Goal: Task Accomplishment & Management: Use online tool/utility

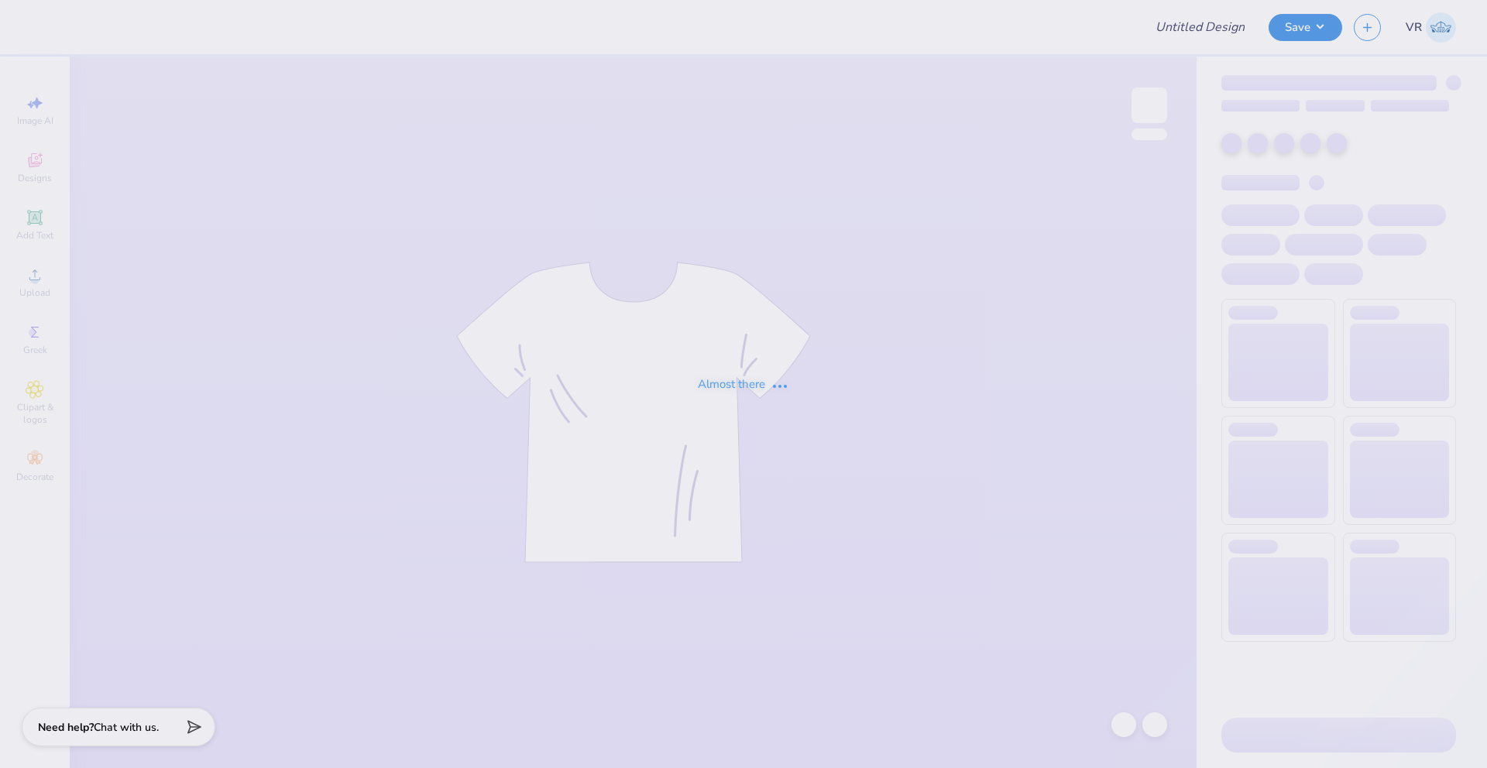
type input "Yippee Chi O"
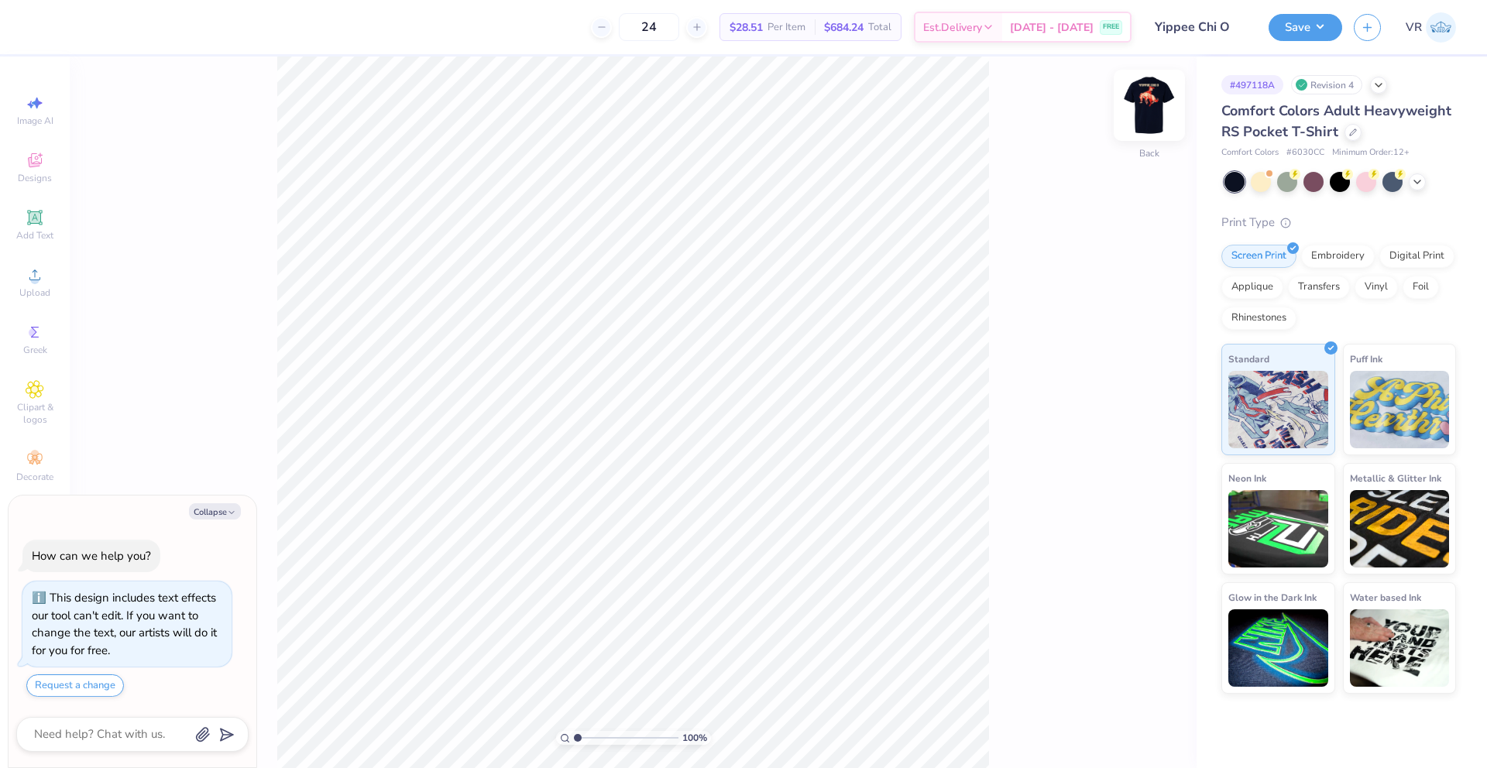
click at [1147, 110] on img at bounding box center [1149, 105] width 62 height 62
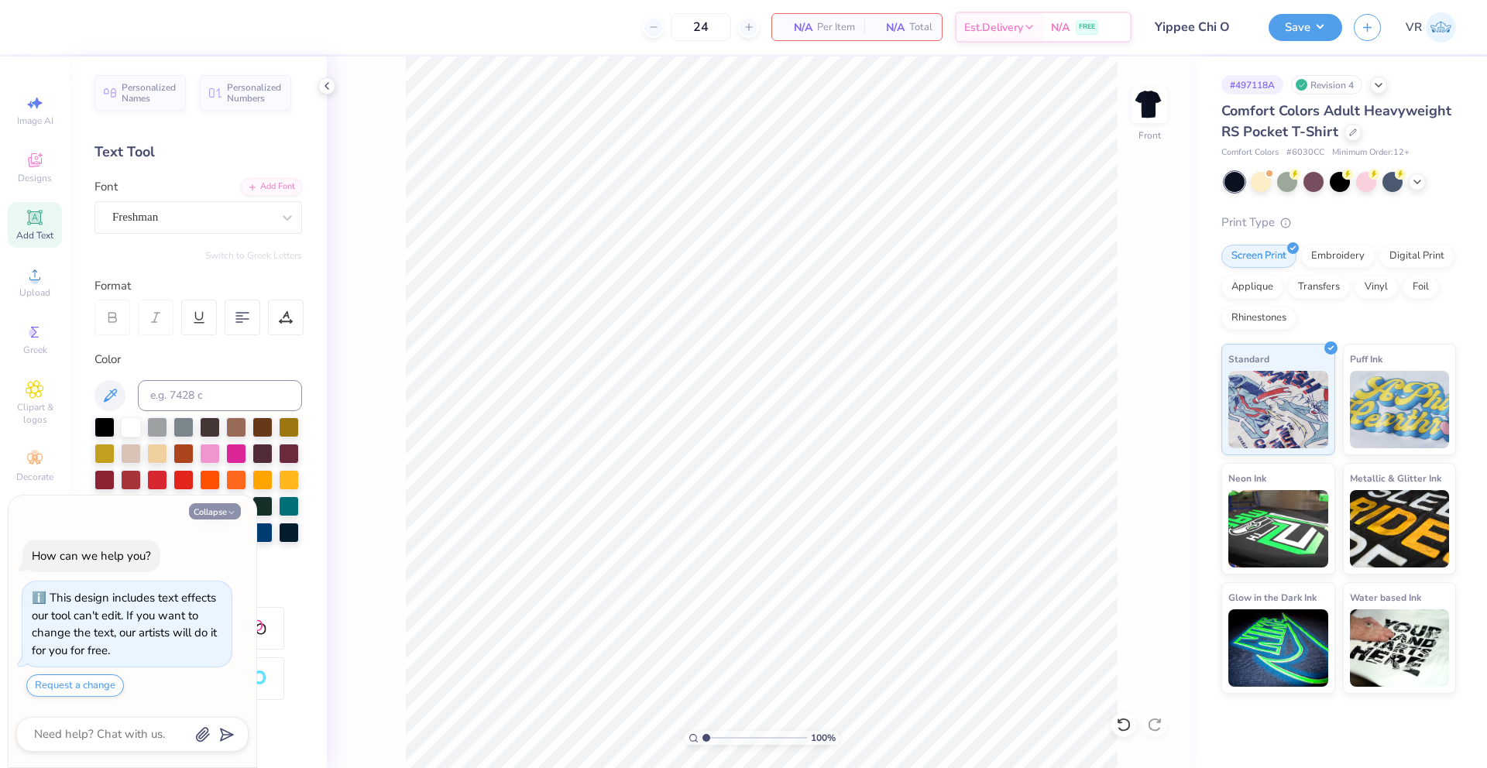
click at [229, 516] on icon "button" at bounding box center [231, 512] width 9 height 9
type textarea "x"
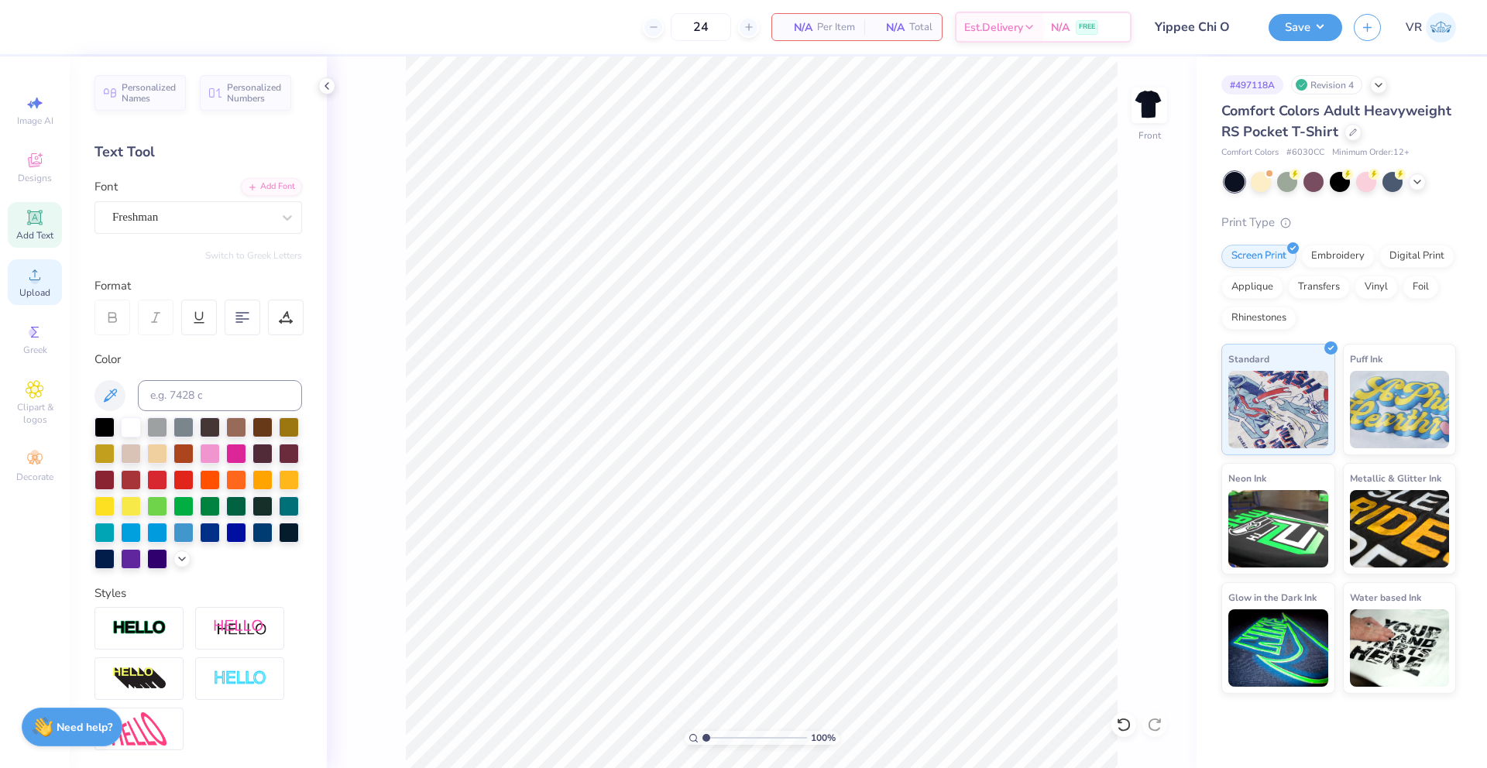
click at [43, 287] on span "Upload" at bounding box center [34, 293] width 31 height 12
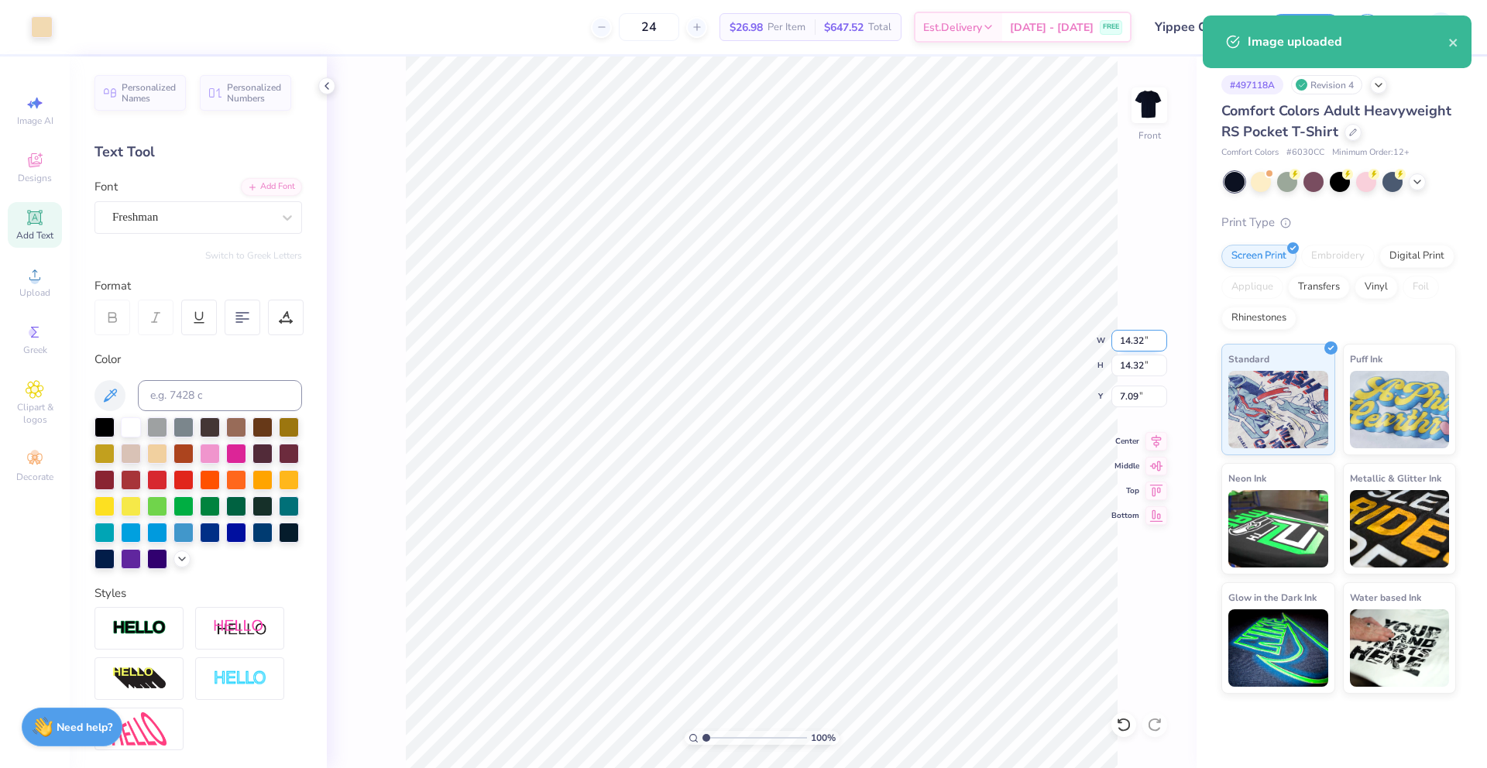
click at [1128, 344] on input "14.32" at bounding box center [1139, 341] width 56 height 22
type input "12.00"
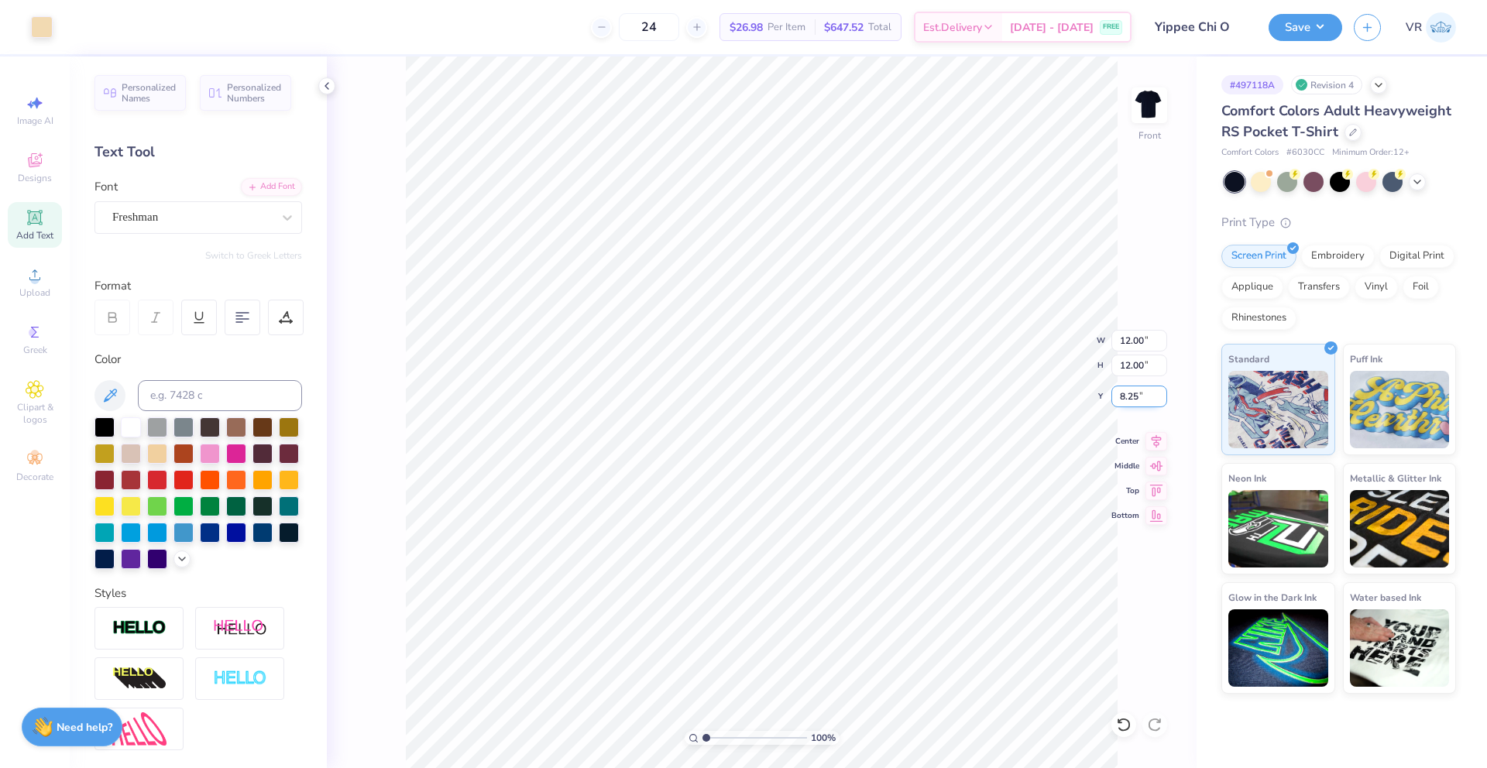
click at [1134, 398] on input "8.25" at bounding box center [1139, 397] width 56 height 22
type input "3.00"
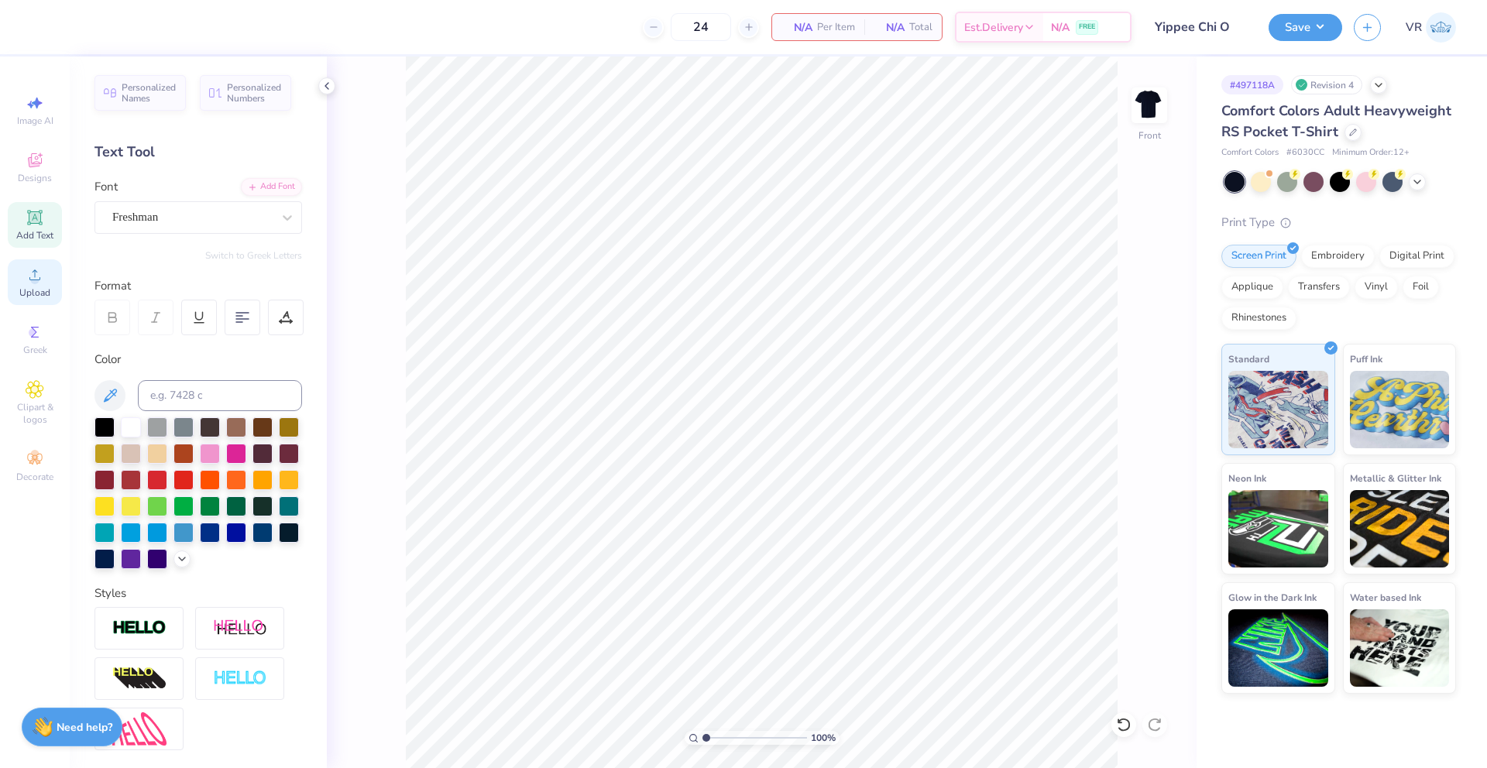
click at [29, 288] on span "Upload" at bounding box center [34, 293] width 31 height 12
click at [36, 284] on div "Upload" at bounding box center [35, 282] width 54 height 46
click at [33, 271] on icon at bounding box center [34, 274] width 11 height 11
click at [21, 277] on div "Upload" at bounding box center [35, 282] width 54 height 46
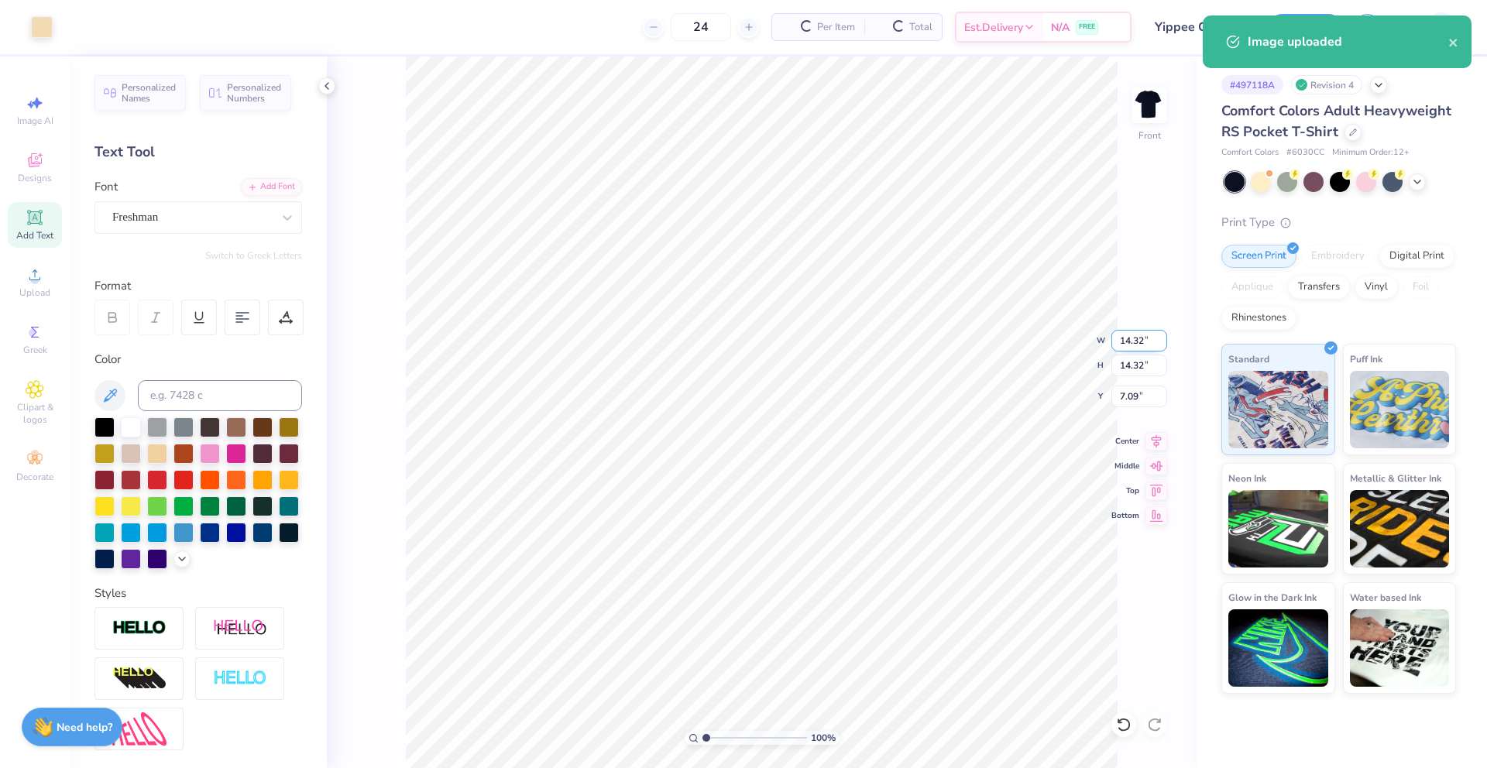
click at [1130, 343] on input "14.32" at bounding box center [1139, 341] width 56 height 22
type input "12.00"
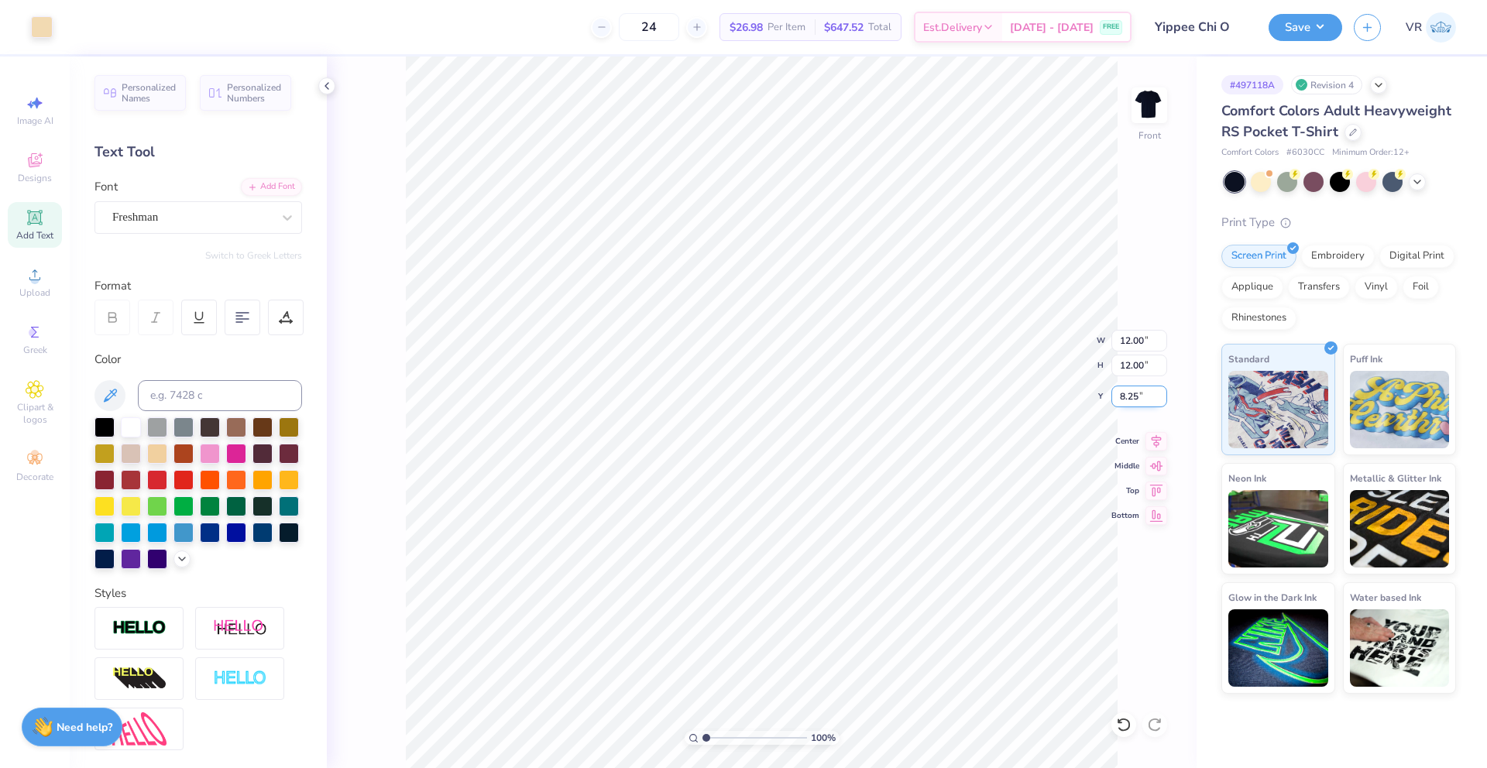
click at [1133, 397] on input "8.25" at bounding box center [1139, 397] width 56 height 22
type input "3.00"
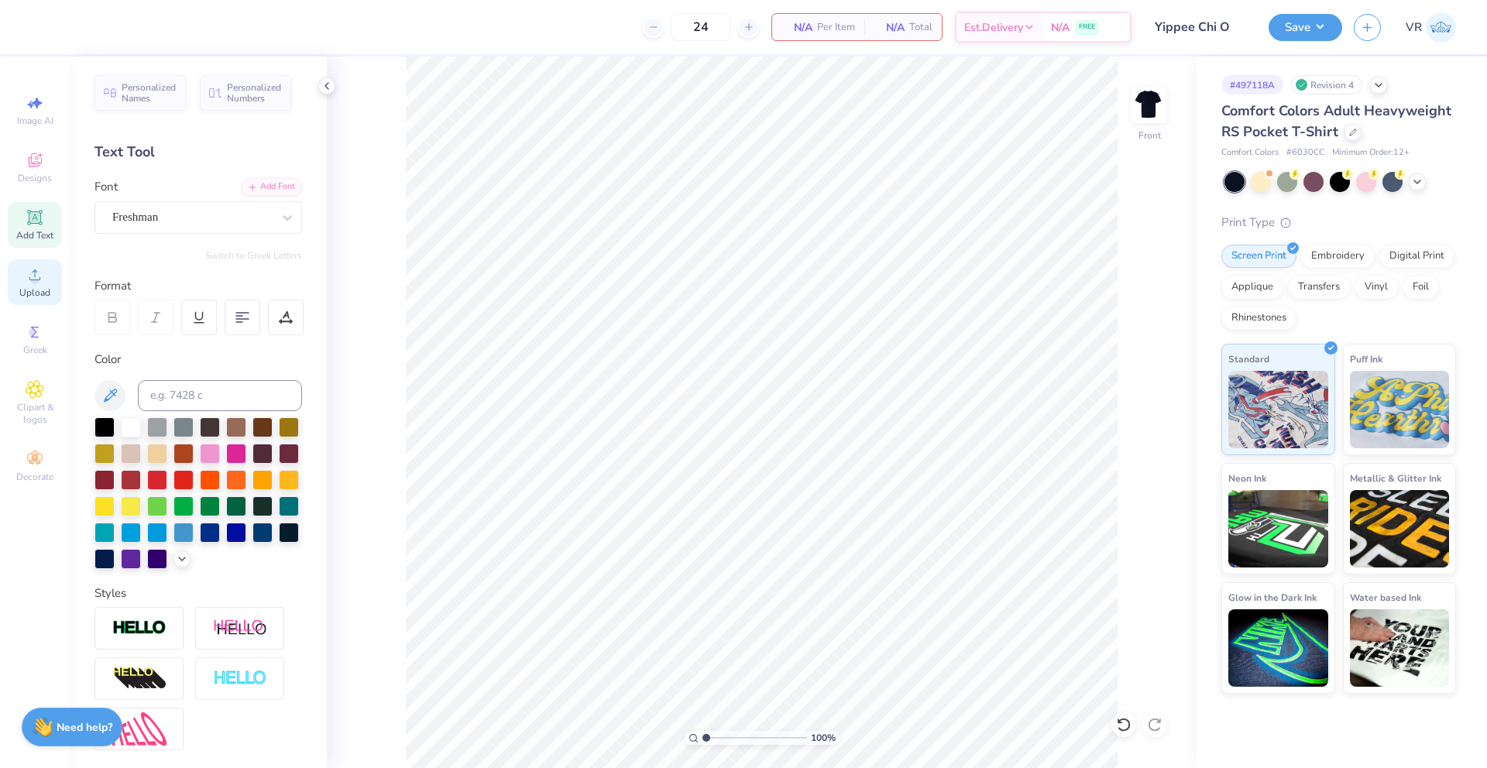
click at [30, 297] on span "Upload" at bounding box center [34, 293] width 31 height 12
click at [18, 282] on div "Upload" at bounding box center [35, 282] width 54 height 46
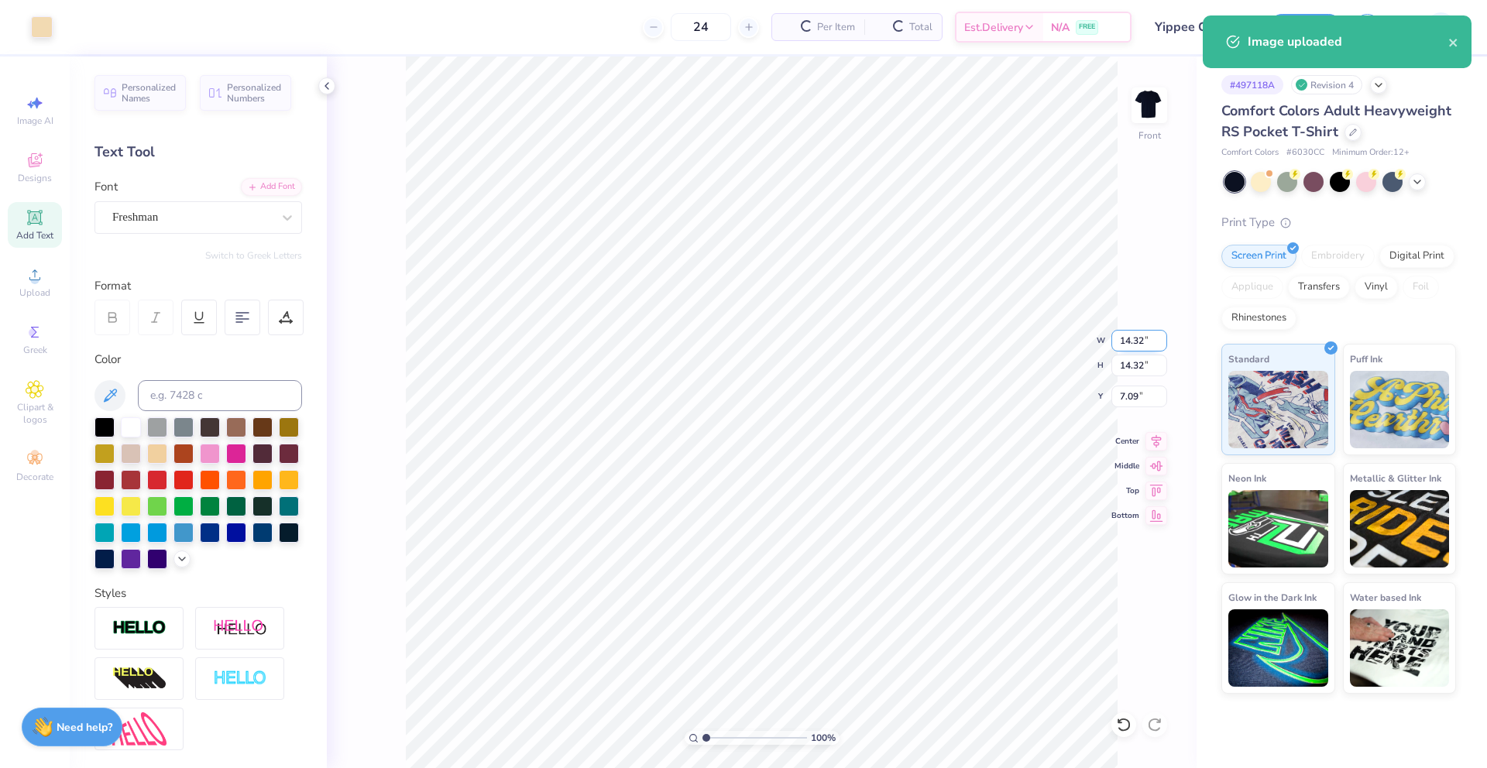
click at [1124, 345] on input "14.32" at bounding box center [1139, 341] width 56 height 22
type input "12.00"
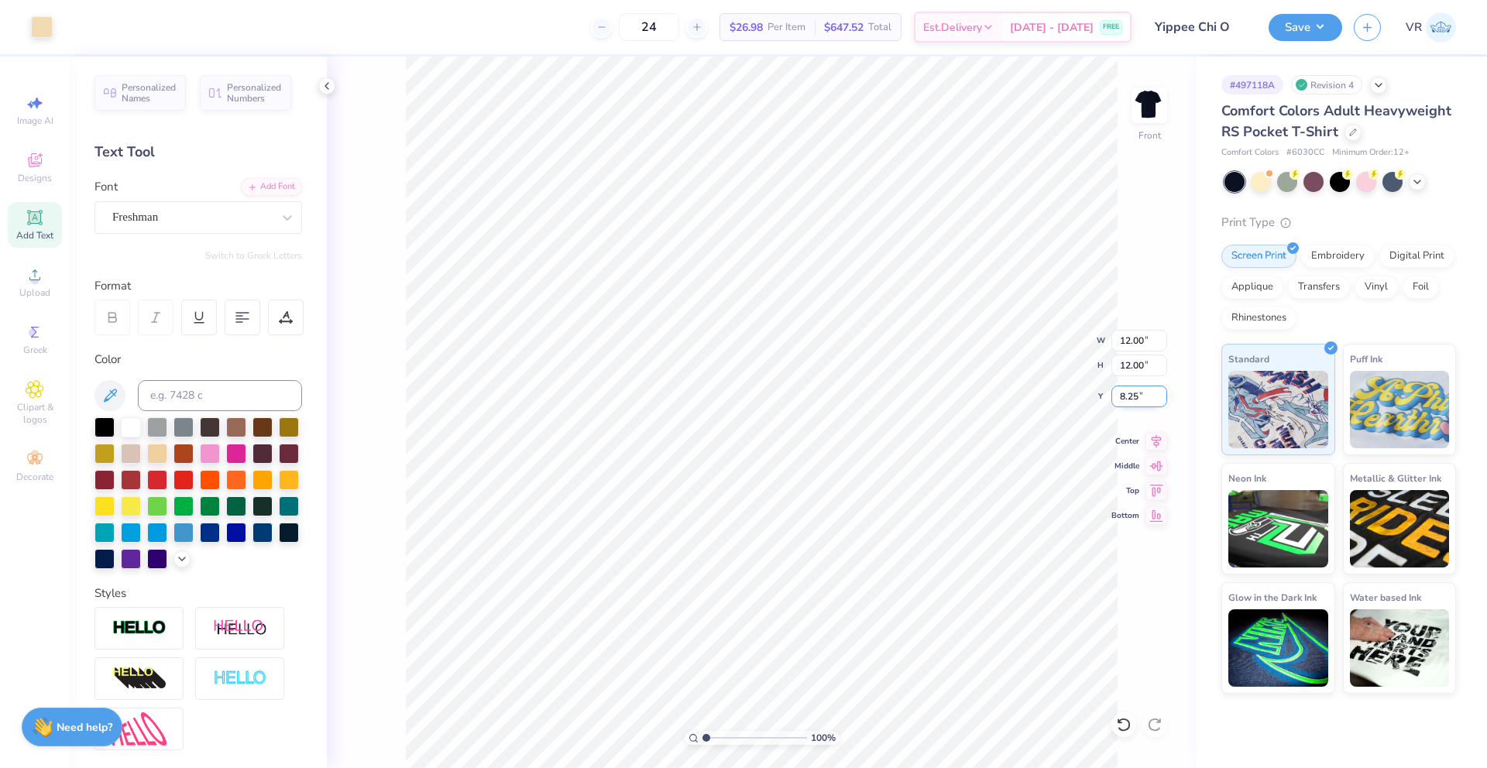
click at [1125, 402] on input "8.25" at bounding box center [1139, 397] width 56 height 22
type input "3.00"
click at [1309, 33] on button "Save" at bounding box center [1305, 25] width 74 height 27
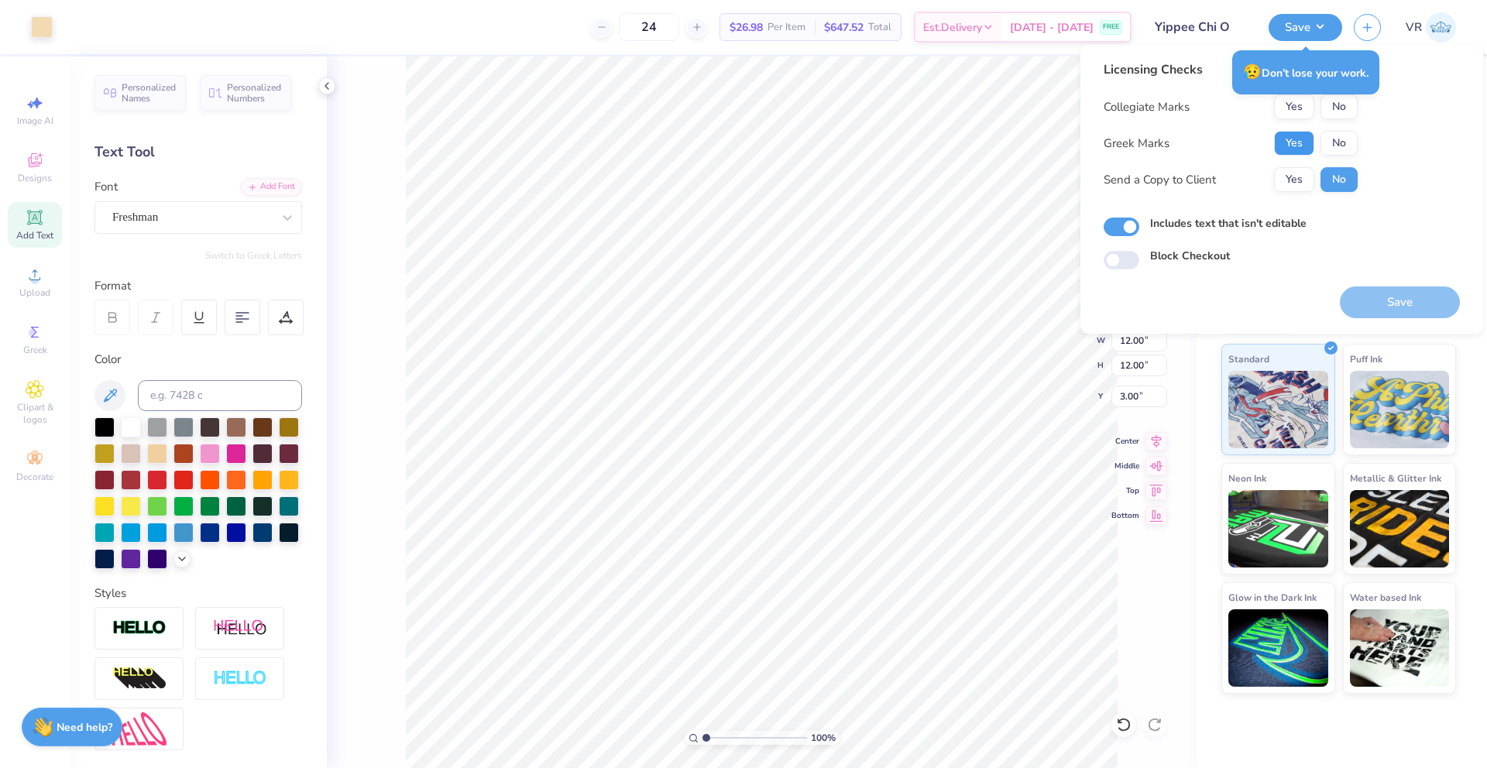
click at [1293, 151] on button "Yes" at bounding box center [1294, 143] width 40 height 25
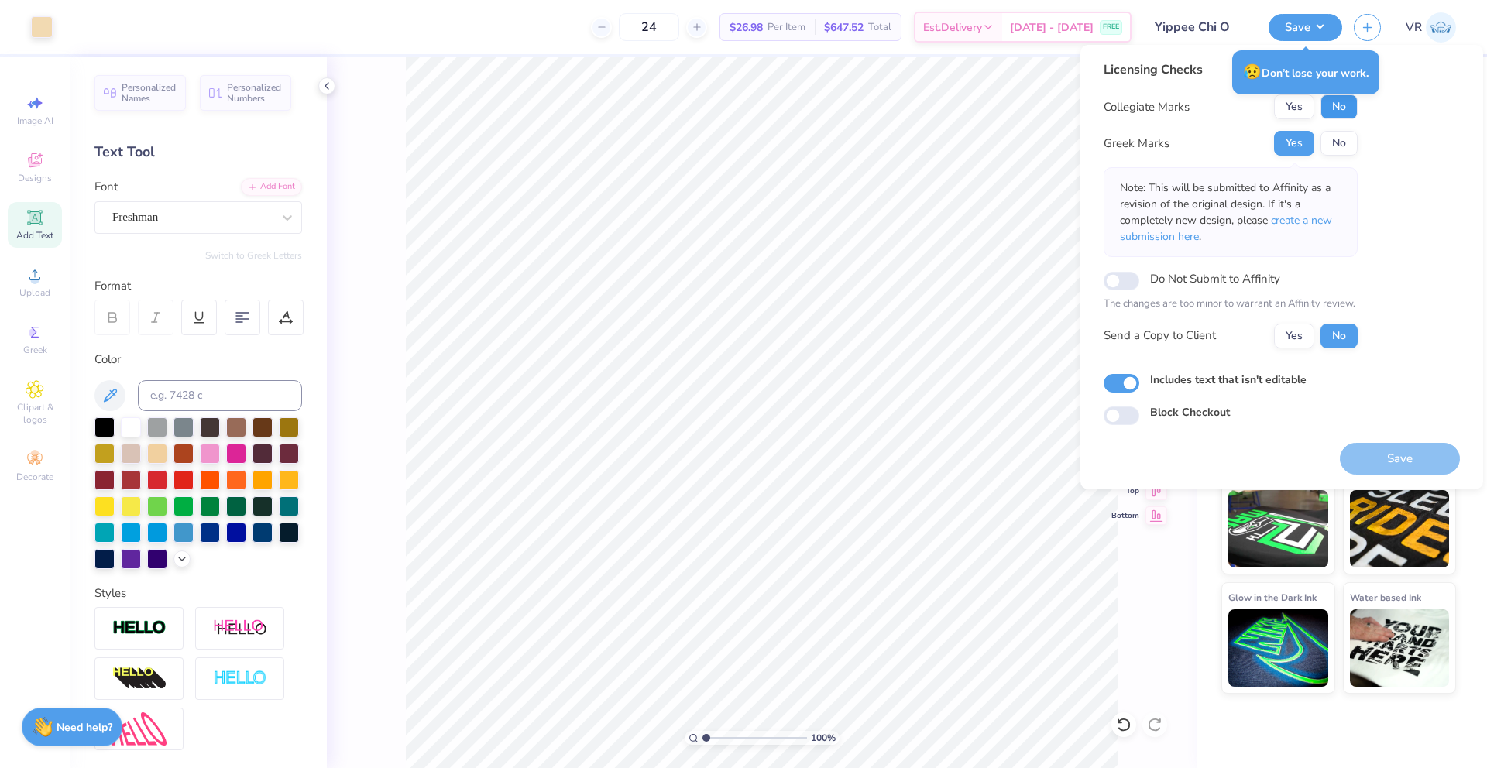
click at [1339, 110] on button "No" at bounding box center [1338, 106] width 37 height 25
click at [1377, 444] on button "Save" at bounding box center [1400, 459] width 120 height 32
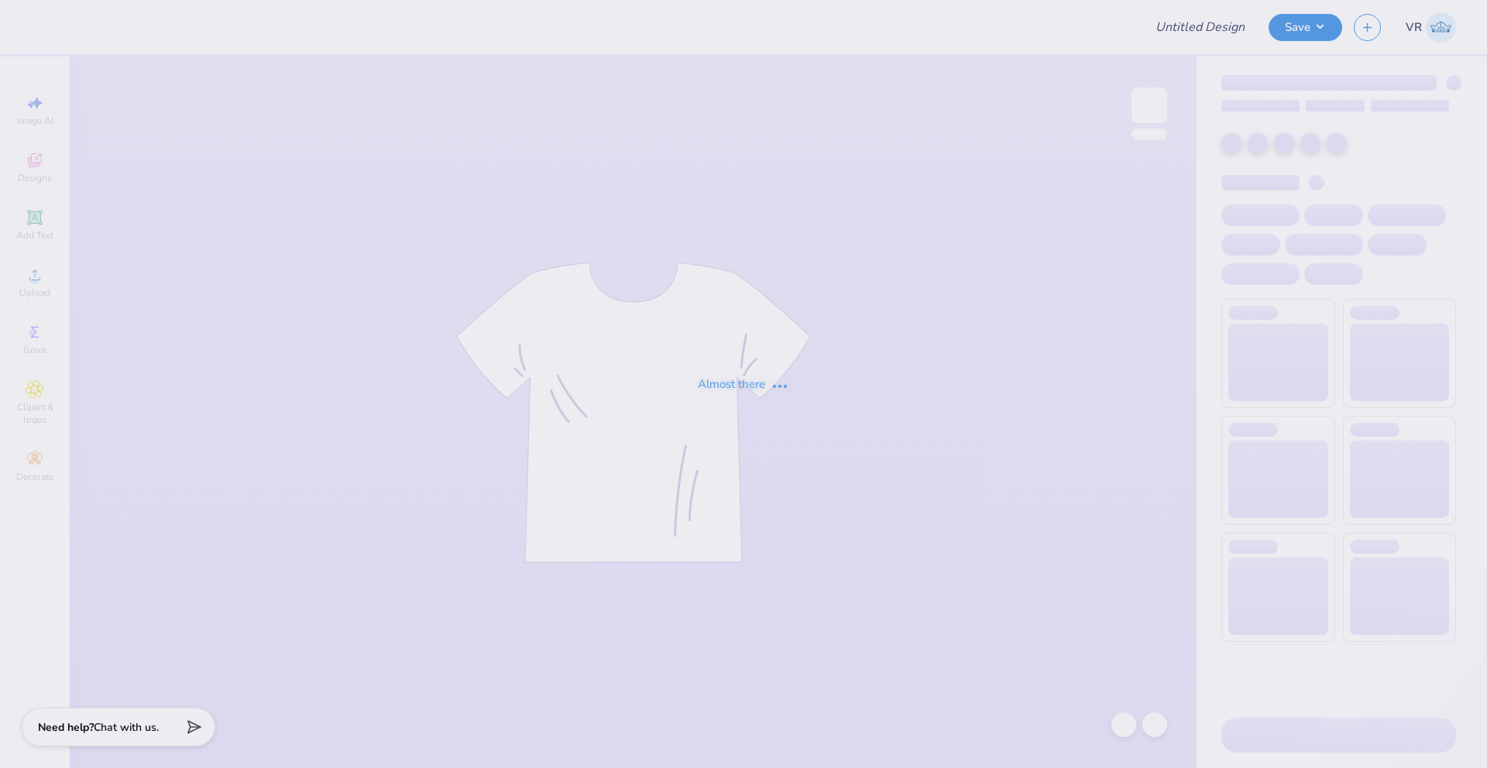
type input "pkt crewneck parents wknd 25"
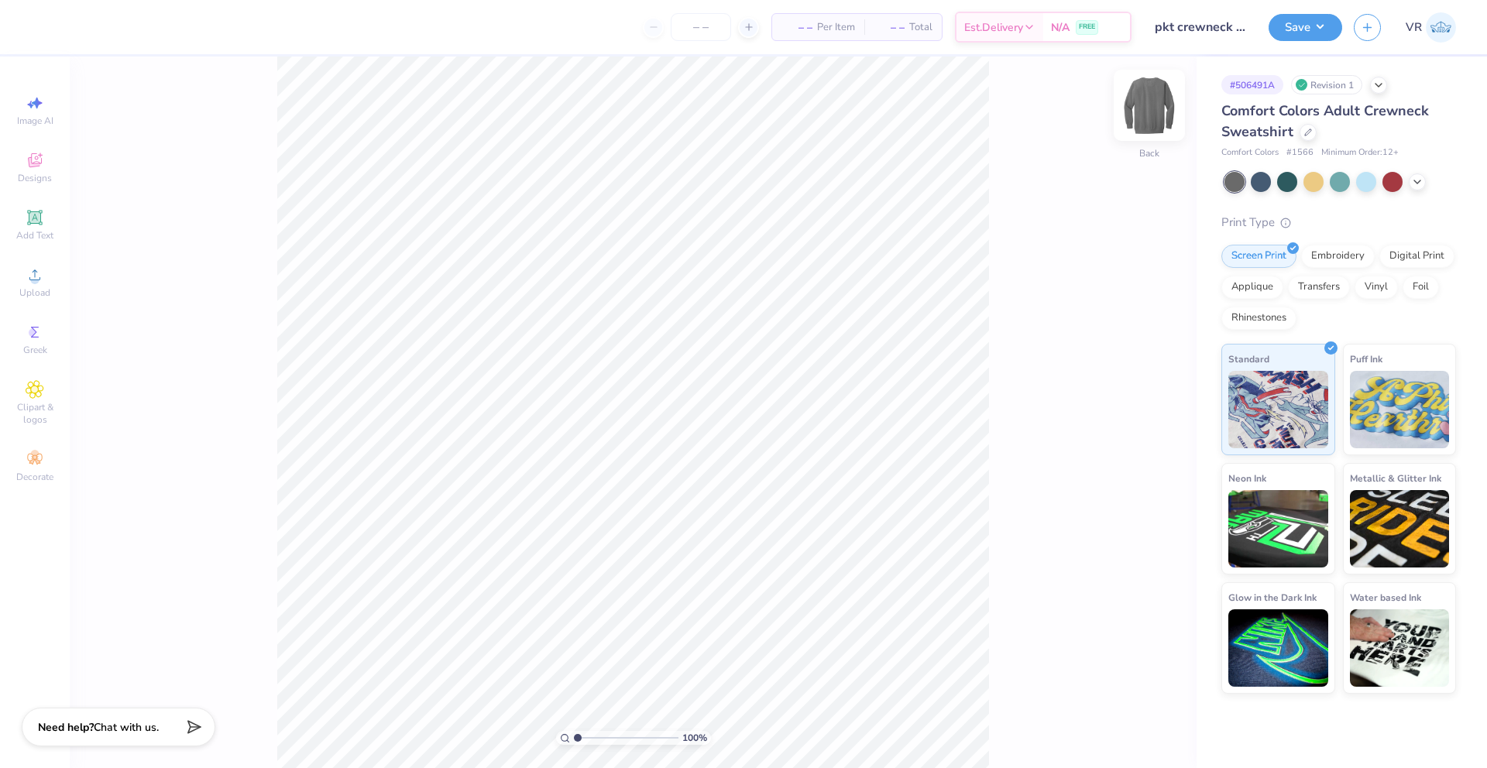
click at [1156, 107] on img at bounding box center [1149, 105] width 62 height 62
click at [44, 164] on div "Designs" at bounding box center [35, 168] width 54 height 46
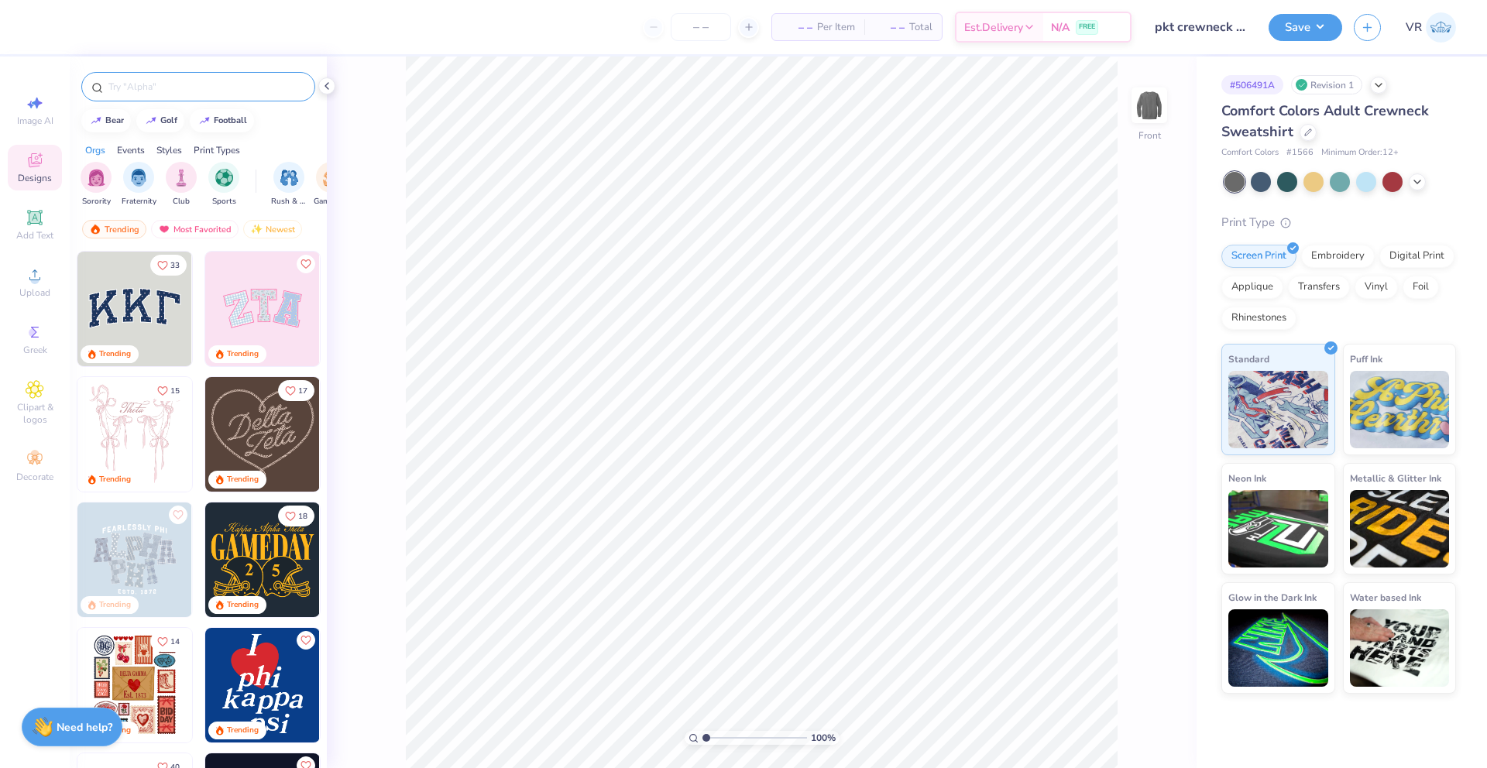
click at [159, 91] on input "text" at bounding box center [206, 86] width 198 height 15
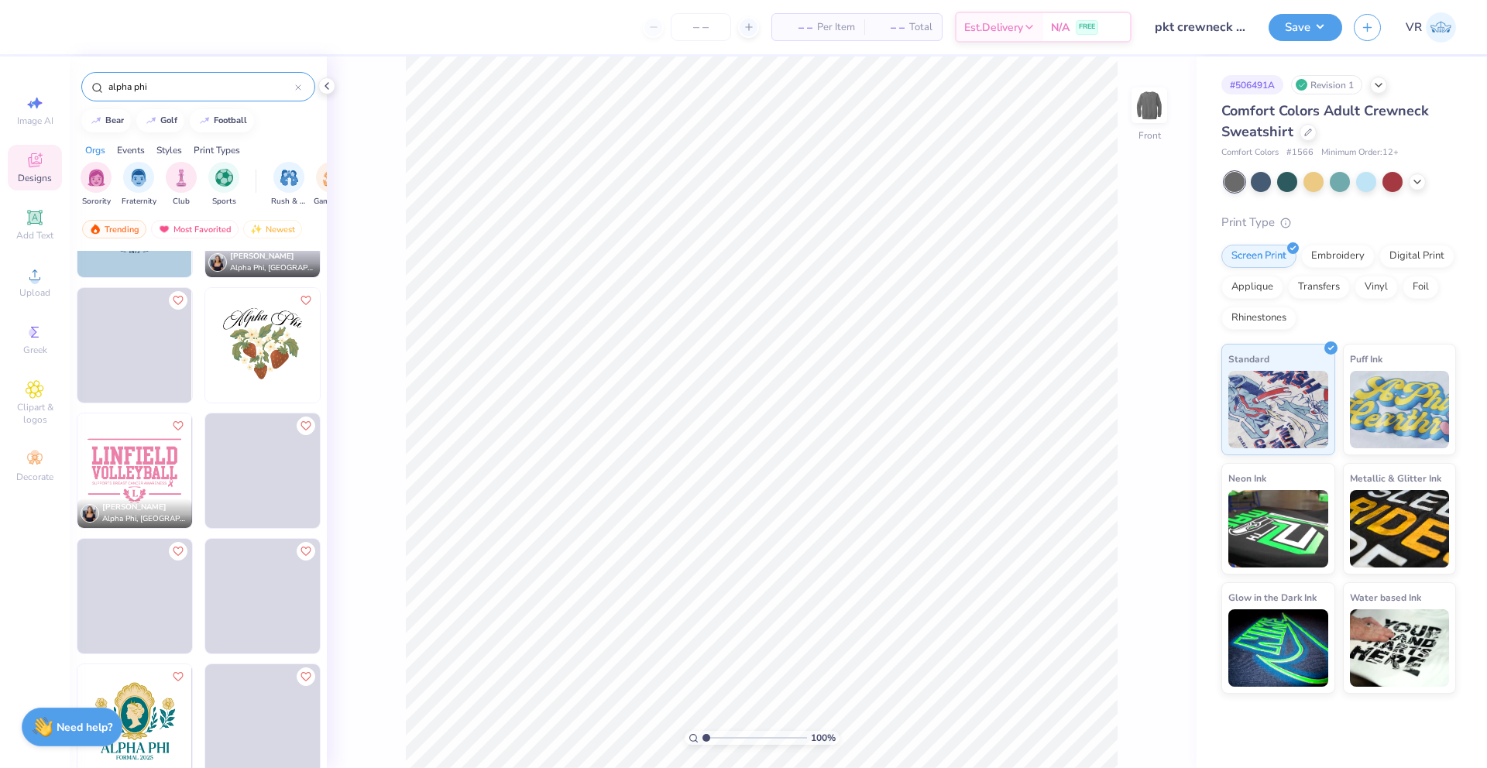
scroll to position [8379, 0]
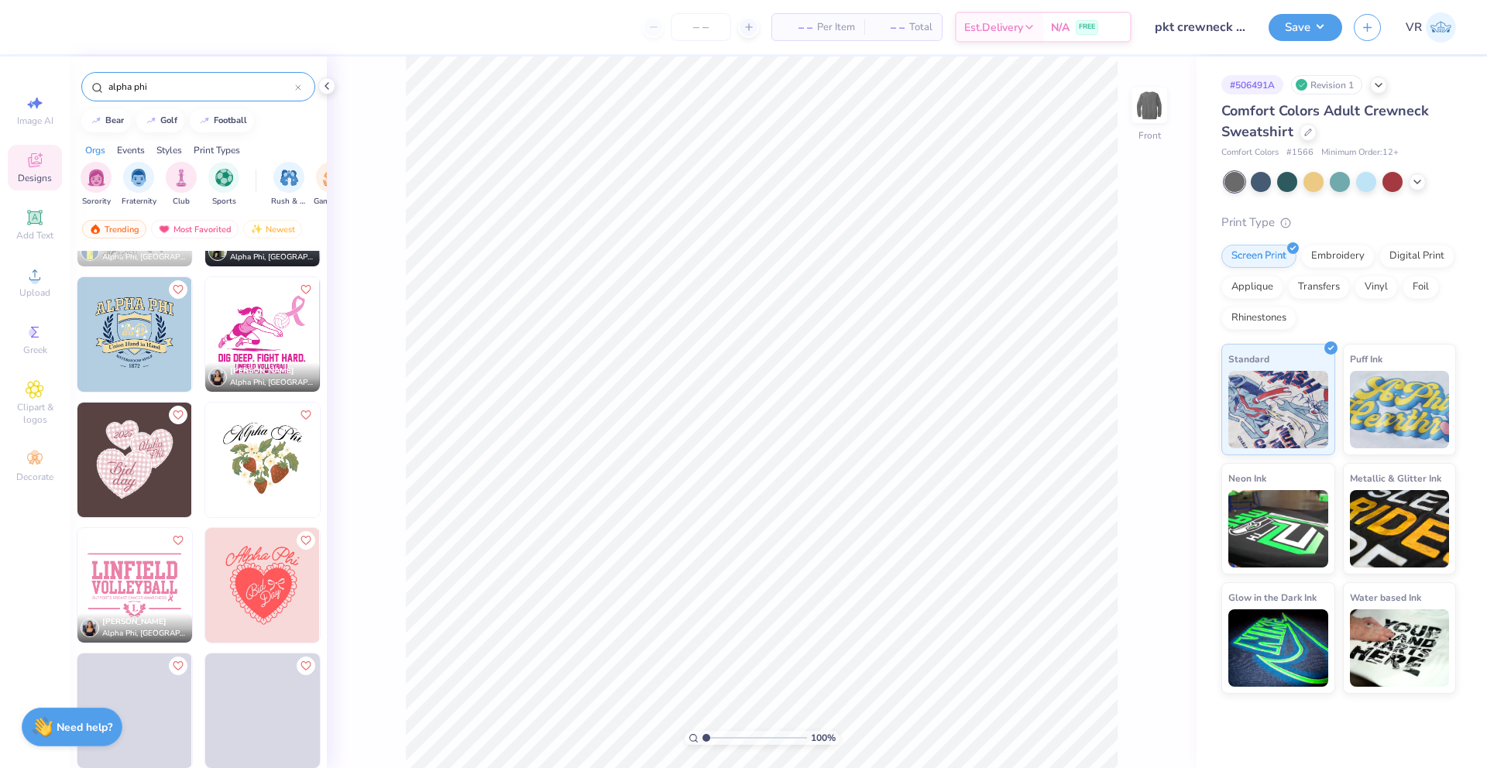
drag, startPoint x: 149, startPoint y: 88, endPoint x: 57, endPoint y: 88, distance: 92.9
click at [57, 88] on div "– – Per Item – – Total Est. Delivery N/A FREE Design Title pkt crewneck parents…" at bounding box center [743, 384] width 1487 height 768
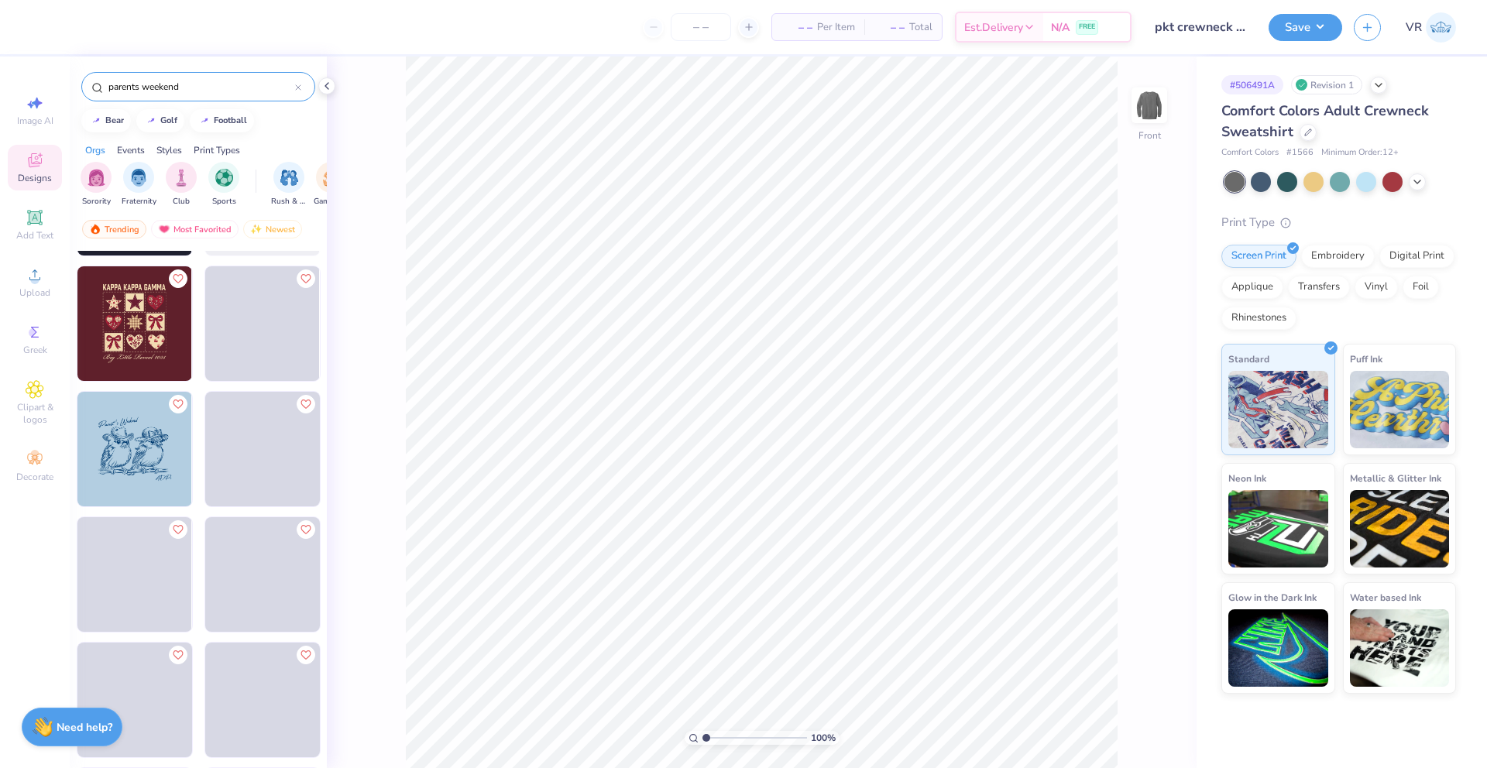
scroll to position [2456, 0]
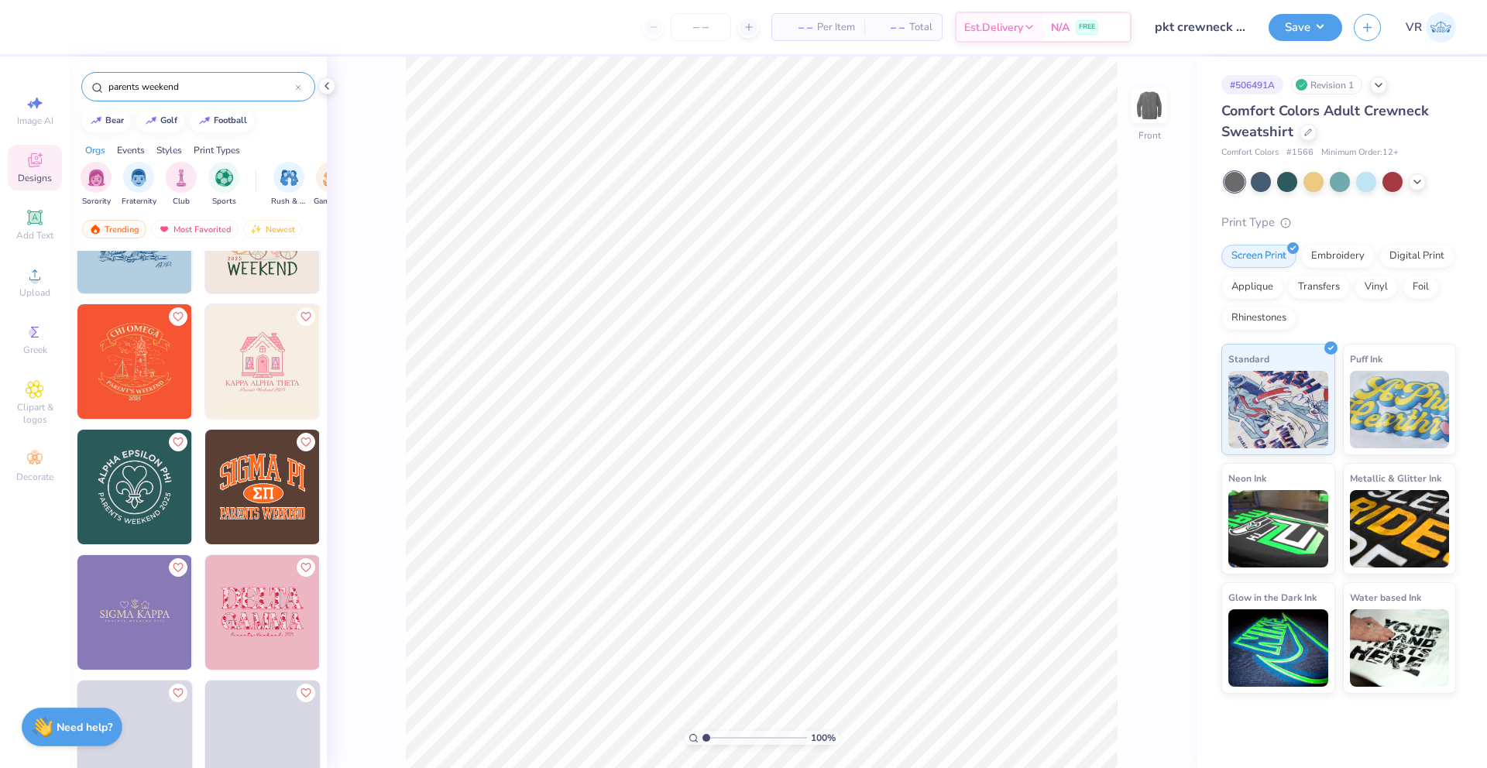
click at [107, 79] on input "parents weekend" at bounding box center [201, 86] width 188 height 15
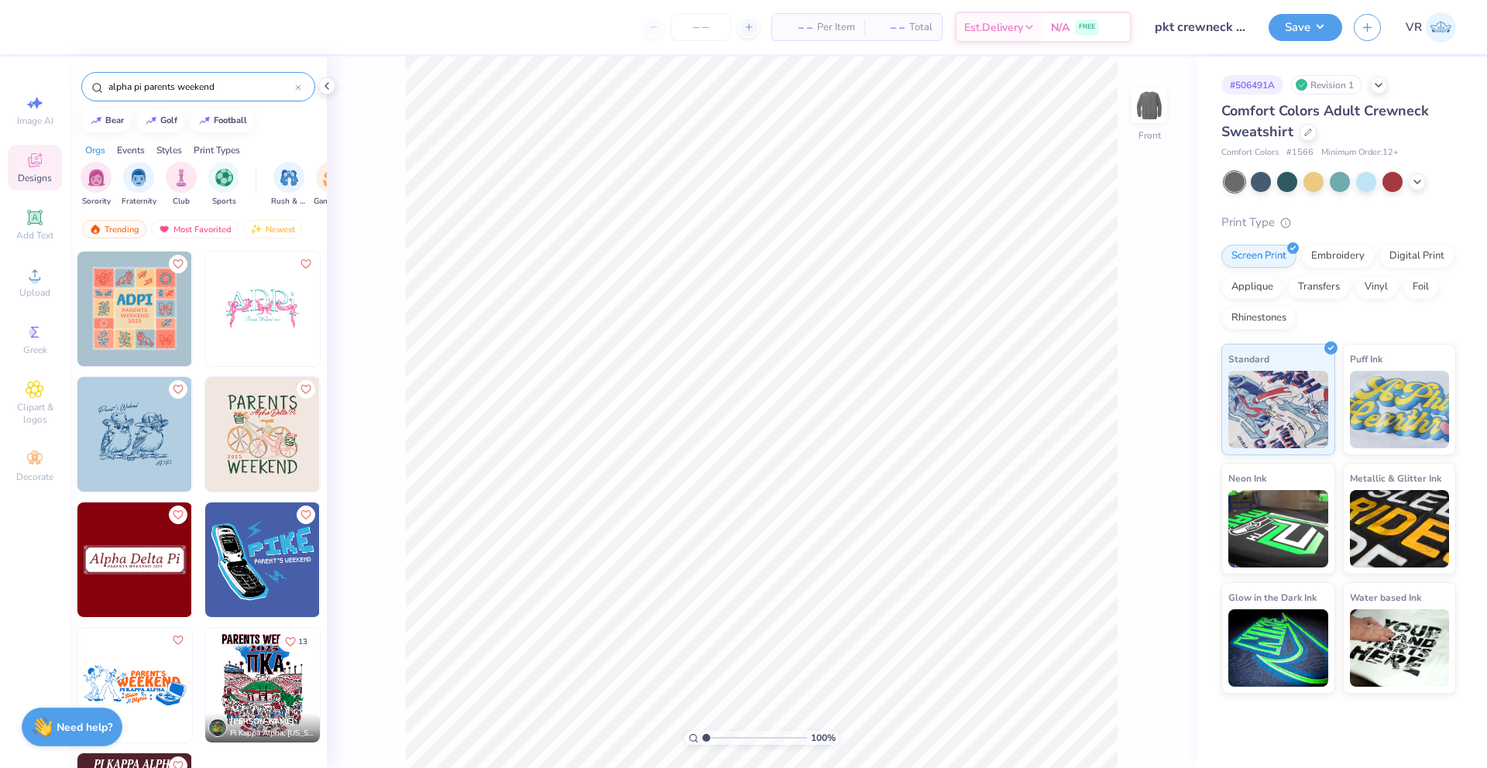
click at [139, 83] on input "alpha pi parents weekend" at bounding box center [201, 86] width 188 height 15
type input "alpha phi parents weekend"
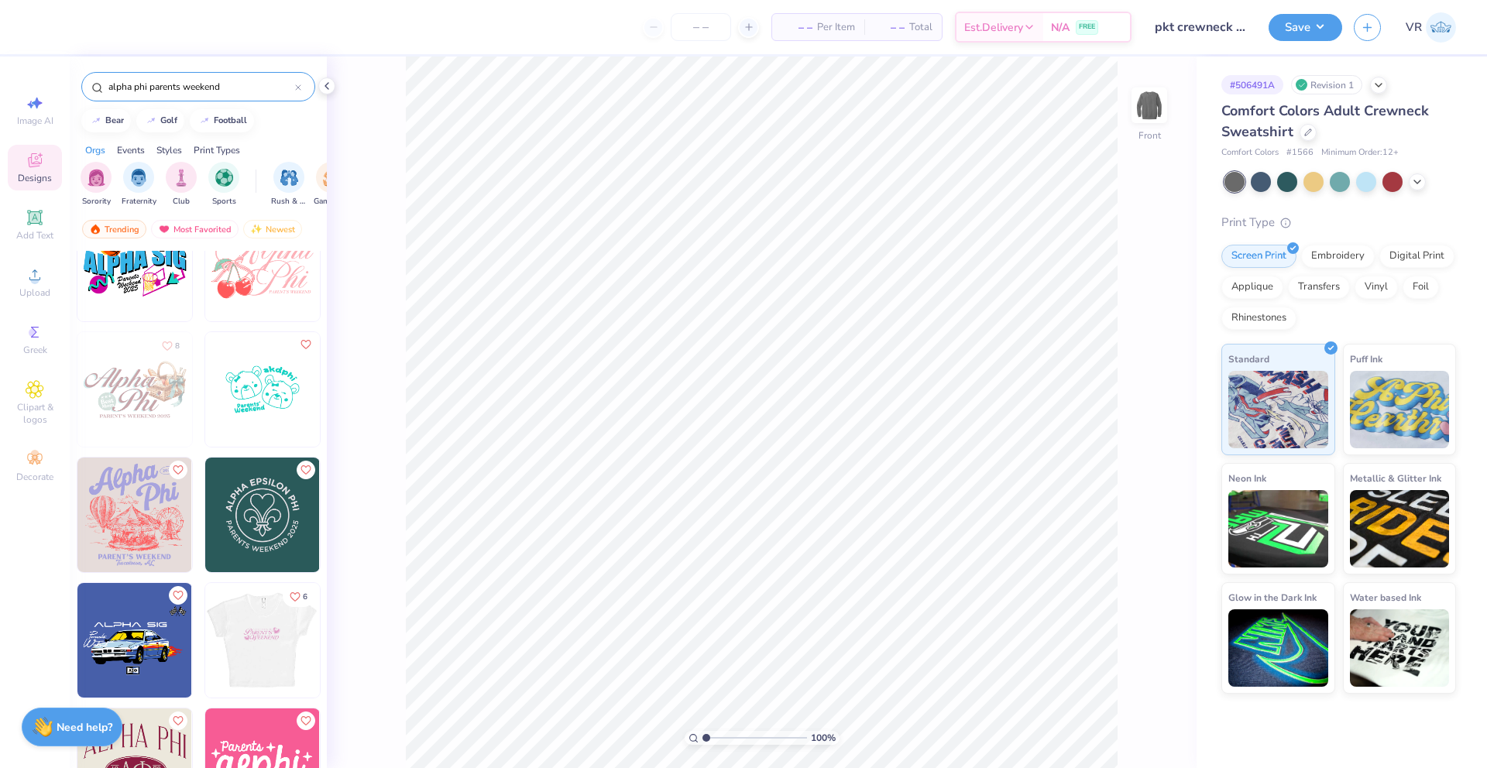
scroll to position [52, 0]
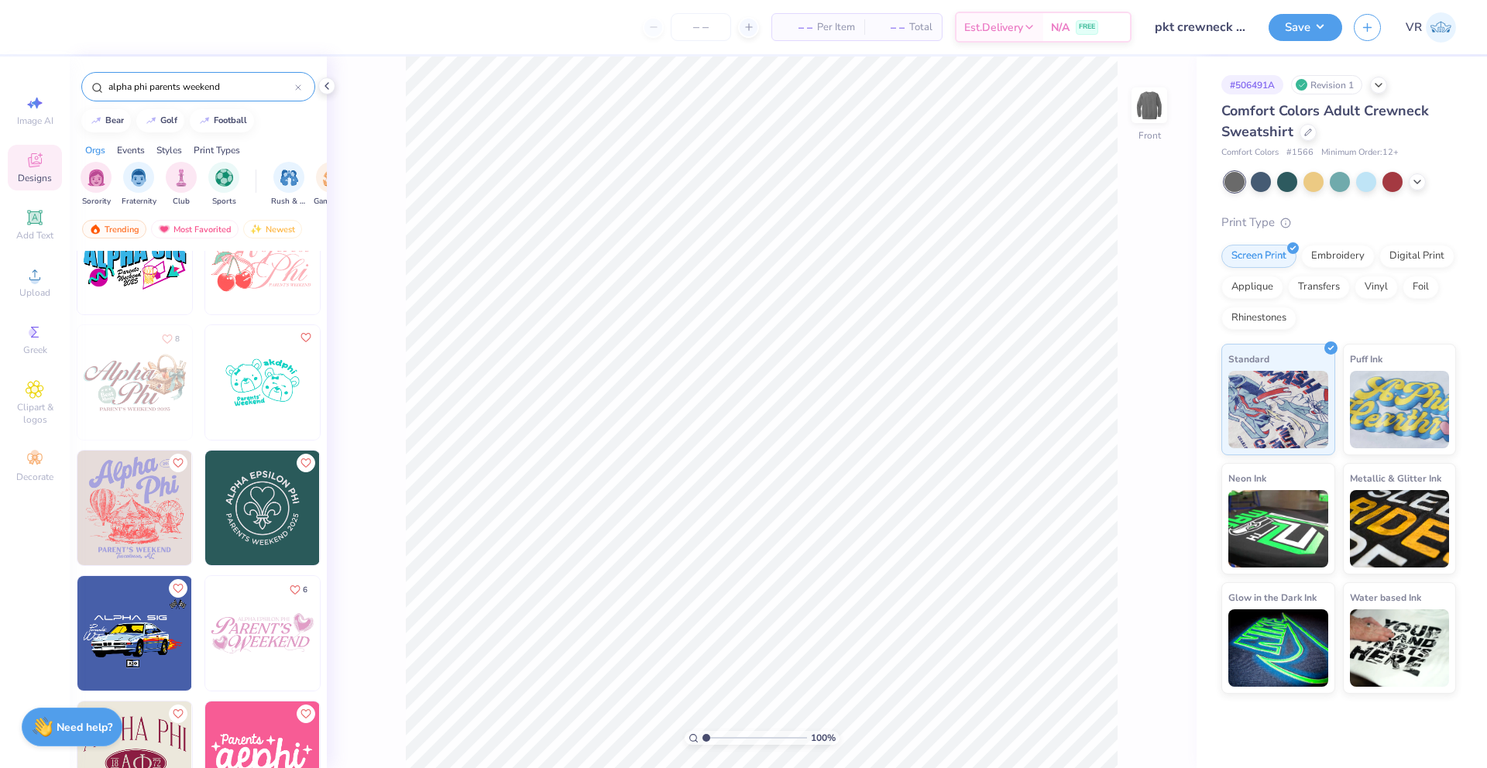
click at [143, 716] on img at bounding box center [134, 759] width 115 height 115
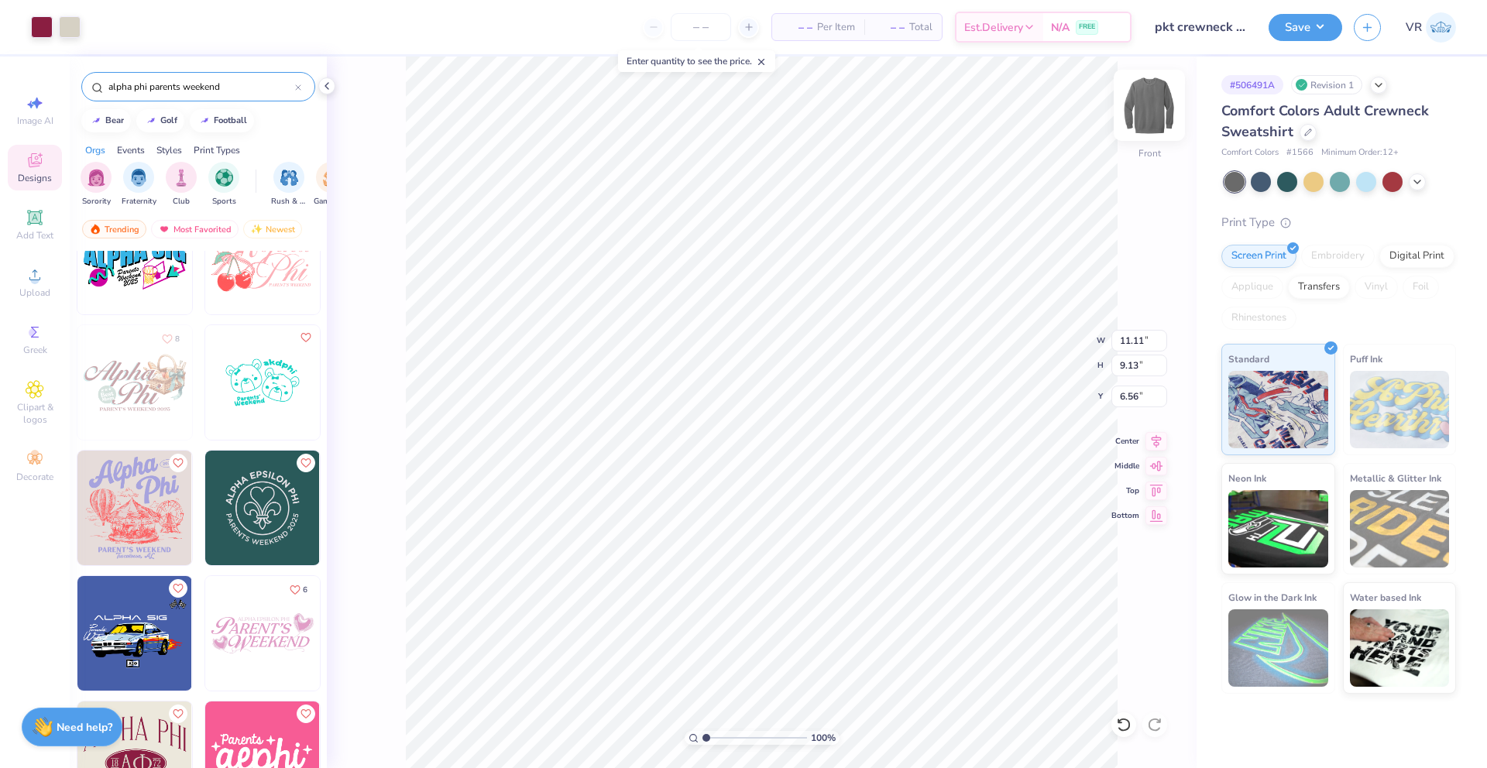
click at [1164, 105] on img at bounding box center [1149, 105] width 62 height 62
click at [1154, 100] on img at bounding box center [1149, 105] width 62 height 62
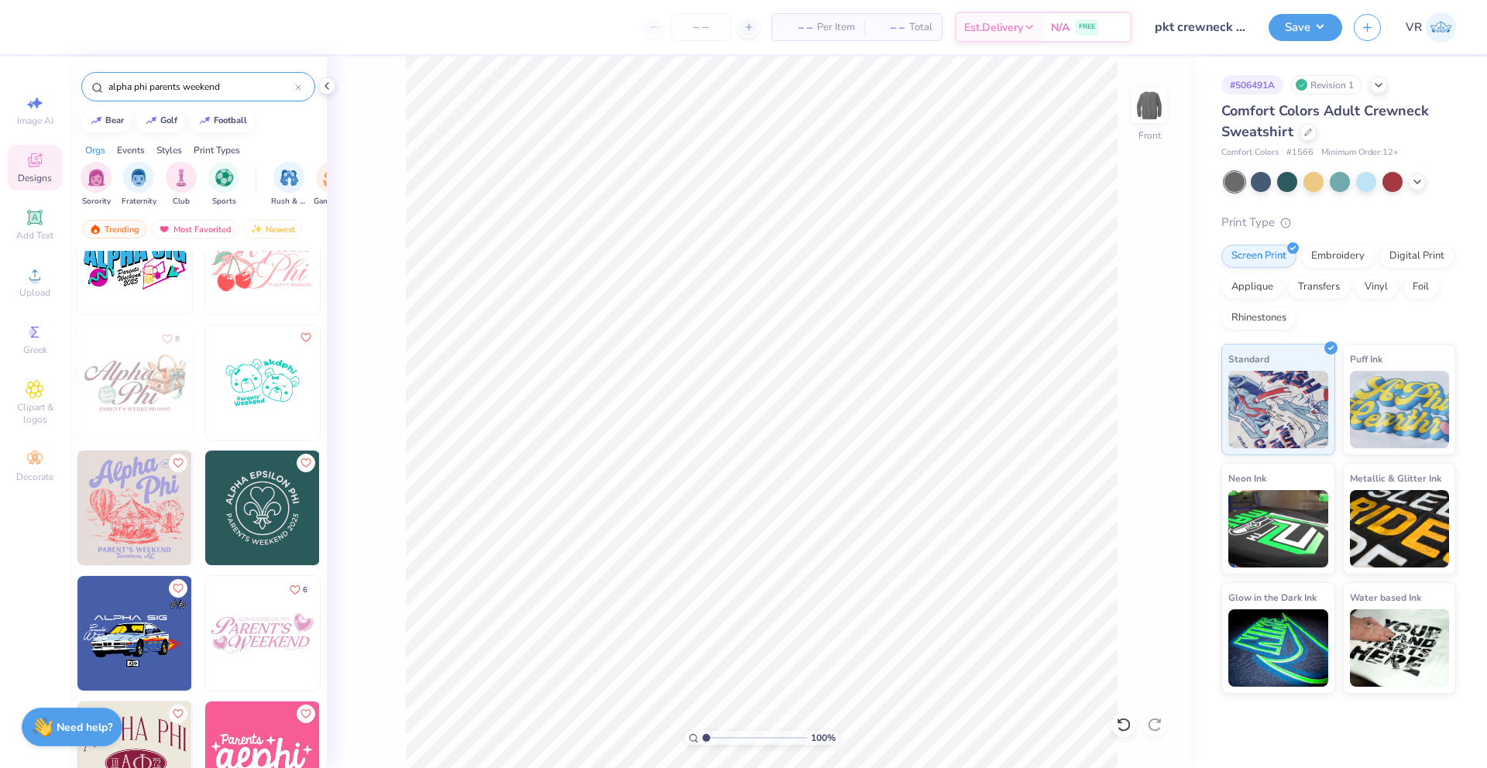
click at [138, 732] on img at bounding box center [134, 759] width 115 height 115
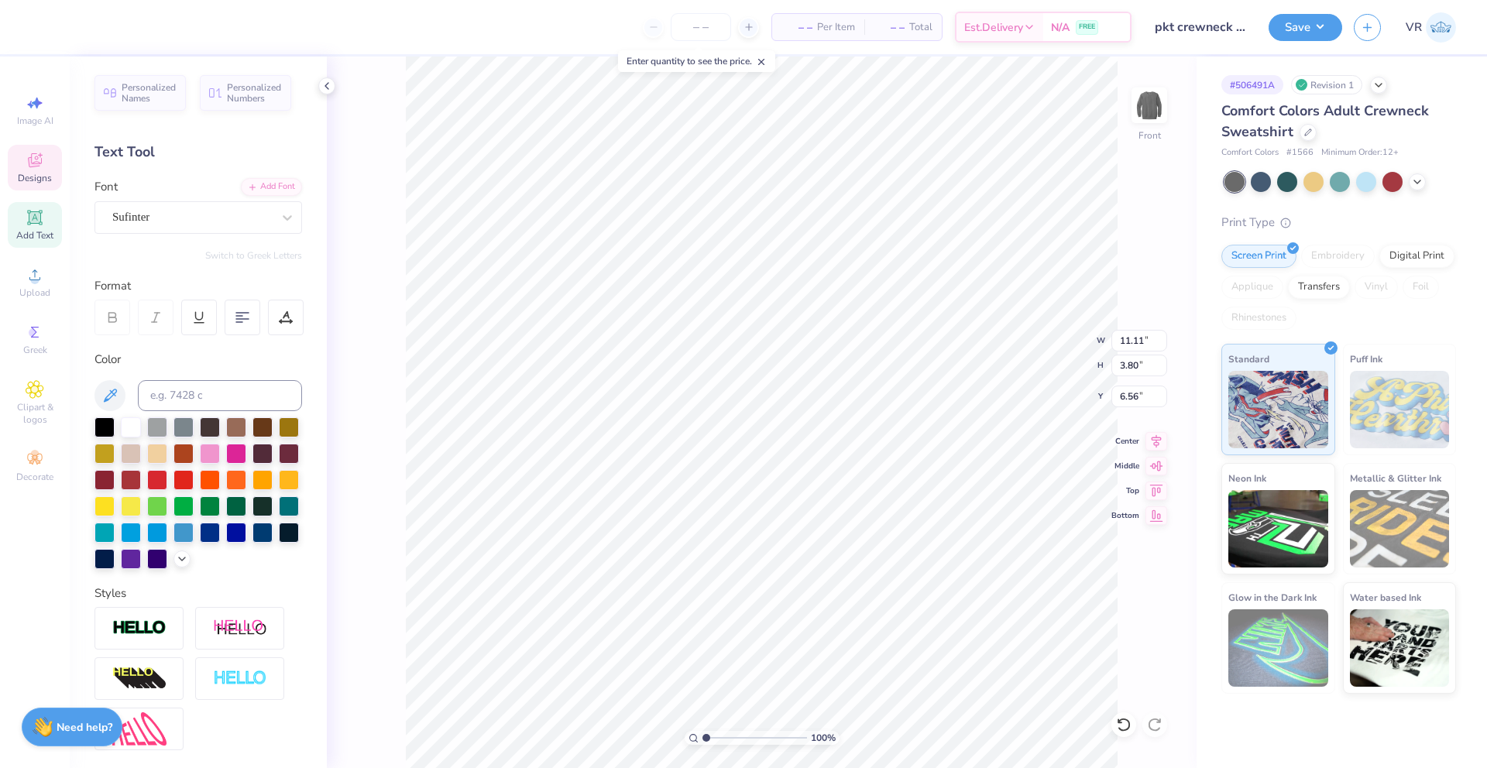
scroll to position [12, 6]
type textarea "PHI KAPPA TAU"
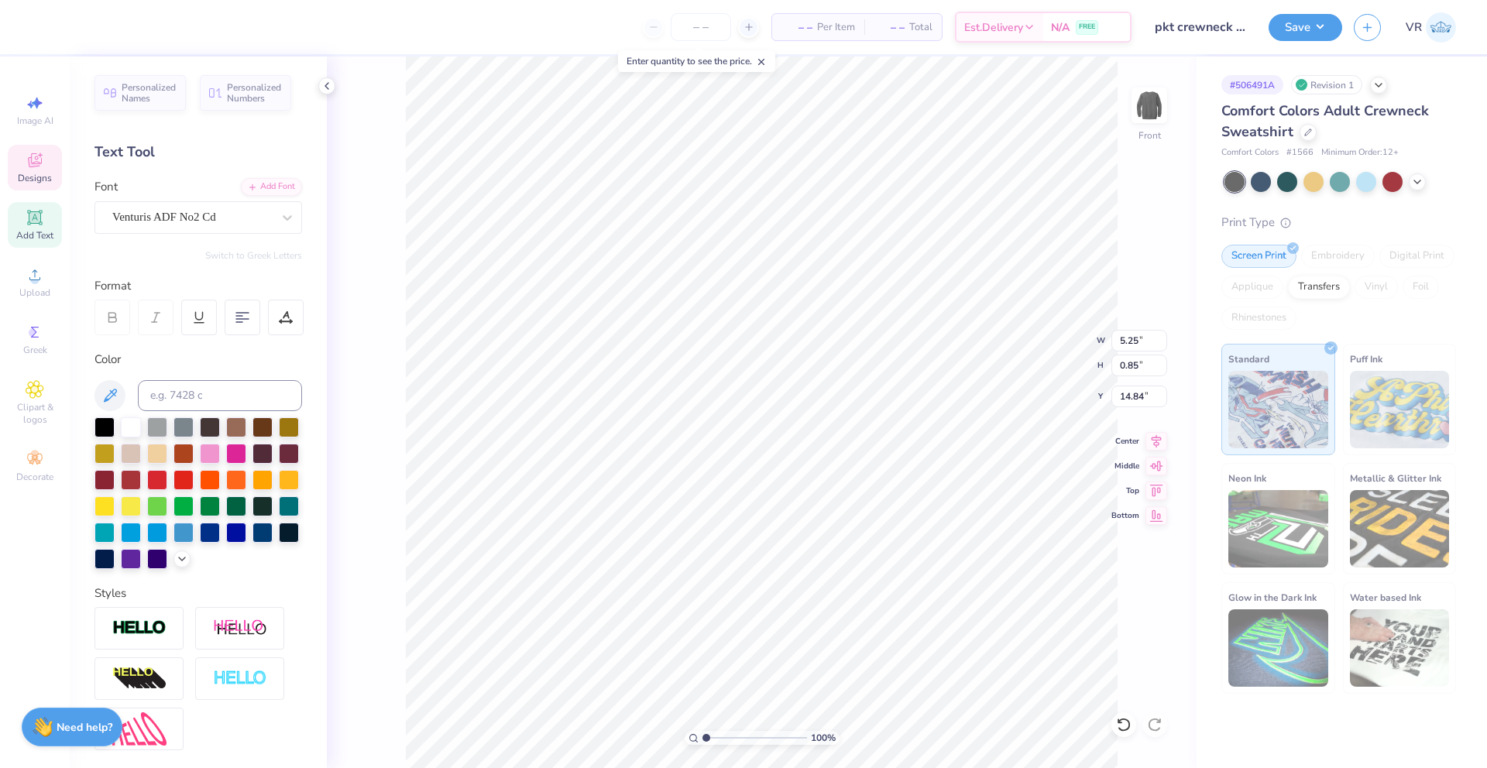
type input "5.25"
type input "0.85"
type input "14.84"
type input "3.41"
type input "1.93"
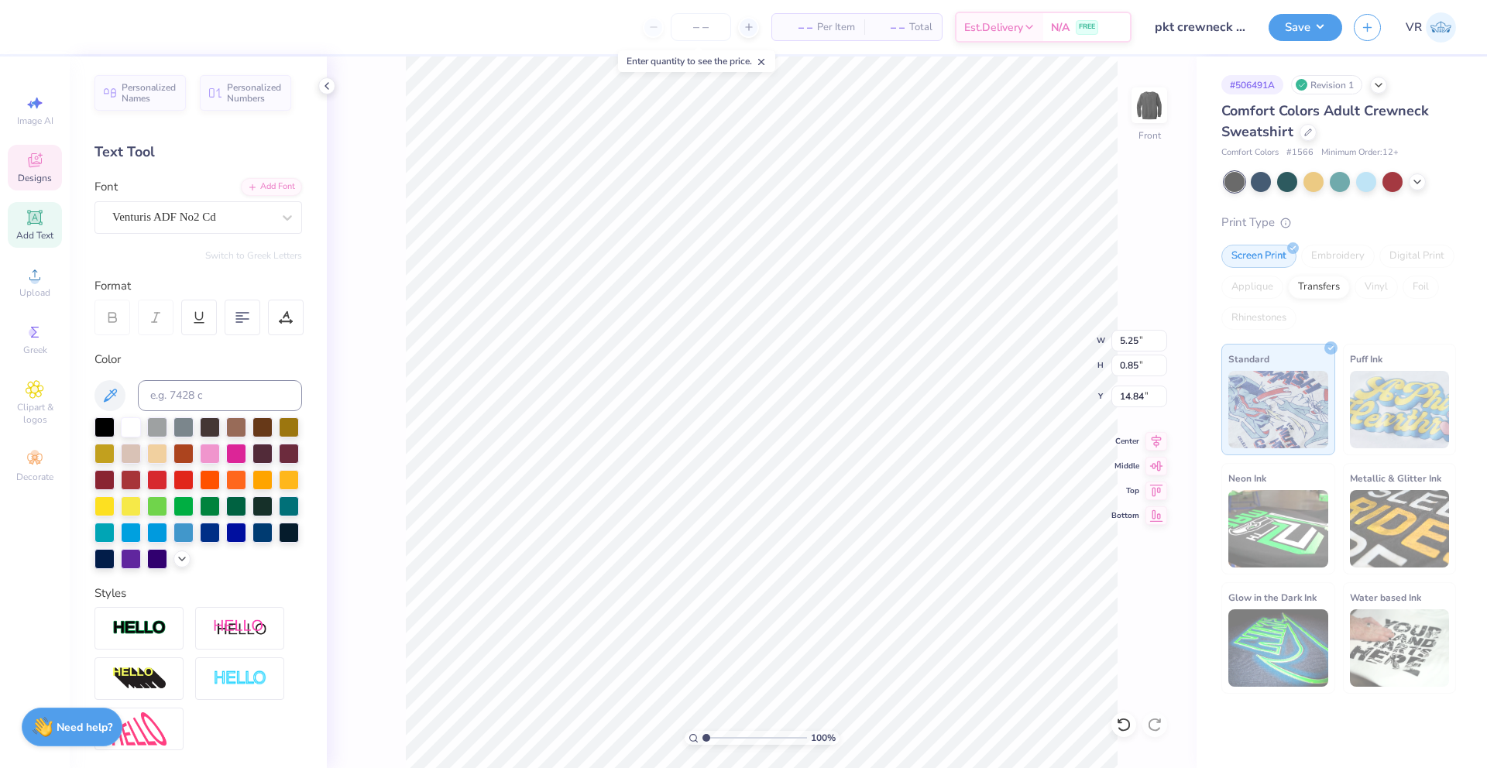
type input "10.66"
type input "15.05"
type input "4.03"
type input "6.45"
click at [1162, 343] on input "15" at bounding box center [1139, 341] width 56 height 22
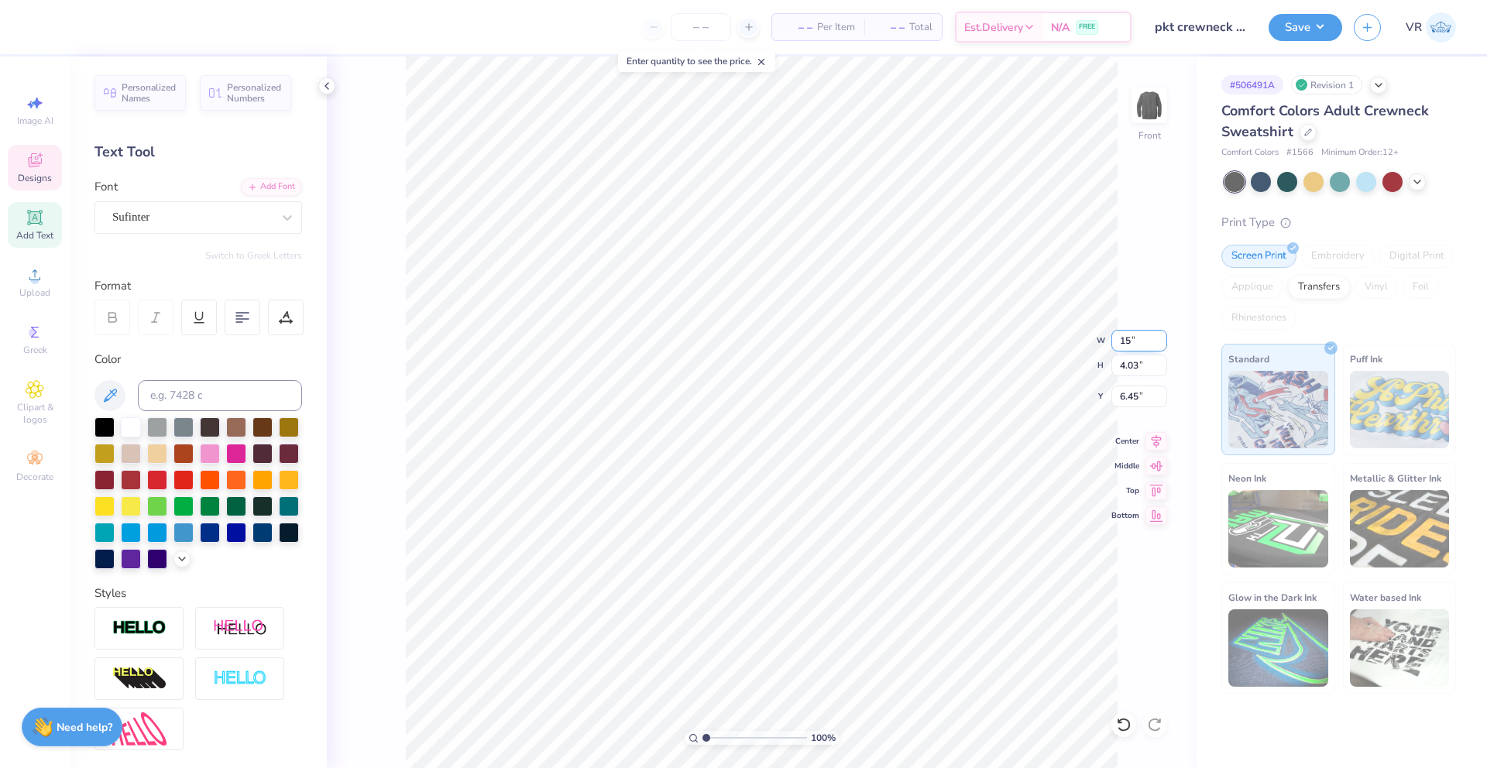
click at [1162, 343] on input "14.99" at bounding box center [1139, 341] width 56 height 22
click at [1162, 343] on input "14.98" at bounding box center [1139, 341] width 56 height 22
click at [1162, 343] on input "14.97" at bounding box center [1139, 341] width 56 height 22
click at [1162, 343] on input "14.96" at bounding box center [1139, 341] width 56 height 22
click at [1162, 343] on input "14.95" at bounding box center [1139, 341] width 56 height 22
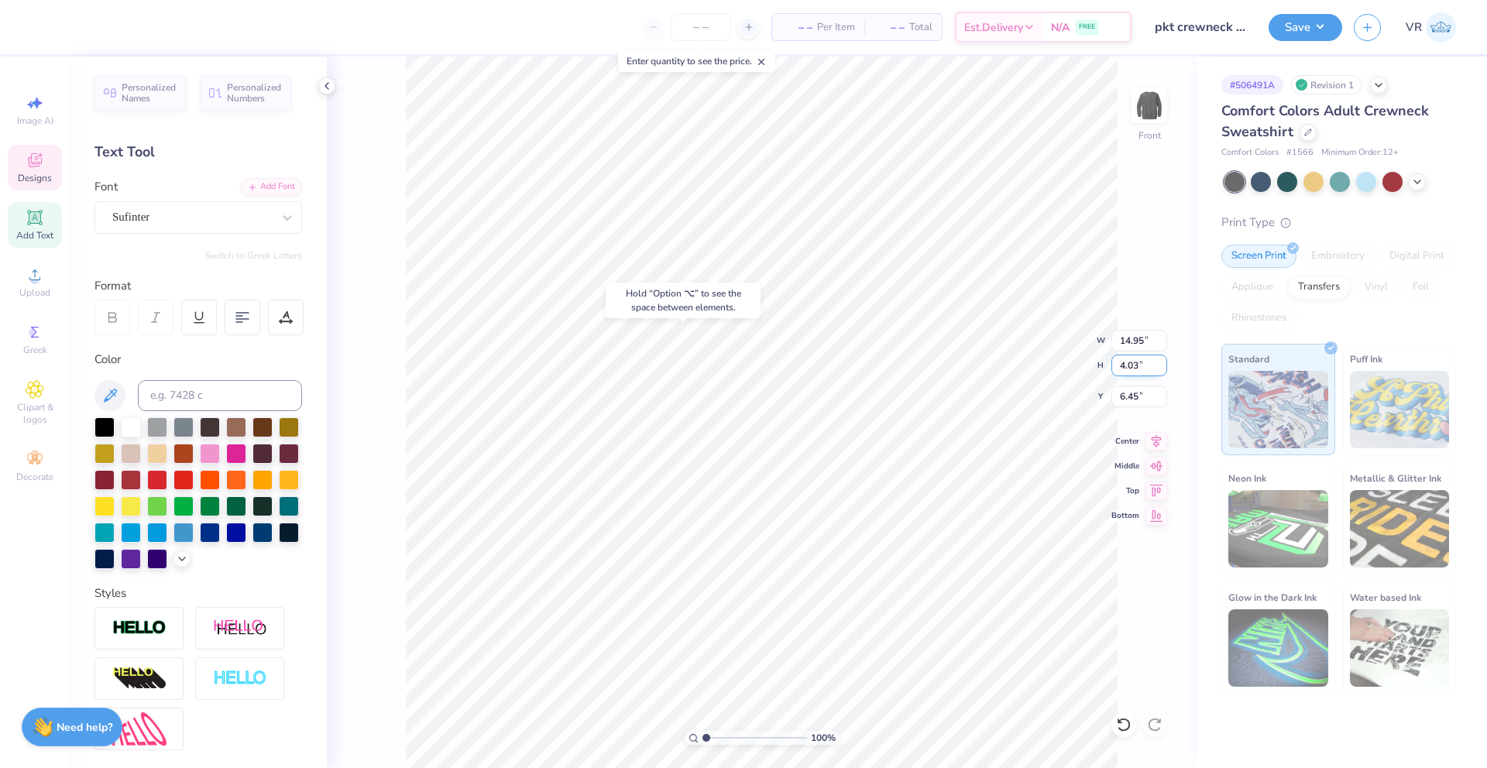
type input "15.05"
type input "6.43"
click at [1131, 341] on input "15.05" at bounding box center [1139, 341] width 56 height 22
type input "12.00"
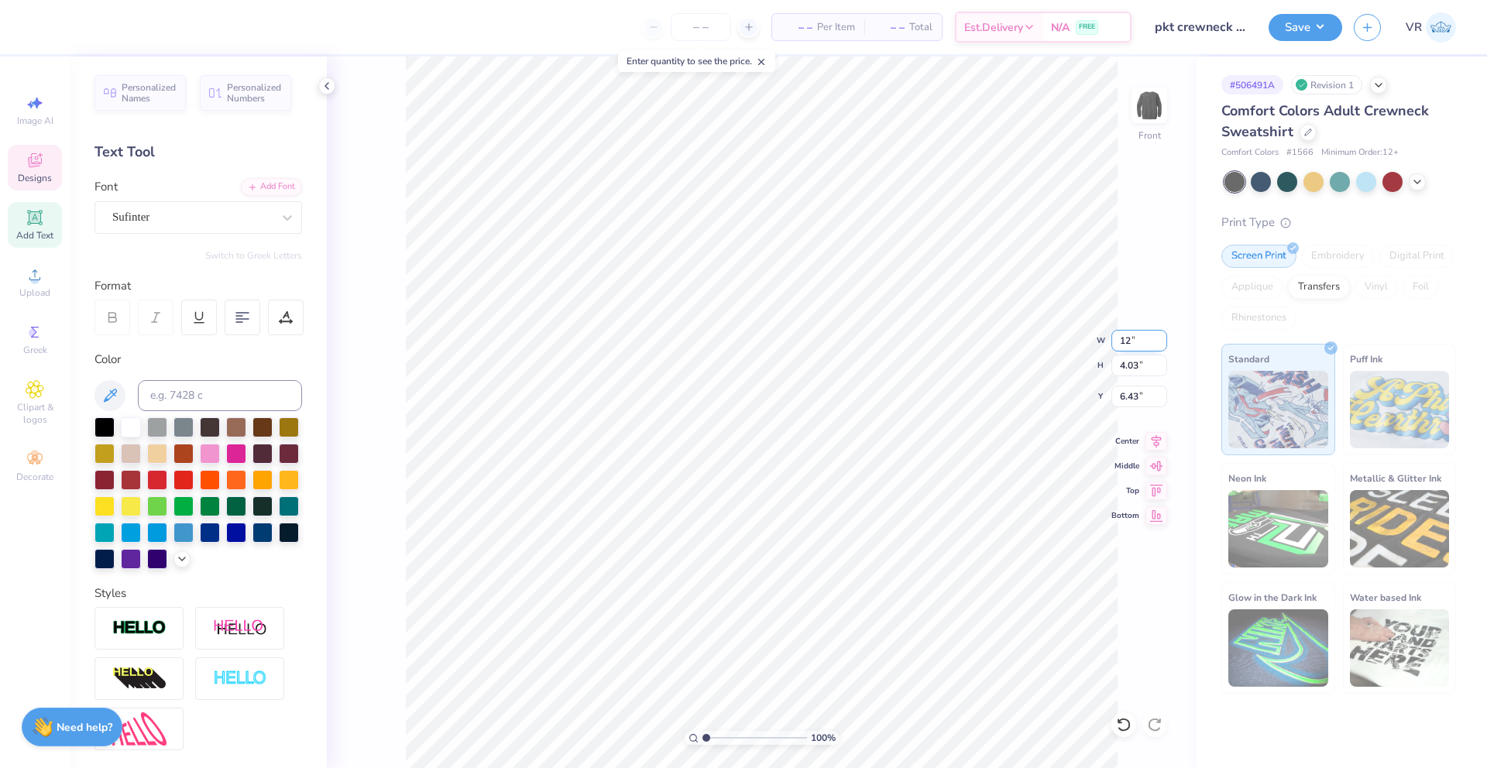
type input "3.21"
type input "6.84"
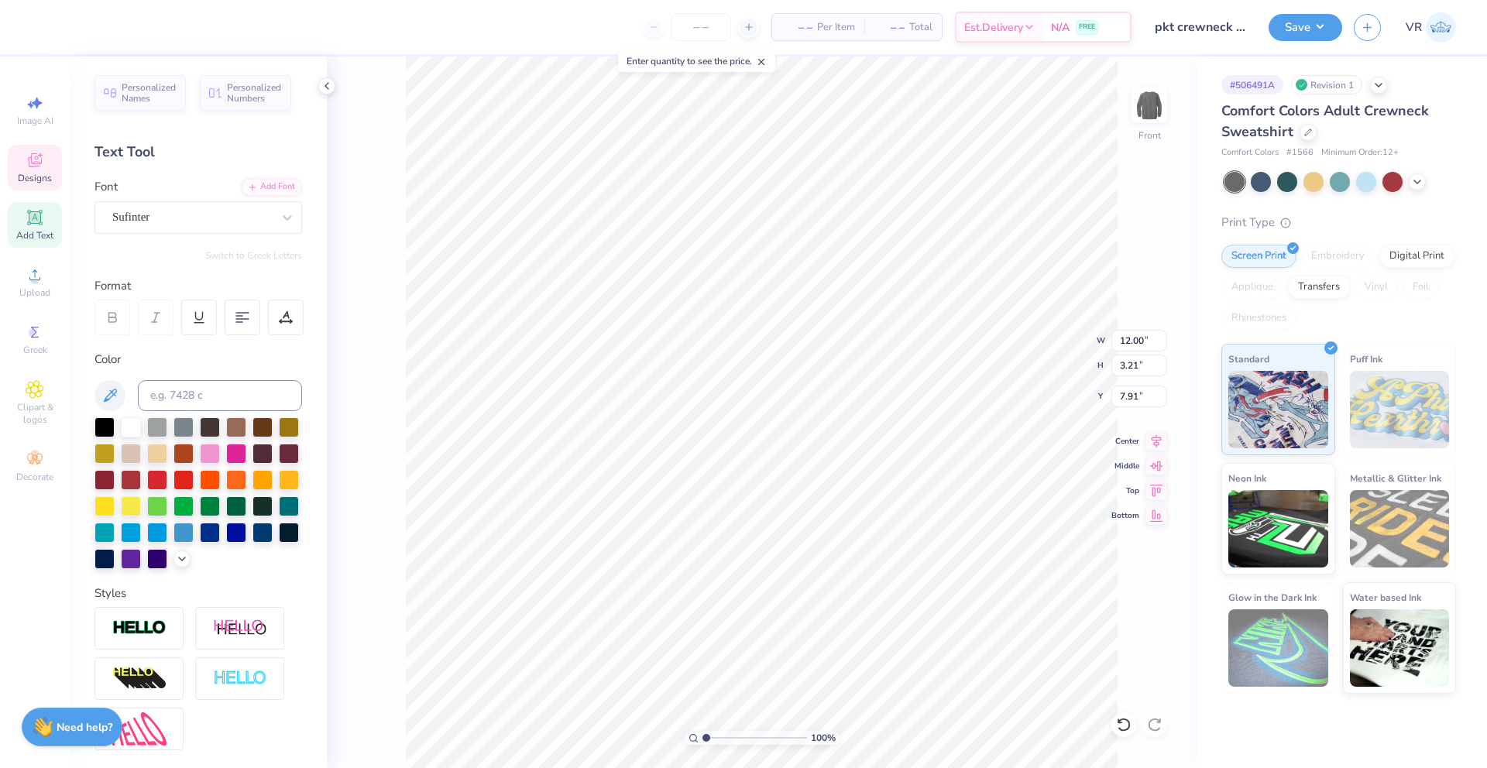
type input "7.91"
type input "2.07"
click at [716, 735] on input "range" at bounding box center [754, 738] width 105 height 14
type textarea "FALL 2025"
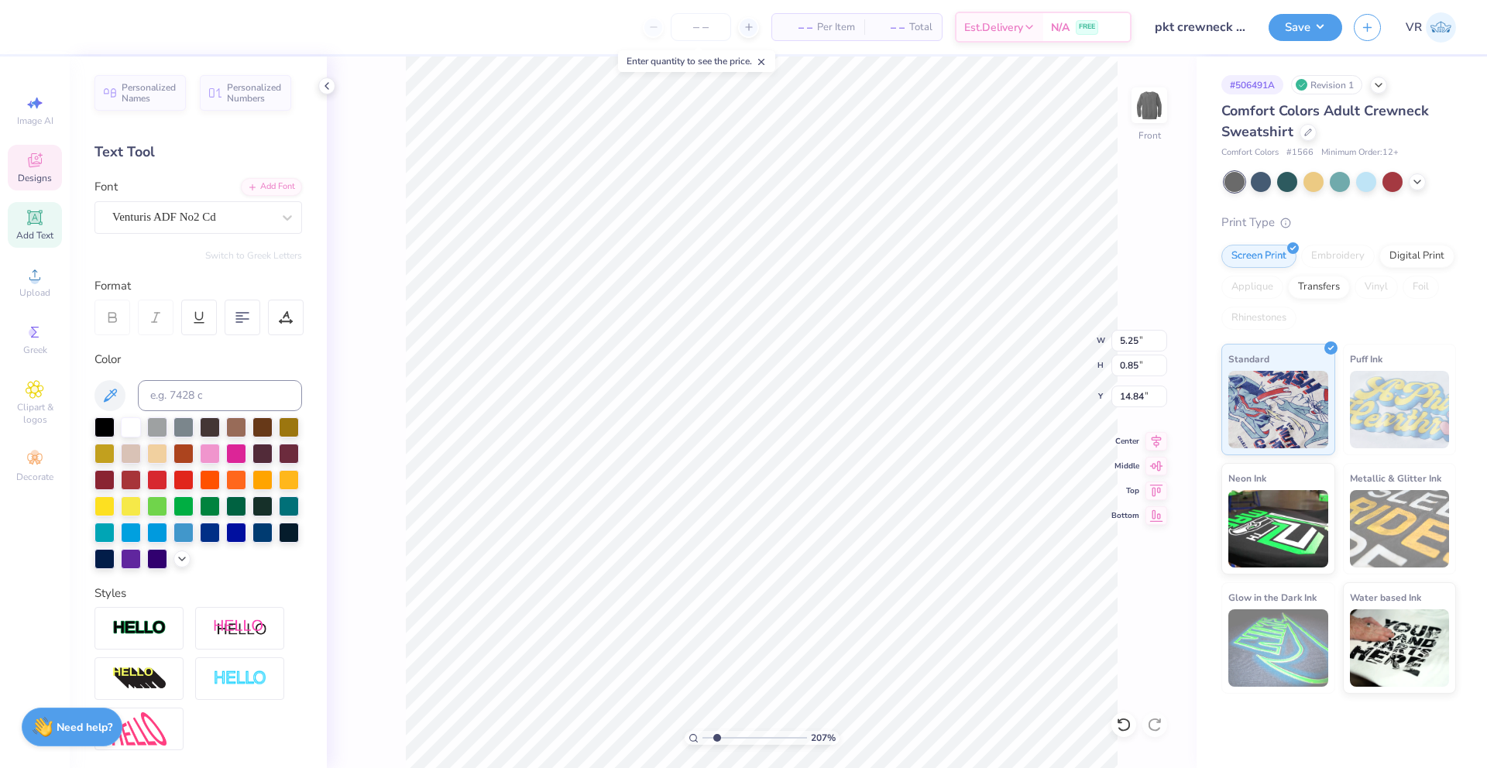
scroll to position [12, 3]
type input "8.35"
type input "13.80"
type input "0.69"
type input "0.78"
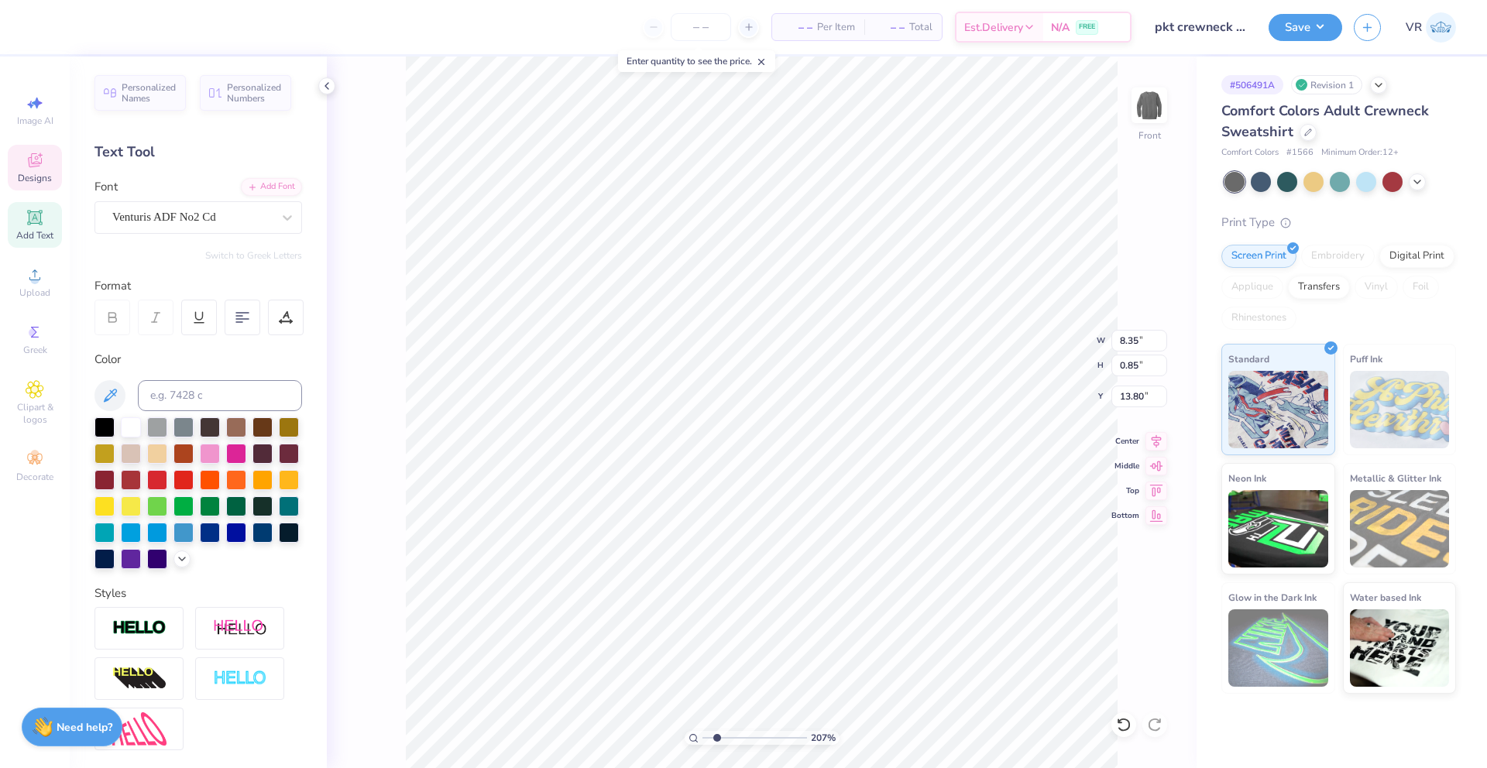
type input "11.18"
type textarea "19"
type input "0.80"
type input "11.19"
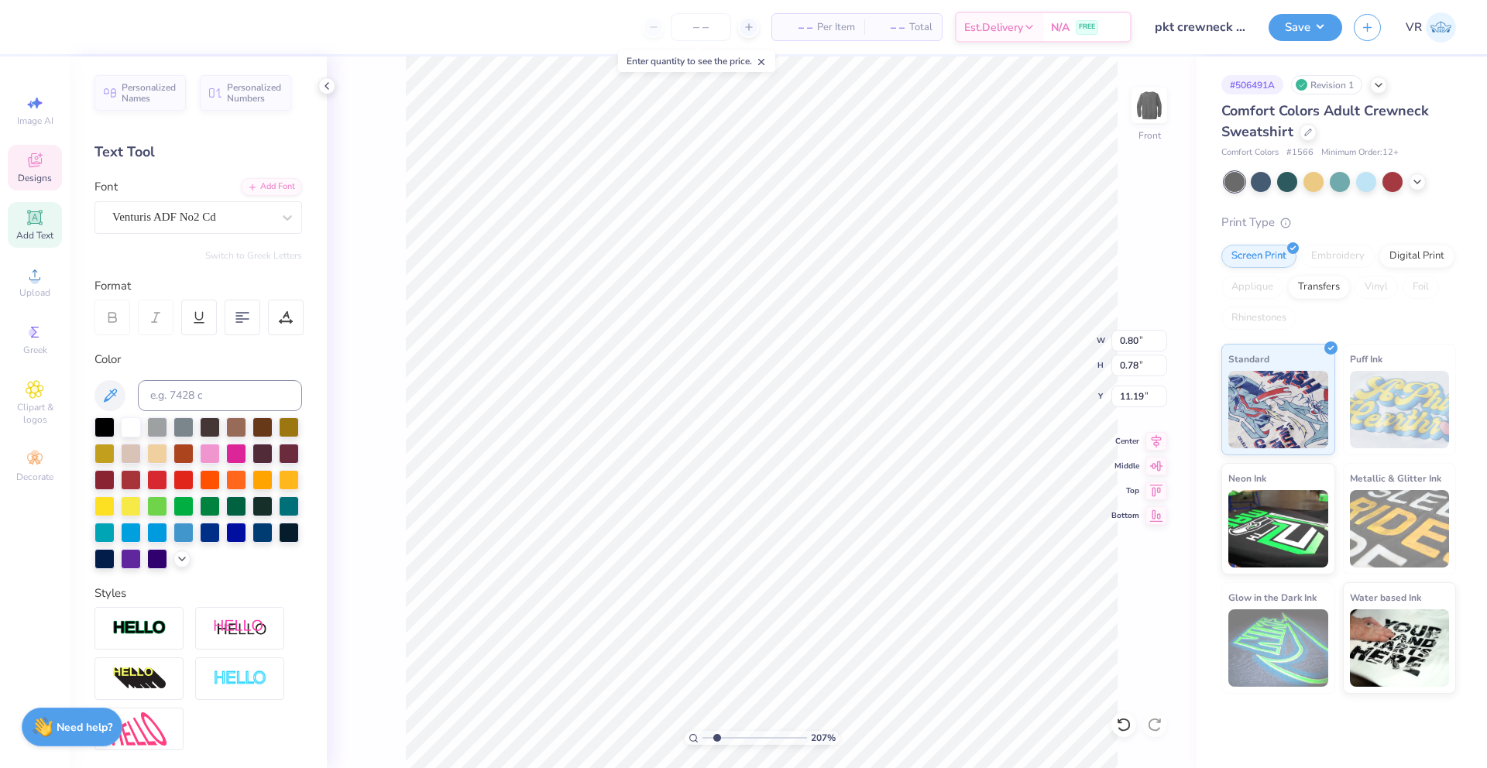
type textarea "06"
type input "3.41"
type input "1.93"
type input "10.66"
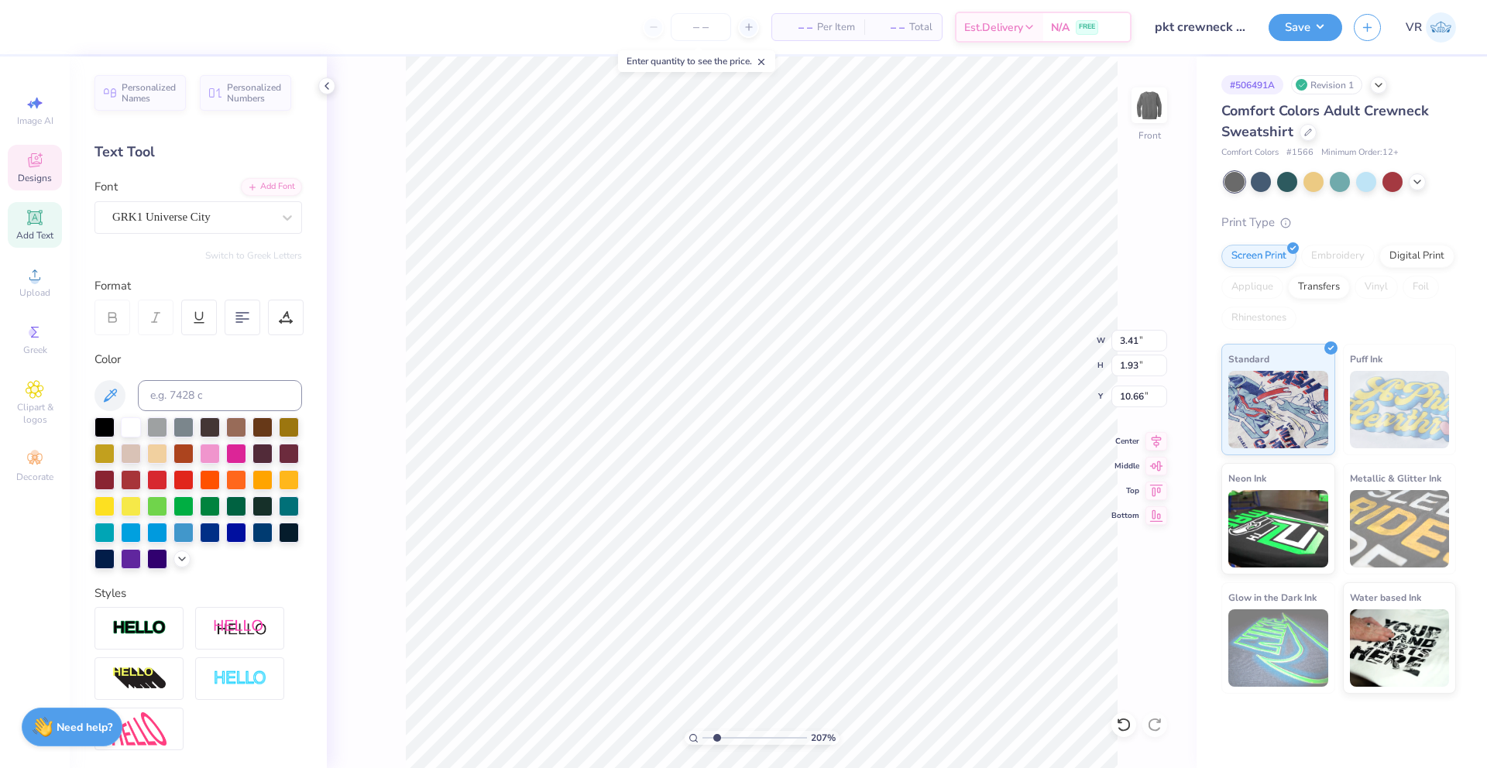
type textarea "PKT"
click at [1126, 338] on input "3.41" at bounding box center [1139, 341] width 56 height 22
type input "4.07"
type input "2.03"
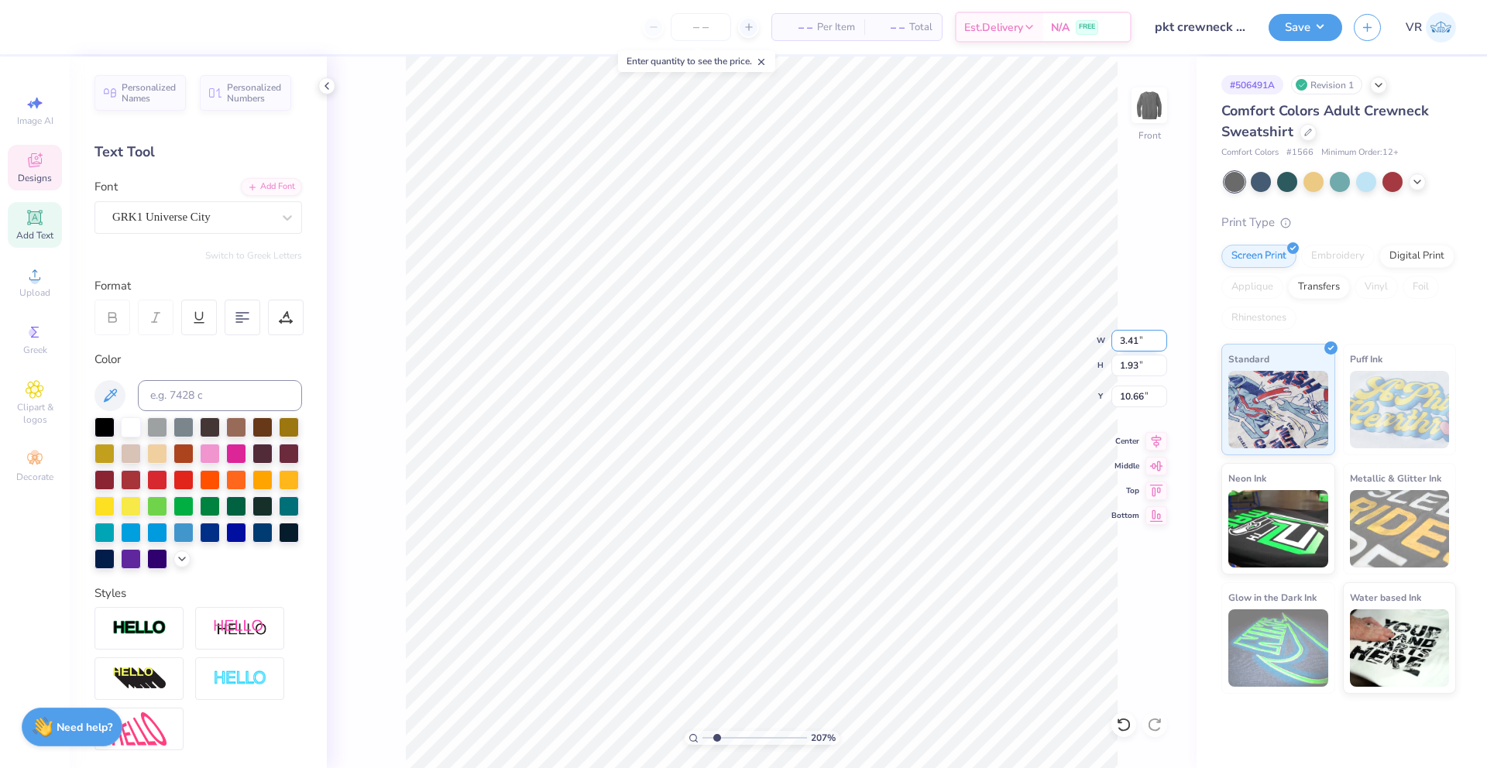
type input "10.61"
click at [1160, 344] on input "4.06" at bounding box center [1139, 341] width 56 height 22
click at [1160, 344] on input "4.05" at bounding box center [1139, 341] width 56 height 22
click at [1160, 344] on input "4.04" at bounding box center [1139, 341] width 56 height 22
type input "4.03"
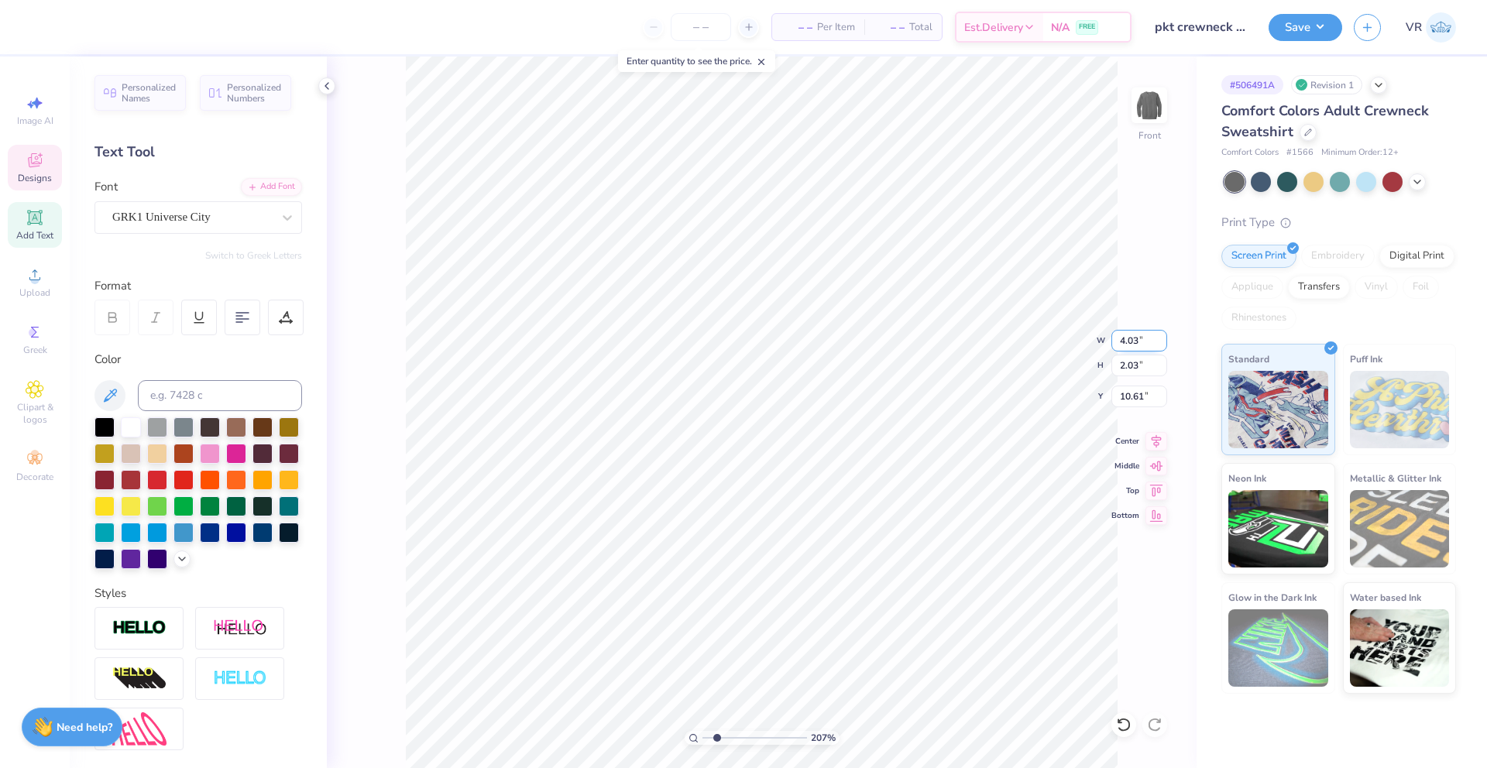
click at [1160, 344] on input "4.03" at bounding box center [1139, 341] width 56 height 22
click at [1158, 344] on input "4.06" at bounding box center [1139, 341] width 56 height 22
click at [1158, 344] on input "4.05" at bounding box center [1139, 341] width 56 height 22
click at [1158, 344] on input "4.04" at bounding box center [1139, 341] width 56 height 22
type input "4.03"
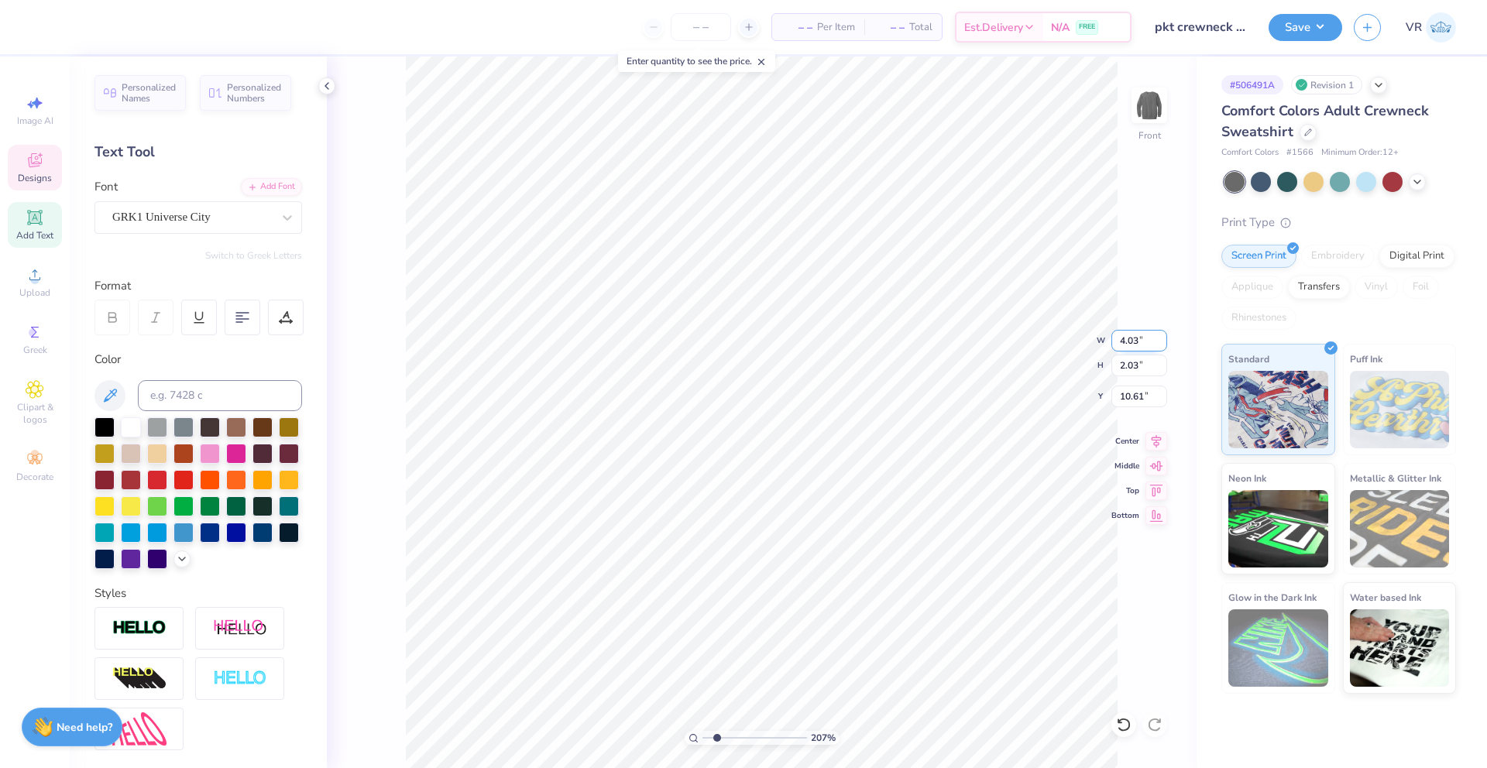
click at [1158, 344] on input "4.03" at bounding box center [1139, 341] width 56 height 22
type input "4.07"
type input "2.03"
type input "10.61"
type input "3.30"
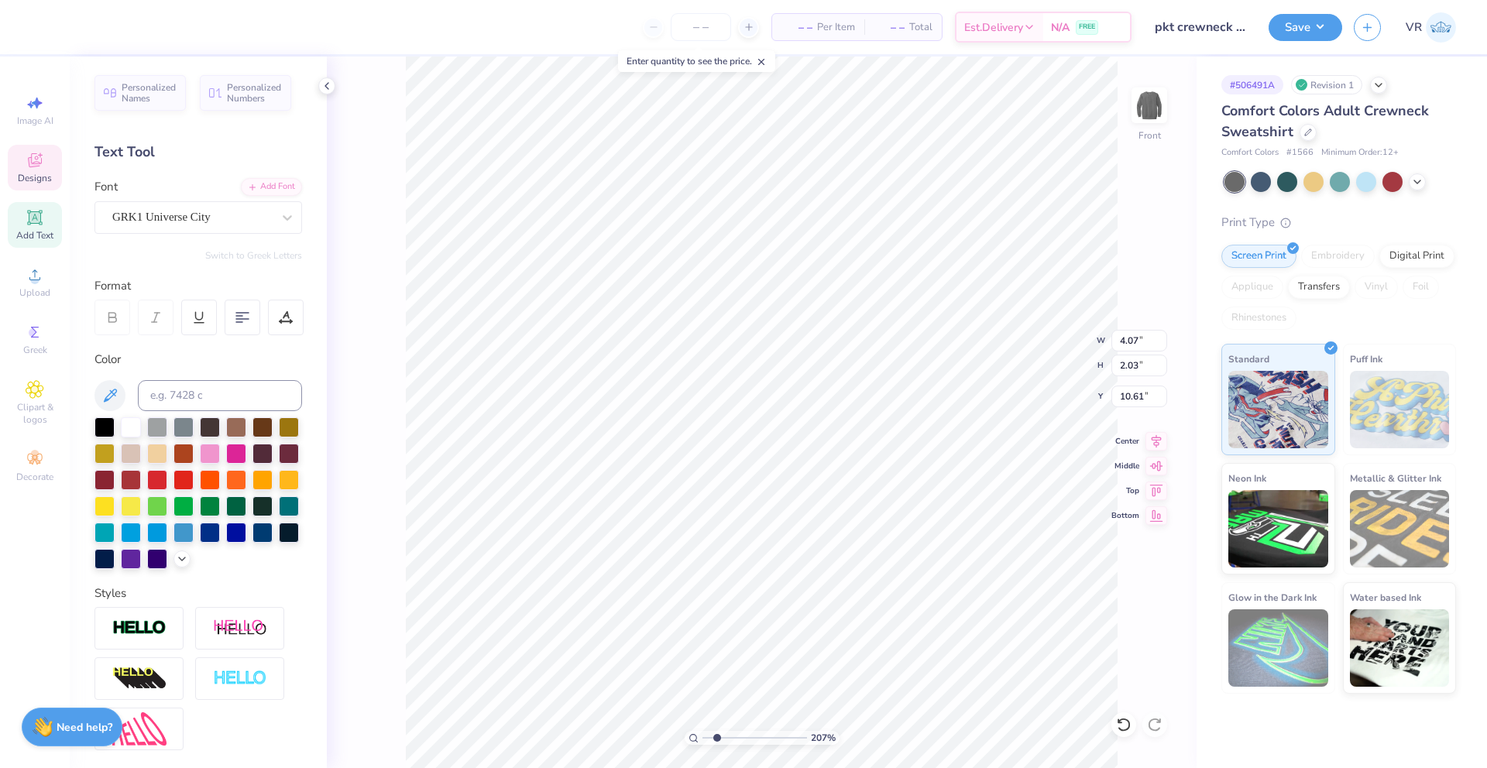
type input "1.64"
type input "10.75"
type input "1.88"
type input "13.69"
click at [1116, 726] on icon at bounding box center [1123, 724] width 15 height 15
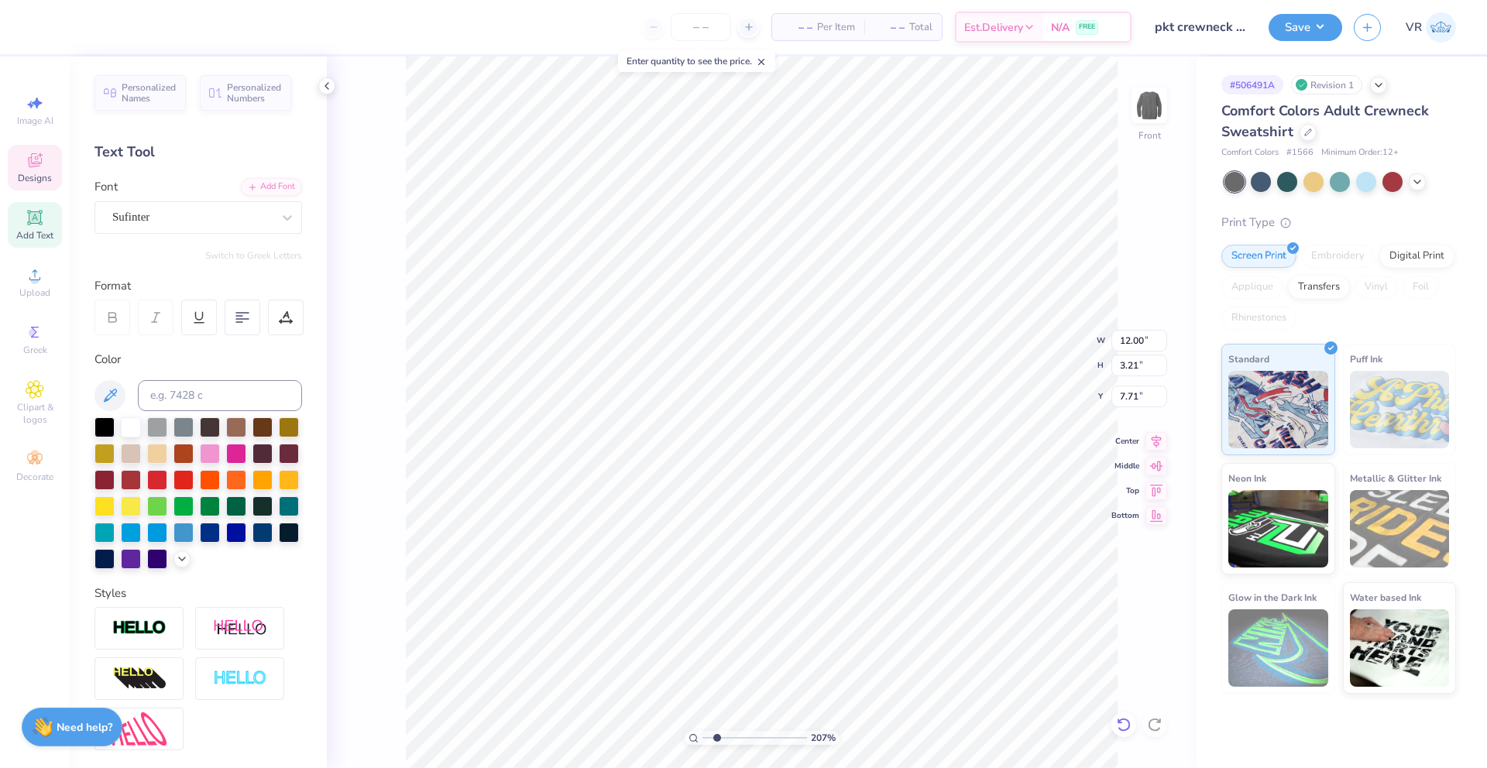
type input "7.91"
drag, startPoint x: 711, startPoint y: 739, endPoint x: 685, endPoint y: 732, distance: 26.5
type input "1"
click at [702, 739] on input "range" at bounding box center [754, 738] width 105 height 14
click at [1156, 444] on icon at bounding box center [1156, 439] width 10 height 13
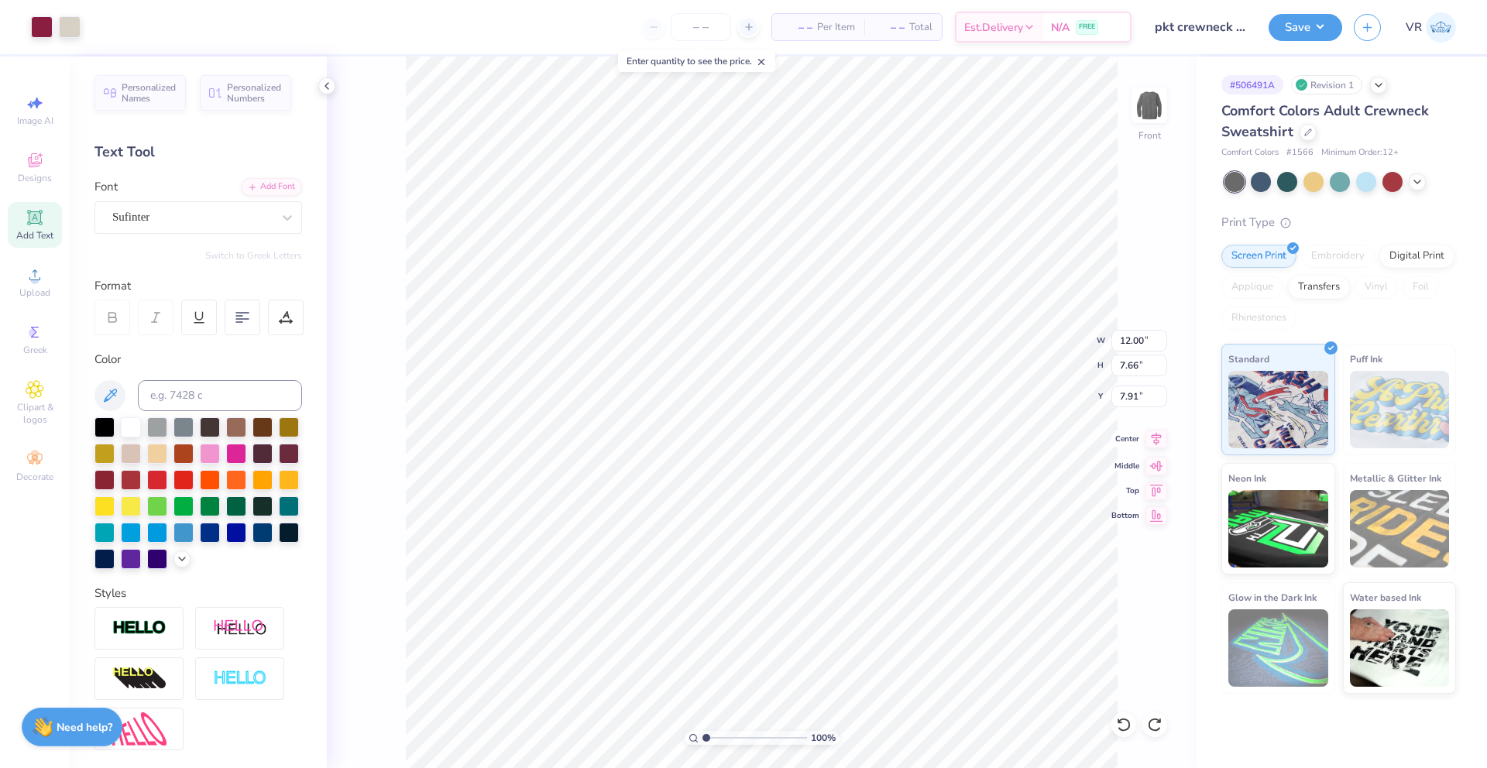
click at [1156, 444] on icon at bounding box center [1156, 439] width 10 height 13
click at [829, 595] on li "Group" at bounding box center [867, 598] width 122 height 30
click at [1122, 344] on input "12.00" at bounding box center [1139, 341] width 56 height 22
type input "11.00"
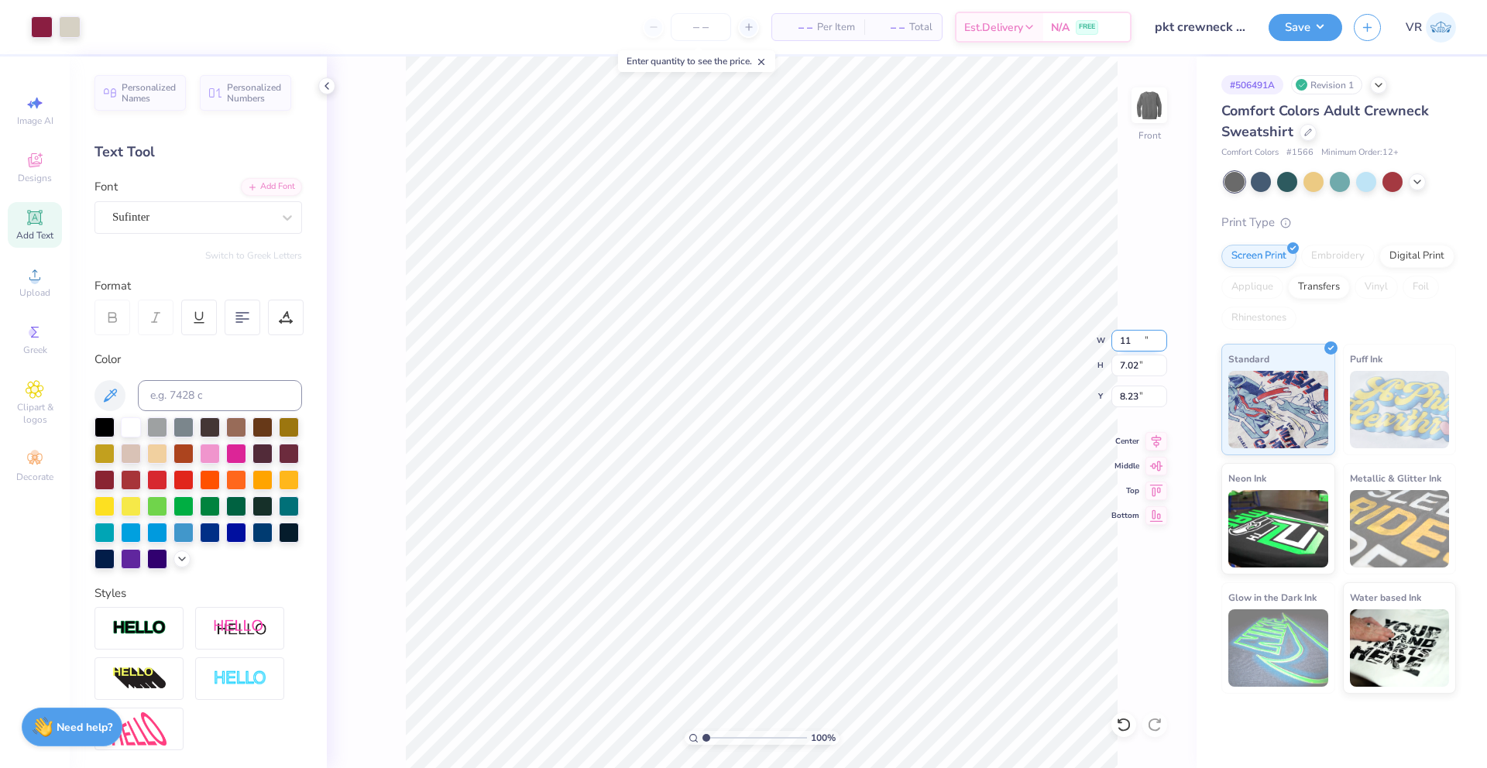
type input "7.02"
type input "8.23"
click at [1134, 339] on input "11.00" at bounding box center [1139, 341] width 56 height 22
type input "8.00"
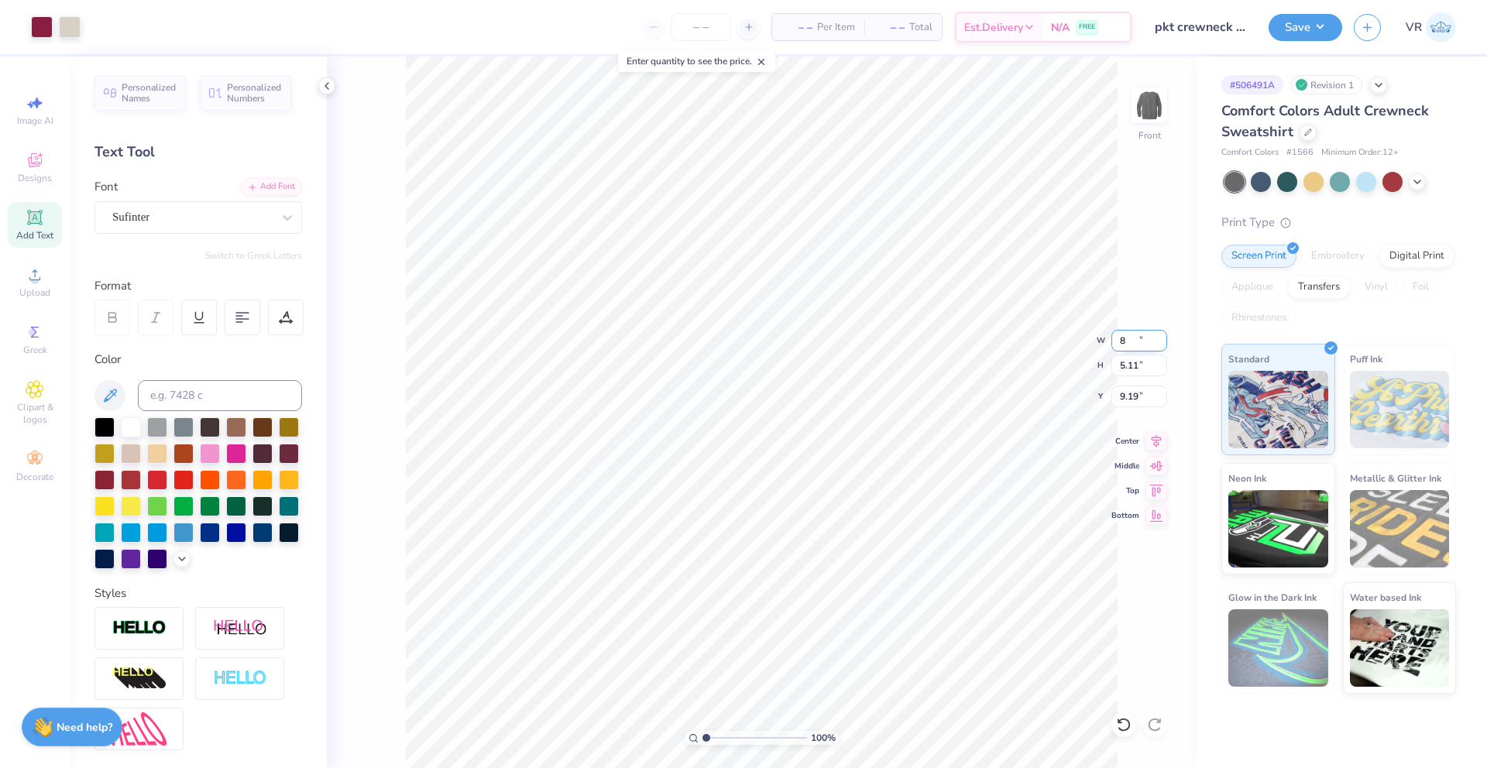
type input "5.11"
type input "9.19"
click at [1134, 338] on input "8.00" at bounding box center [1139, 341] width 56 height 22
type input "12.00"
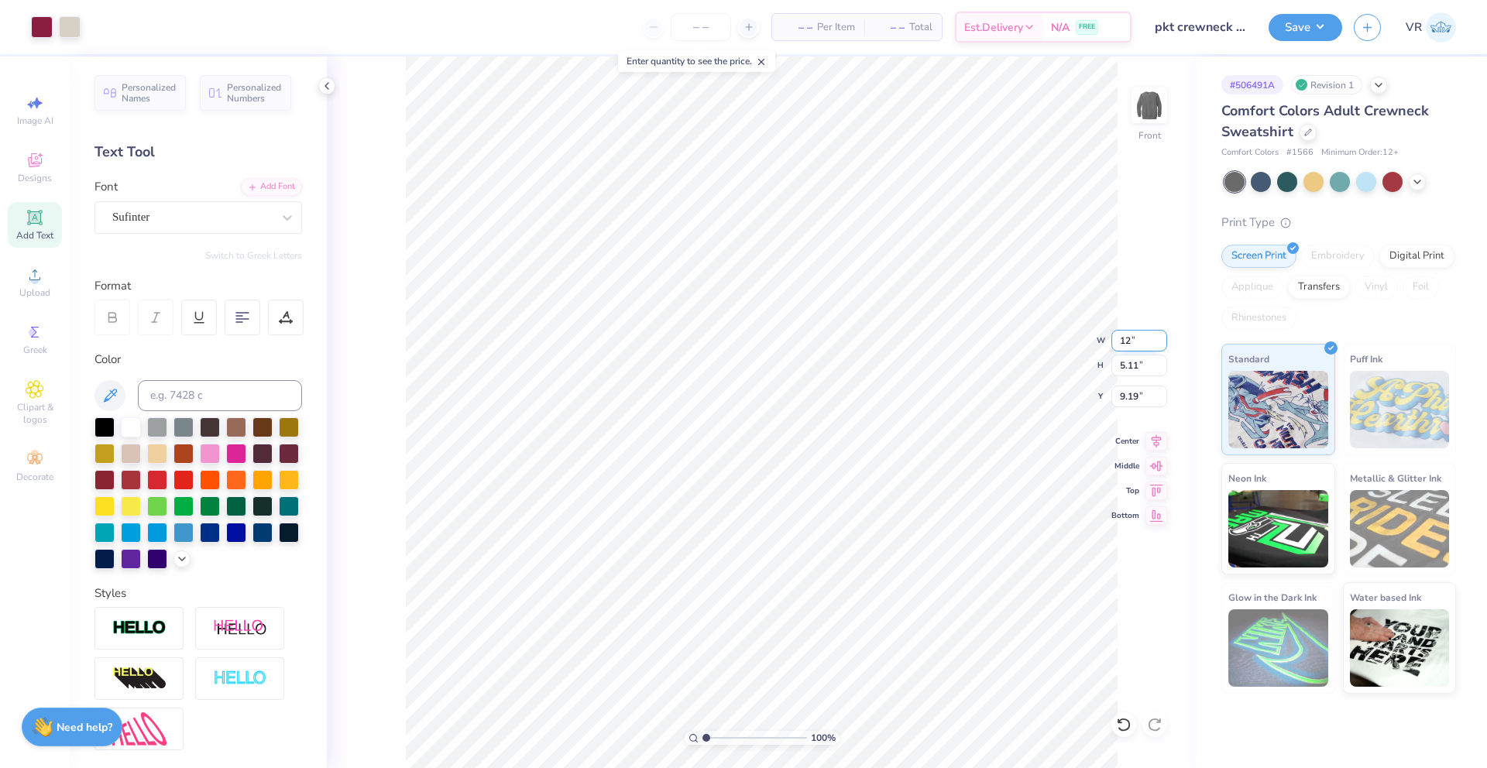
type input "7.66"
type input "0.50"
click at [793, 340] on li "Copy" at bounding box center [838, 341] width 122 height 30
click at [1140, 109] on img at bounding box center [1149, 105] width 62 height 62
click at [1143, 103] on img at bounding box center [1149, 105] width 62 height 62
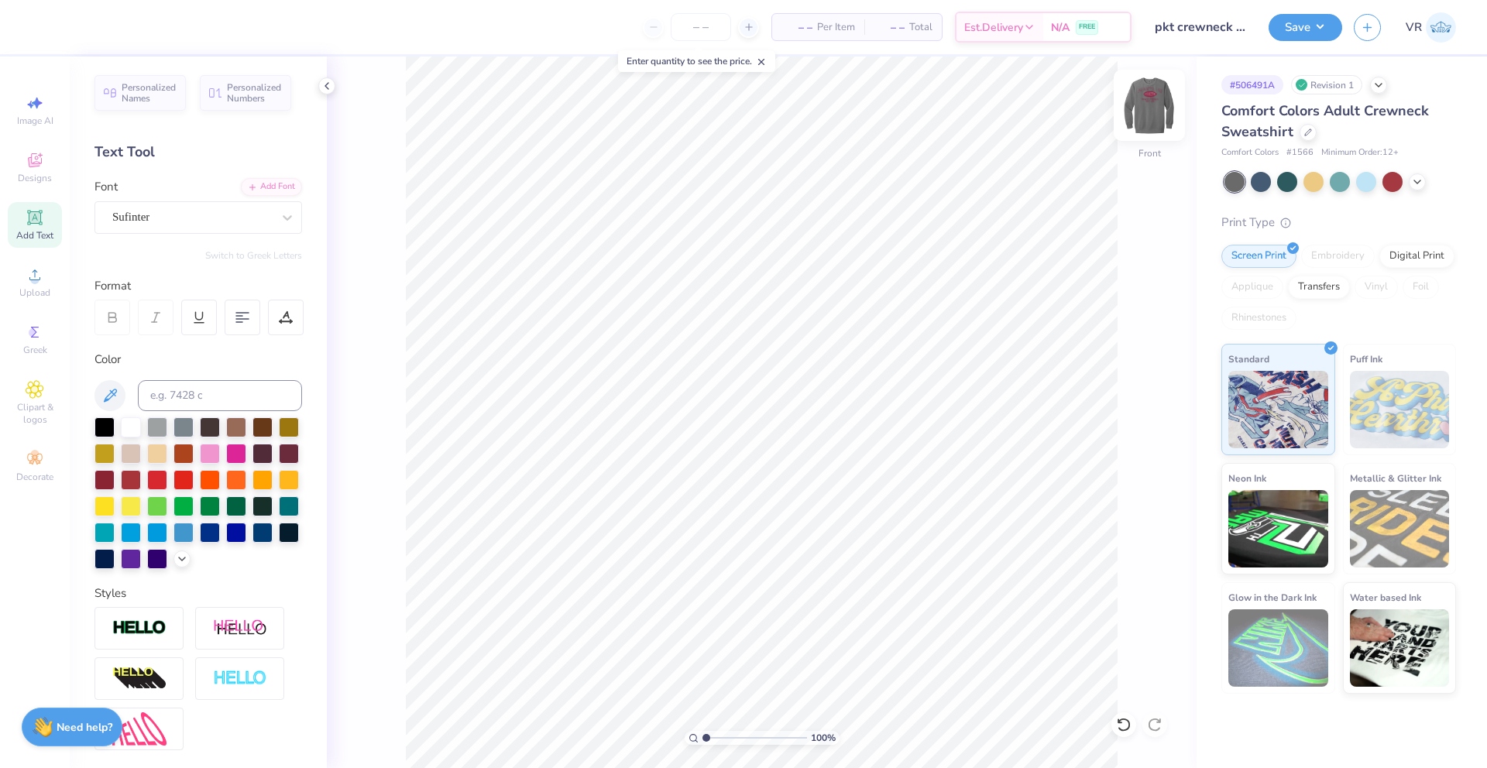
click at [1148, 112] on img at bounding box center [1149, 105] width 62 height 62
click at [1135, 395] on input "0.56" at bounding box center [1139, 397] width 56 height 22
type input "3.00"
click at [1129, 335] on input "12.11" at bounding box center [1139, 341] width 56 height 22
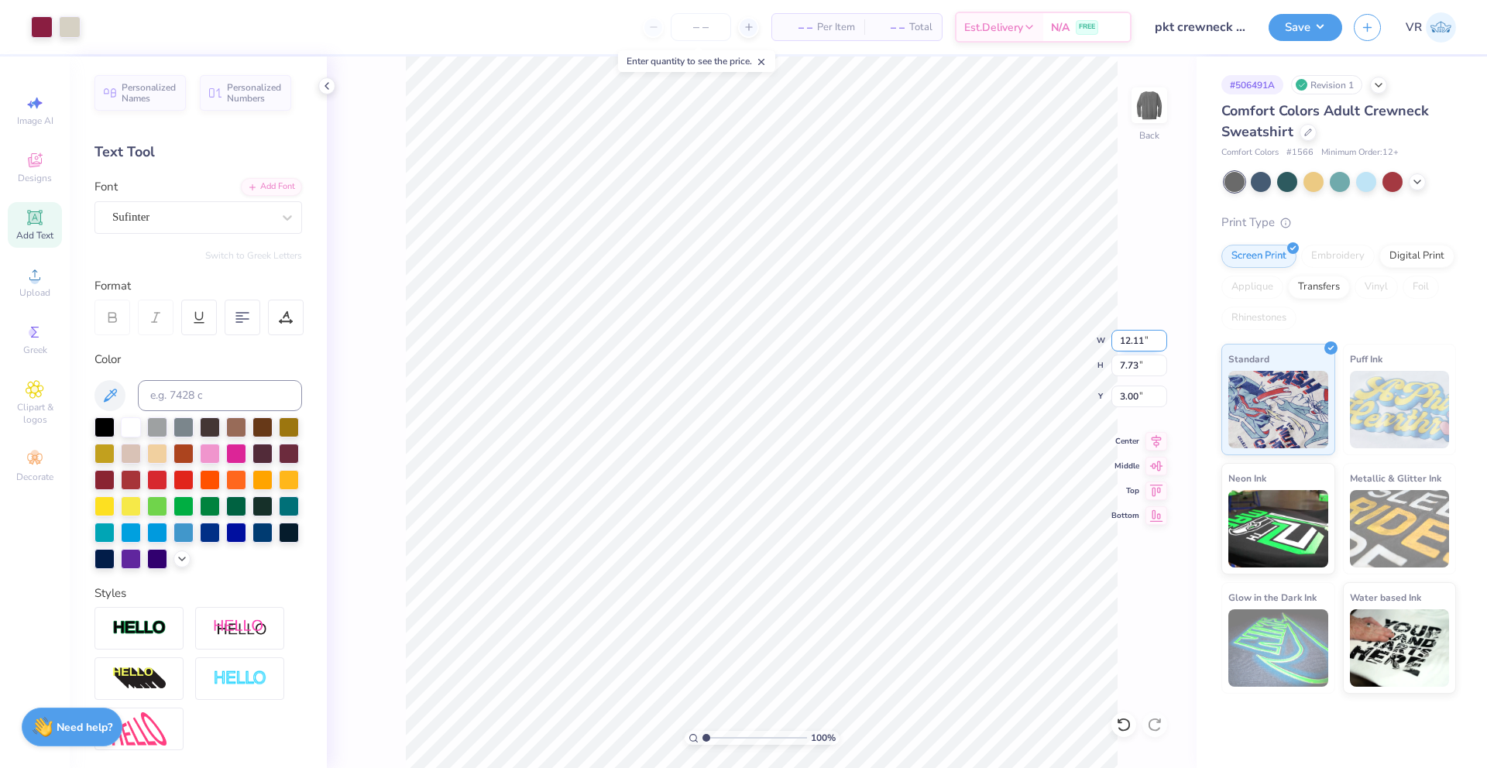
click at [1129, 335] on input "12.11" at bounding box center [1139, 341] width 56 height 22
type input "12.00"
type input "7.66"
click at [1127, 402] on input "3.03" at bounding box center [1139, 397] width 56 height 22
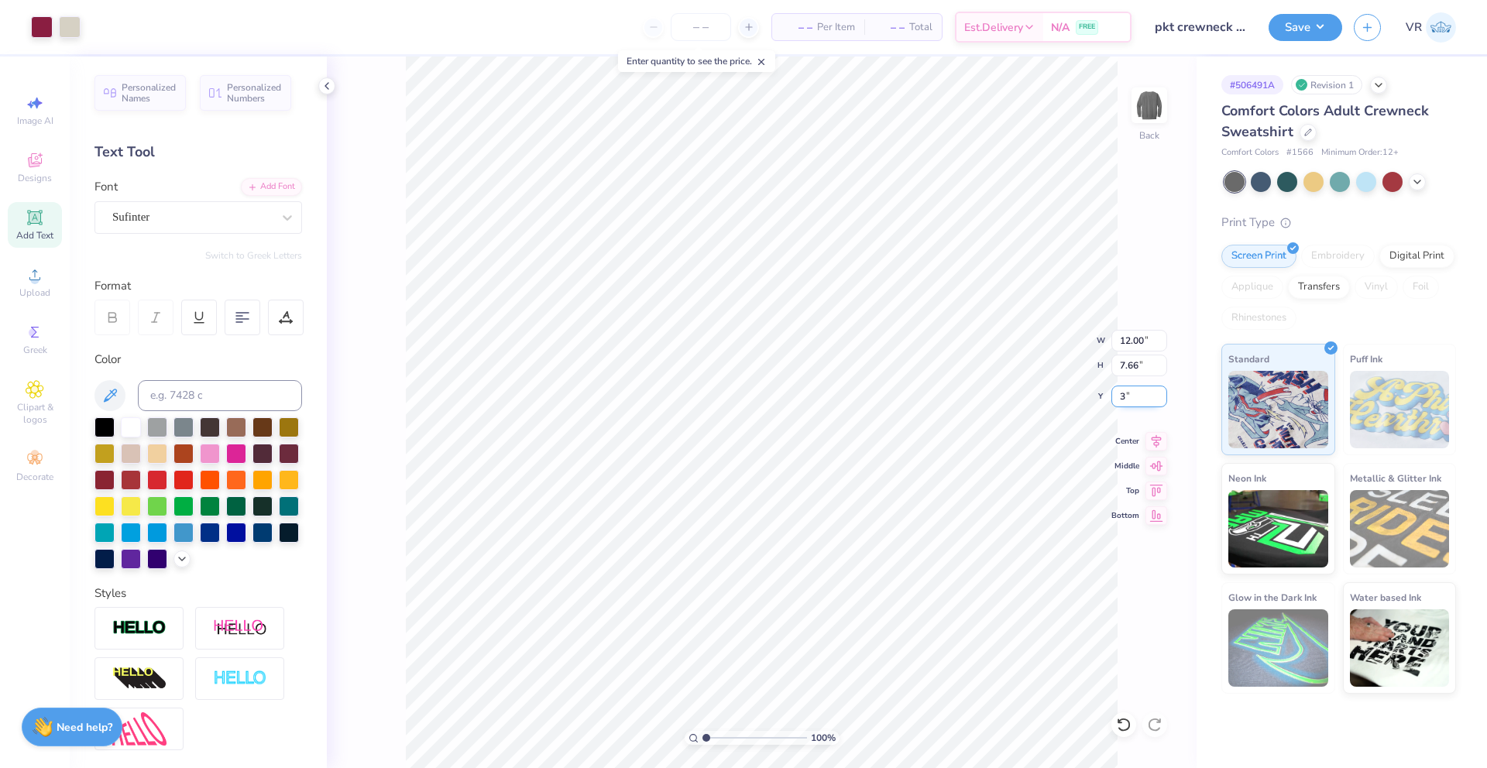
type input "3.00"
drag, startPoint x: 716, startPoint y: 734, endPoint x: 725, endPoint y: 730, distance: 10.1
type input "2.88"
click at [725, 733] on input "range" at bounding box center [754, 738] width 105 height 14
click at [750, 617] on li "Ungroup" at bounding box center [768, 628] width 122 height 30
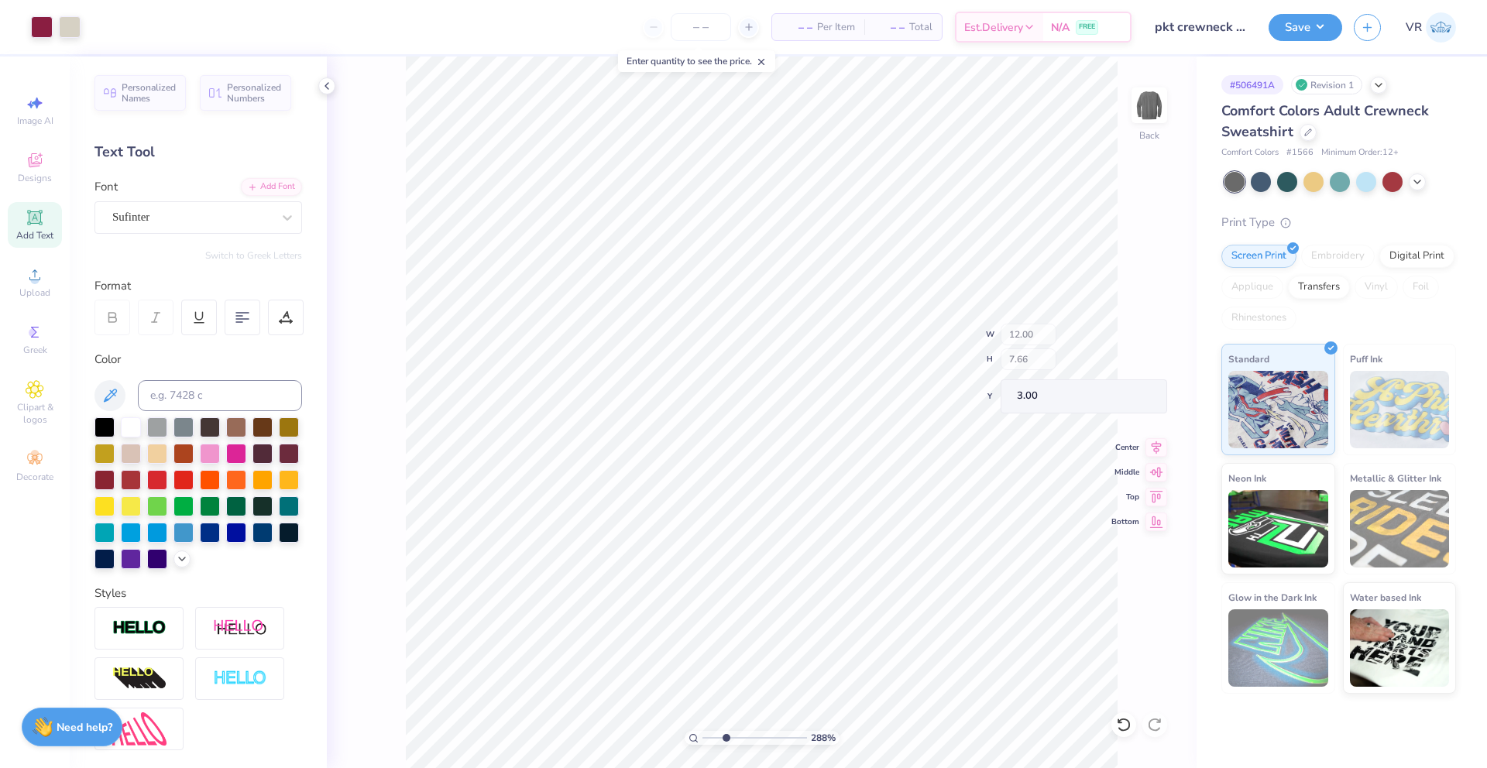
type input "4.17"
type input "0.83"
type input "9.83"
click at [1158, 441] on icon at bounding box center [1156, 439] width 10 height 13
click at [1152, 439] on icon at bounding box center [1156, 439] width 22 height 19
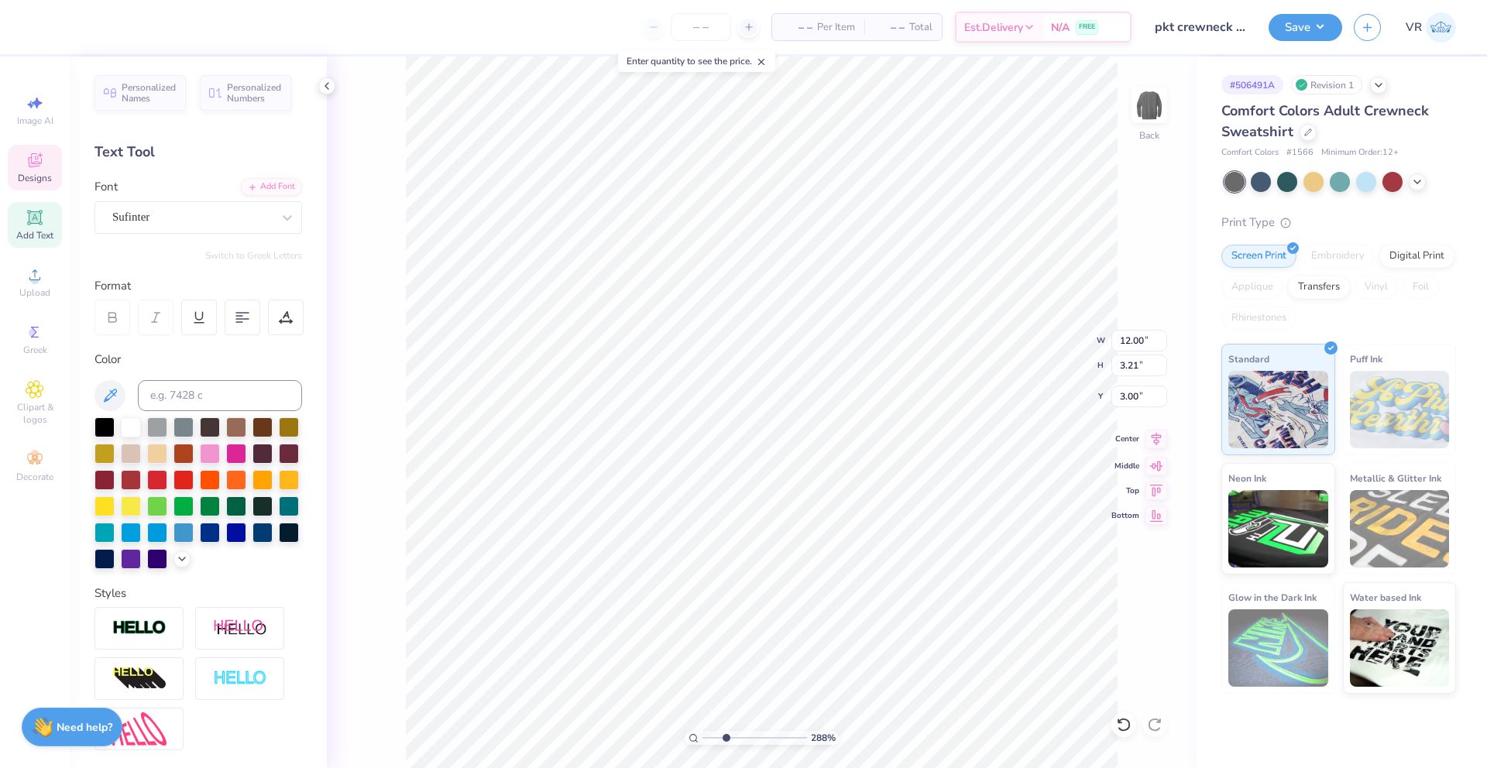
type input "12.00"
type input "3.21"
type input "3.00"
click at [1161, 439] on icon at bounding box center [1156, 439] width 22 height 19
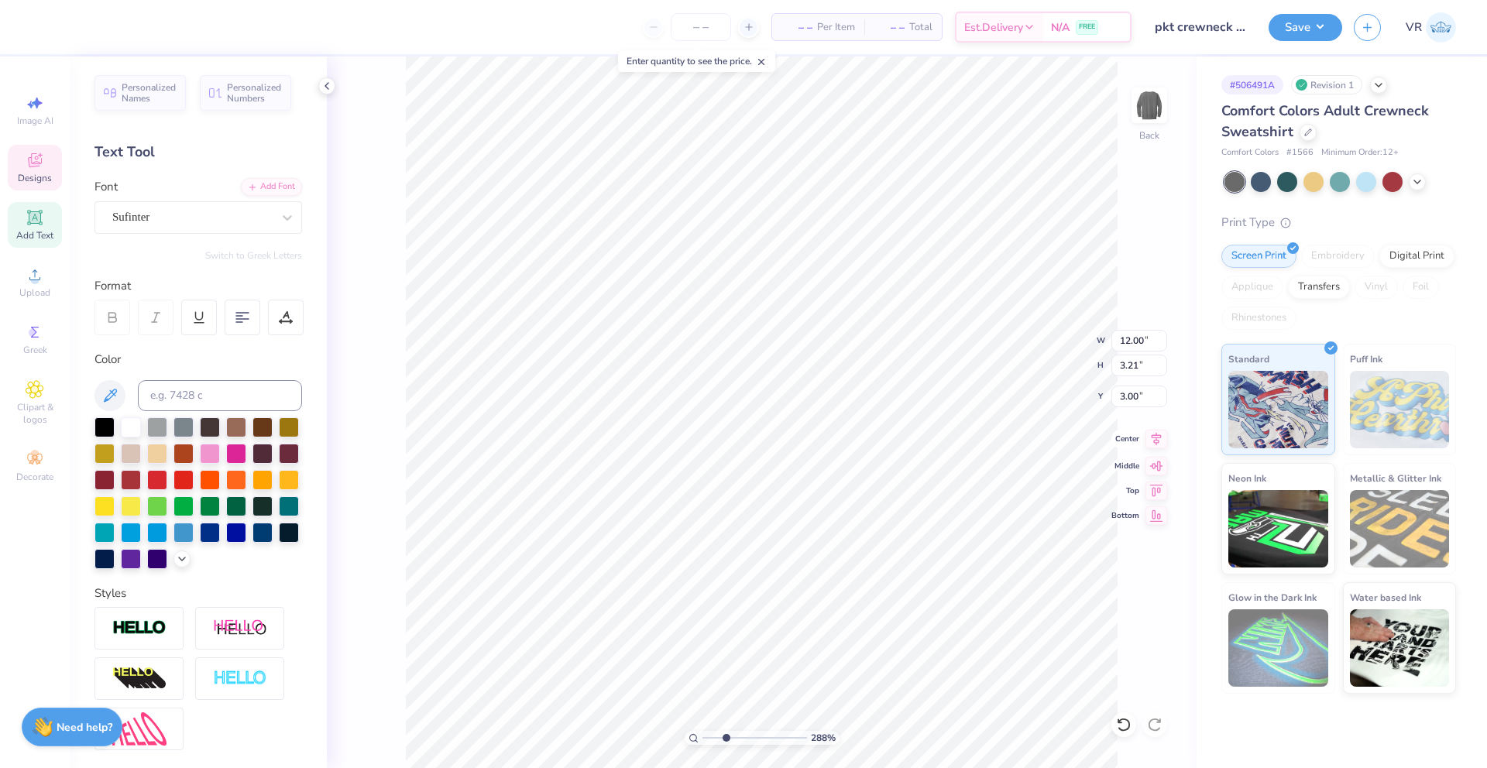
type input "3.30"
type input "1.64"
type input "5.84"
click at [1151, 444] on icon at bounding box center [1156, 439] width 22 height 19
type input "6.65"
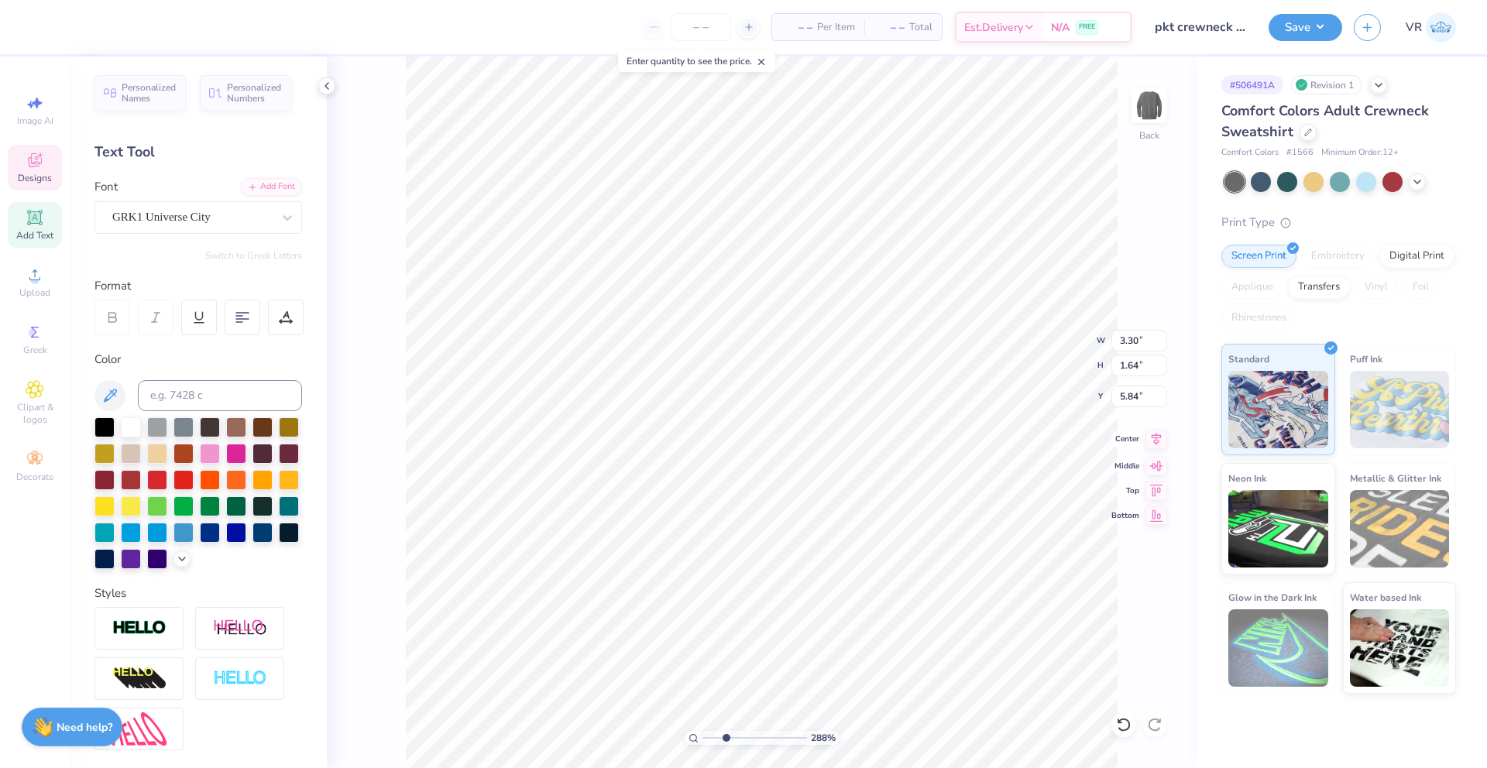
type input "3.07"
type input "5.15"
click at [1150, 442] on icon at bounding box center [1156, 439] width 22 height 19
type input "0.68"
type input "0.78"
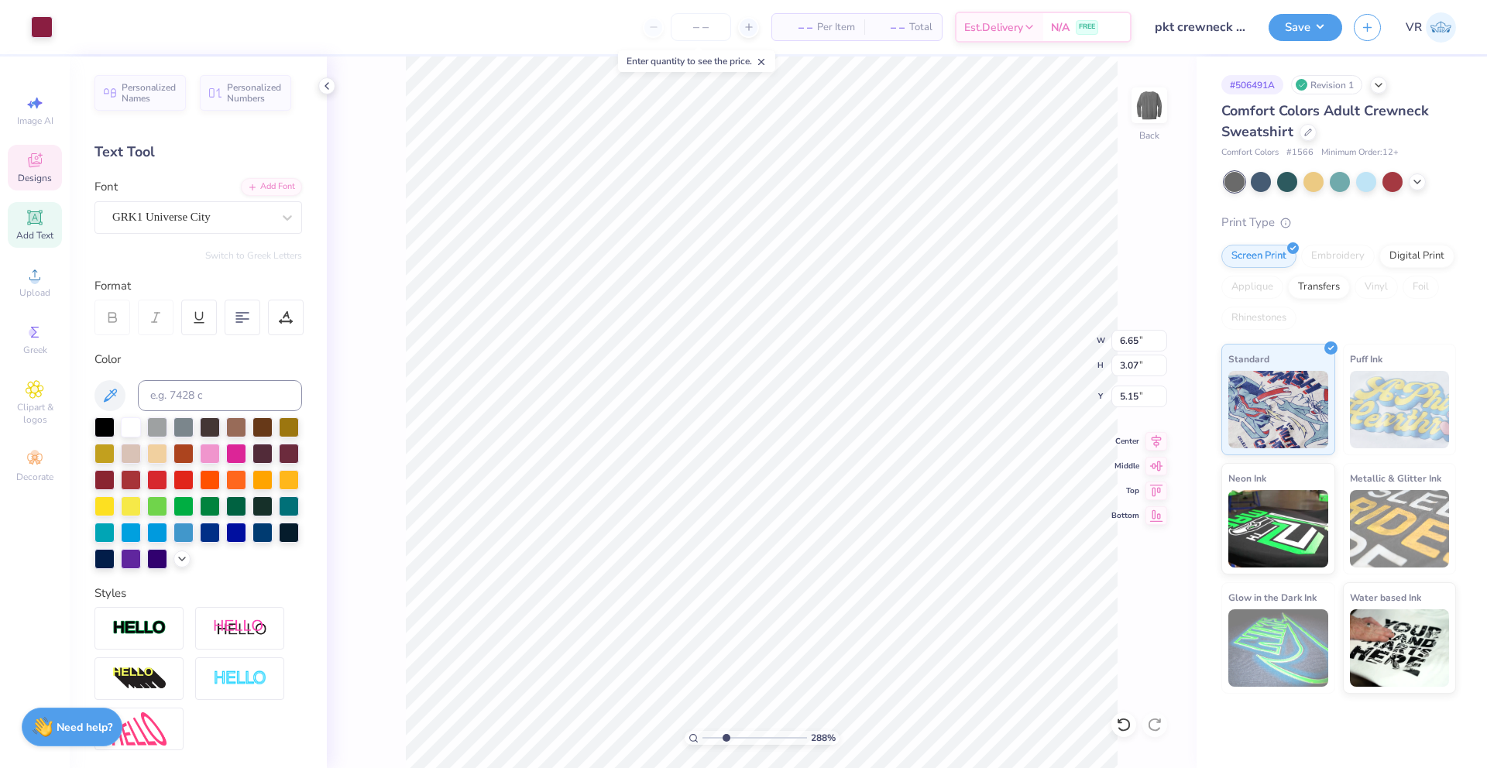
type input "6.27"
type input "12.00"
type input "4.05"
type input "3.00"
type input "3.36"
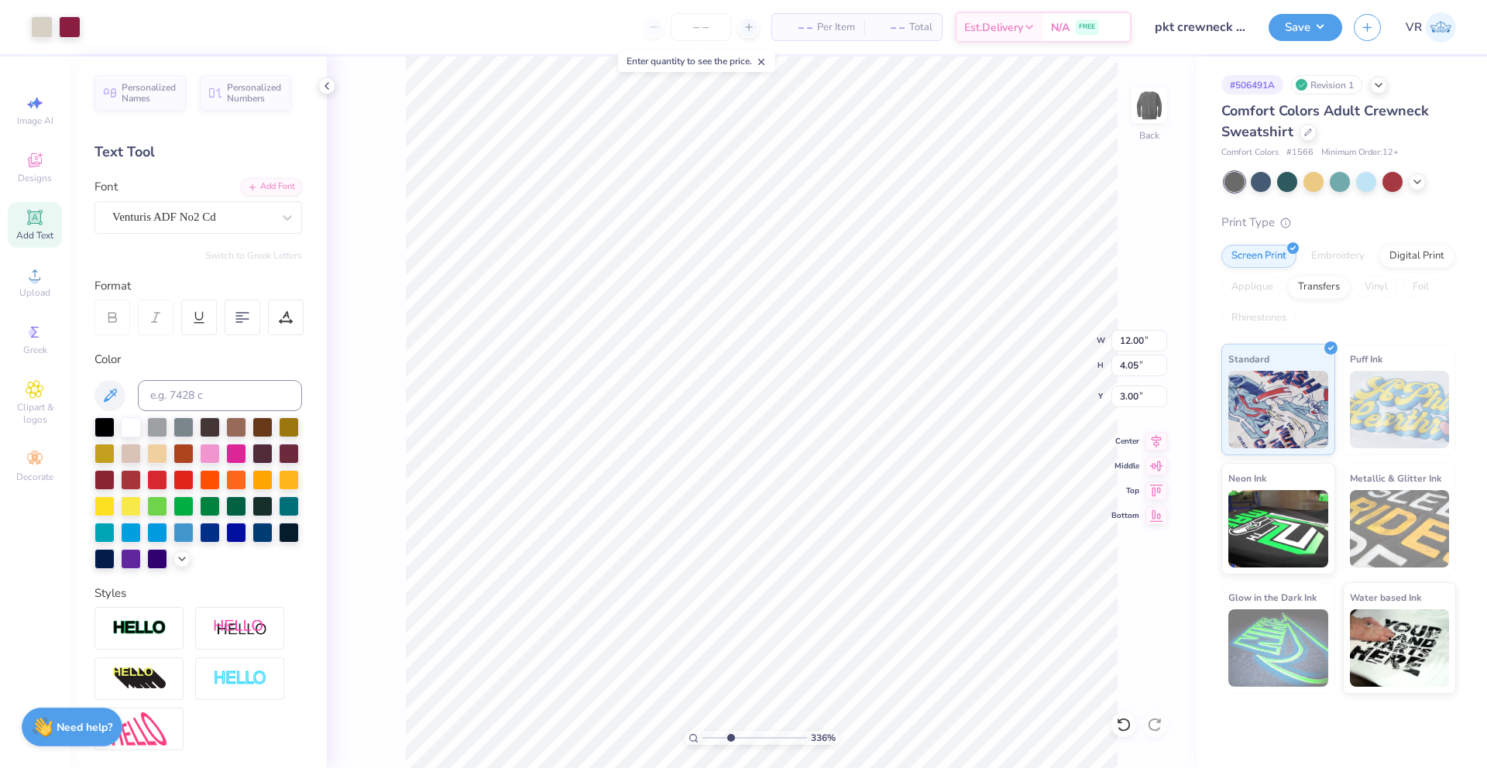
click at [730, 744] on input "range" at bounding box center [754, 738] width 105 height 14
type input "6.27"
type input "12.00"
type input "3.21"
type input "3.00"
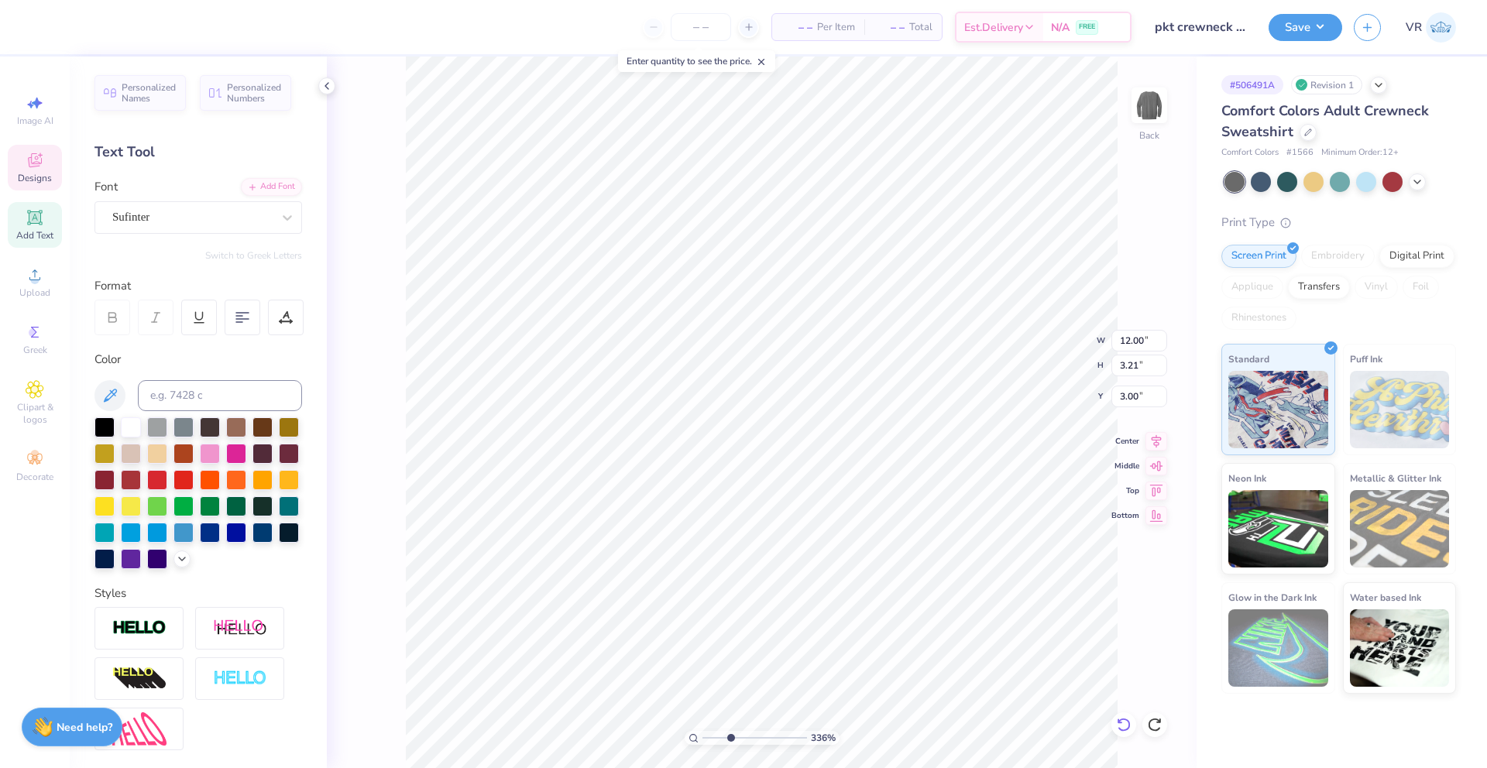
click at [1125, 726] on icon at bounding box center [1123, 724] width 15 height 15
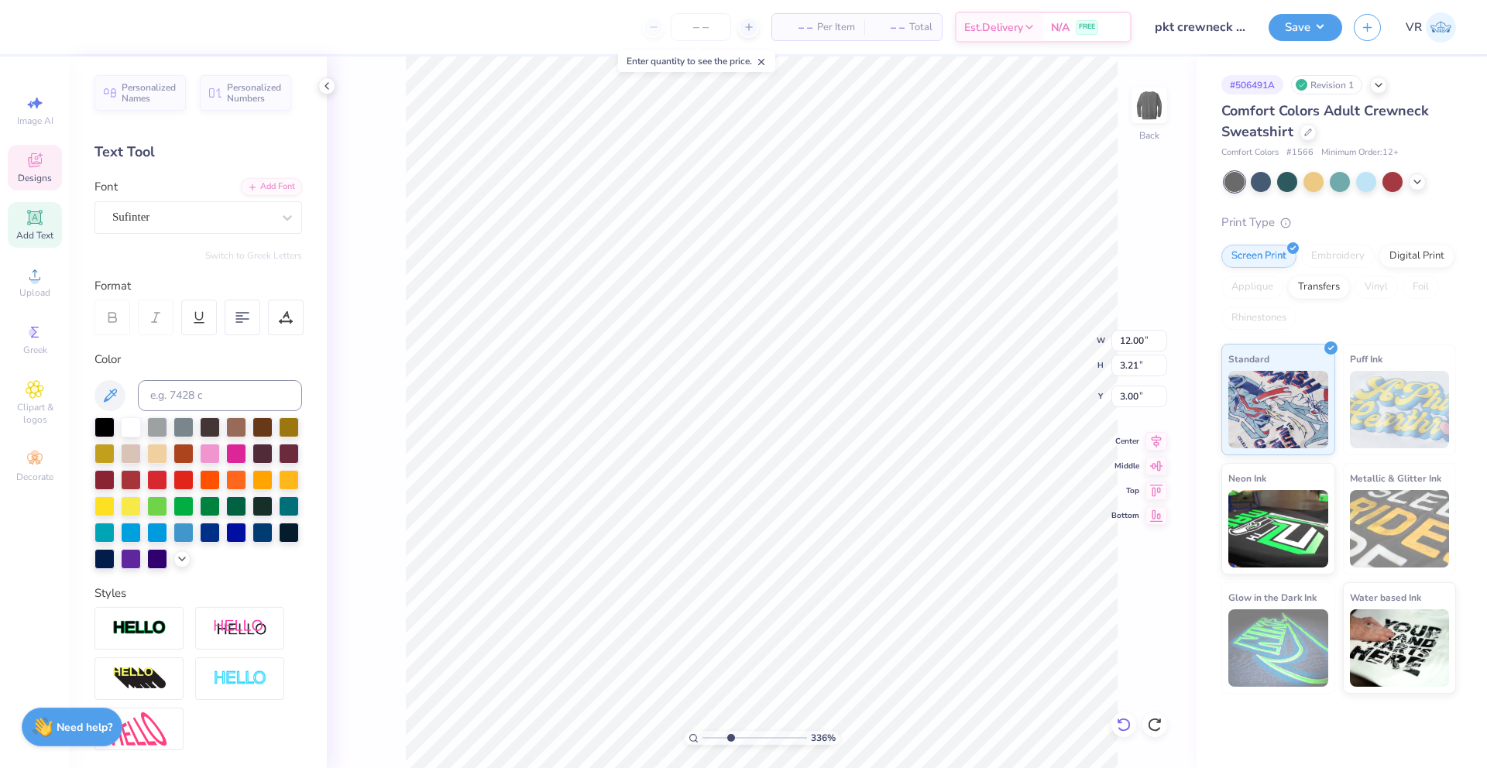
click at [1125, 726] on icon at bounding box center [1123, 724] width 15 height 15
drag, startPoint x: 729, startPoint y: 738, endPoint x: 705, endPoint y: 734, distance: 25.1
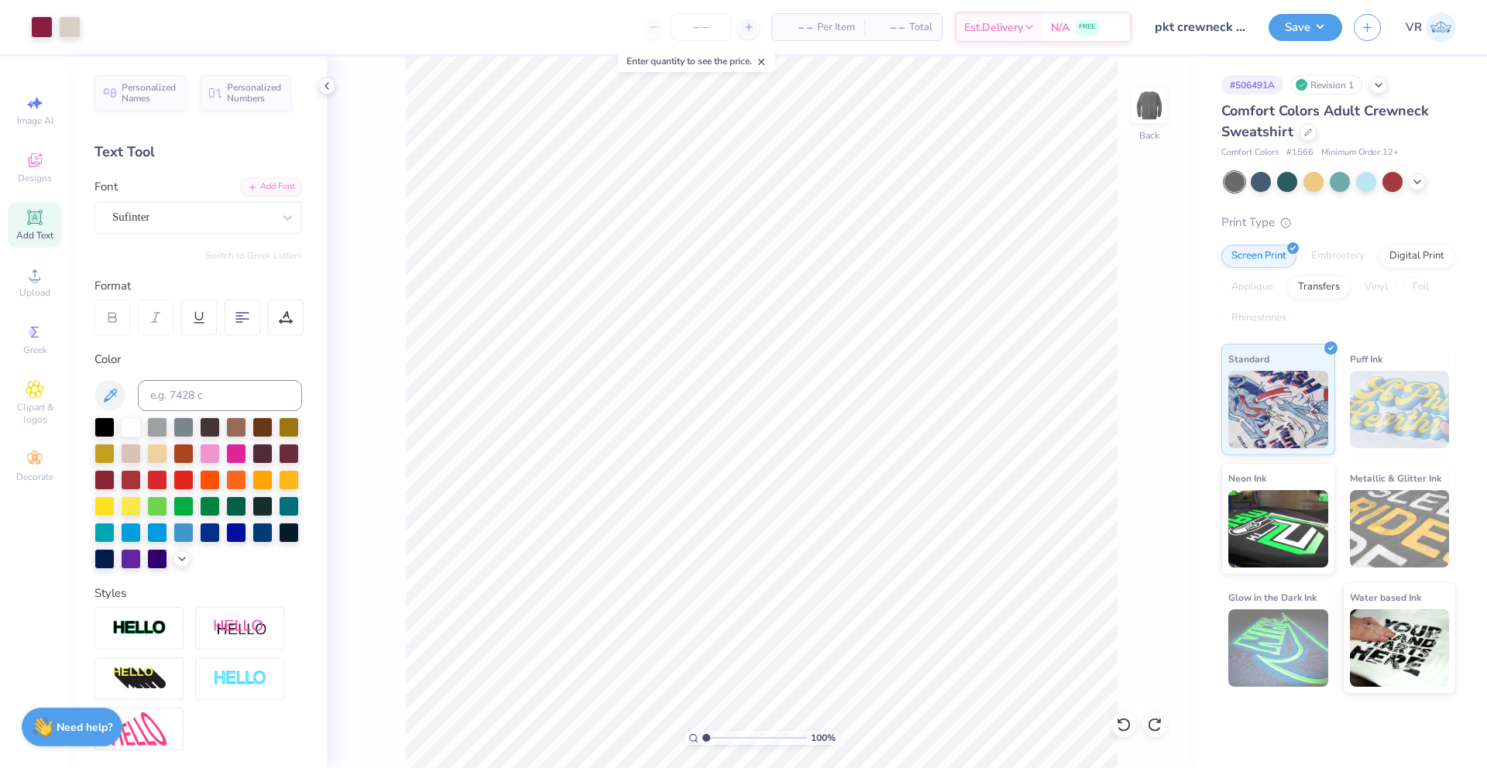
click at [705, 734] on input "range" at bounding box center [754, 738] width 105 height 14
click at [1159, 442] on icon at bounding box center [1156, 439] width 22 height 19
type input "2.57"
click at [722, 740] on input "range" at bounding box center [754, 738] width 105 height 14
click at [787, 631] on li "Ungroup" at bounding box center [794, 628] width 122 height 30
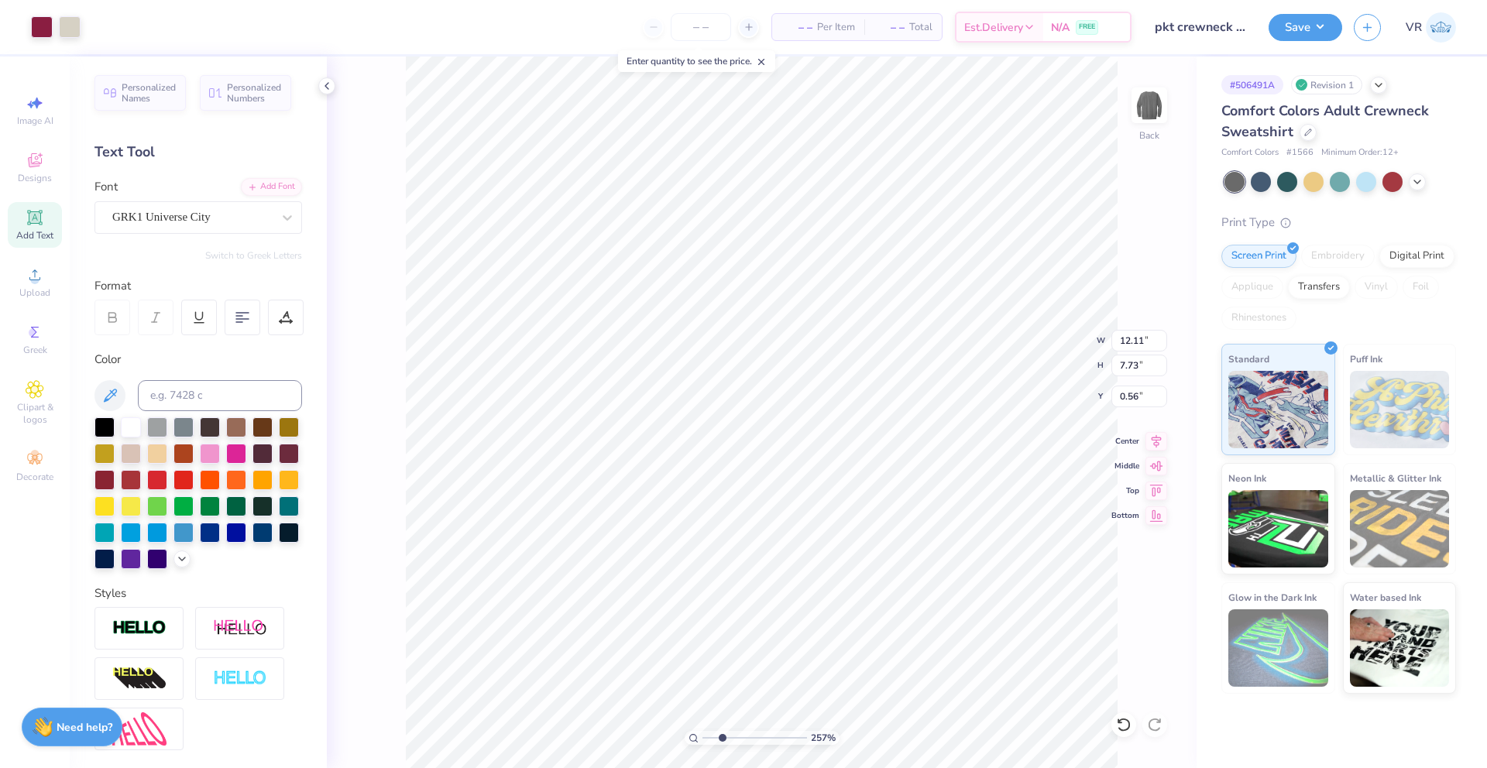
type input "12.11"
type input "7.73"
type input "0.56"
click at [1122, 718] on icon at bounding box center [1123, 724] width 15 height 15
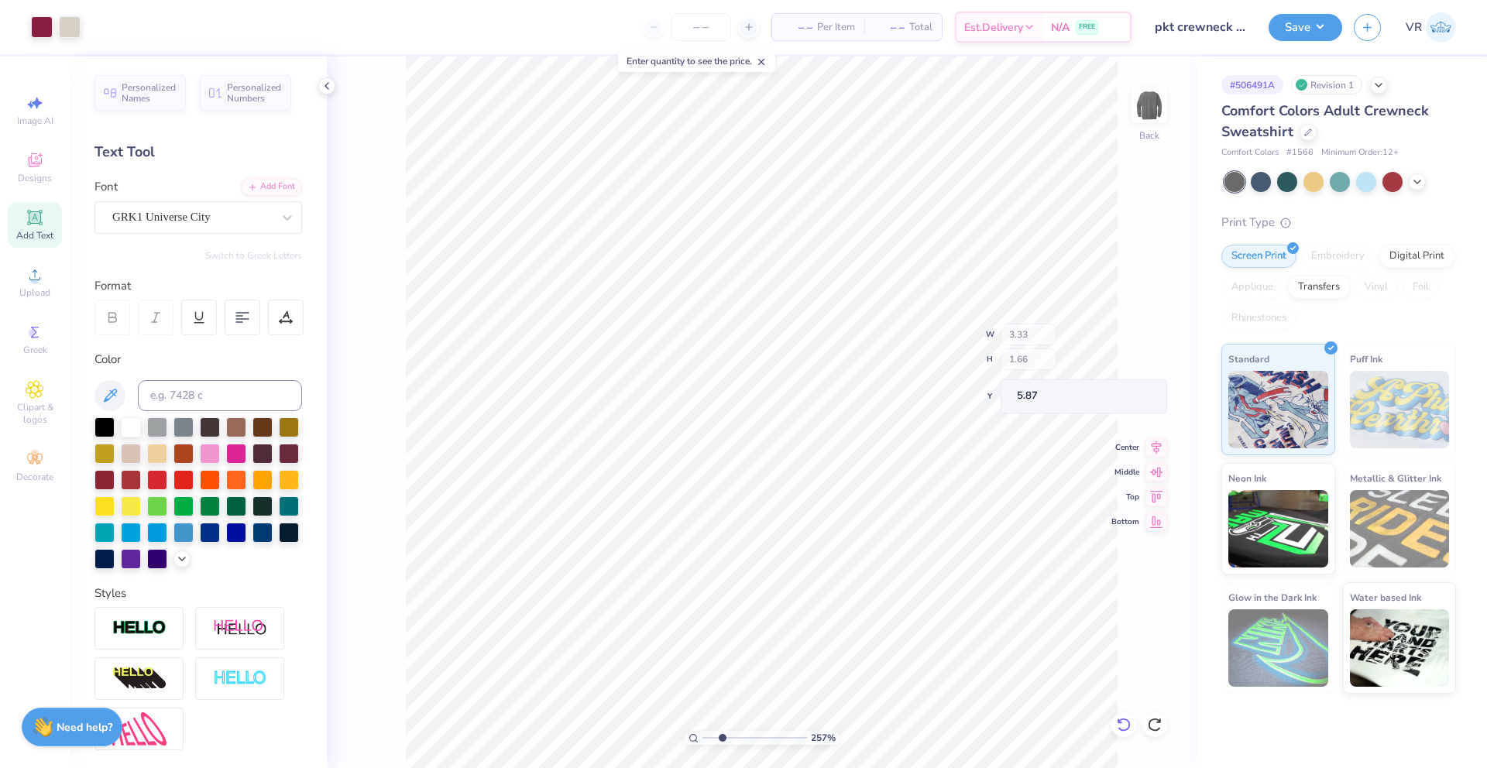
click at [1129, 719] on icon at bounding box center [1123, 724] width 15 height 15
click at [1158, 726] on icon at bounding box center [1154, 724] width 15 height 15
type input "3.00"
click at [1158, 726] on icon at bounding box center [1154, 724] width 15 height 15
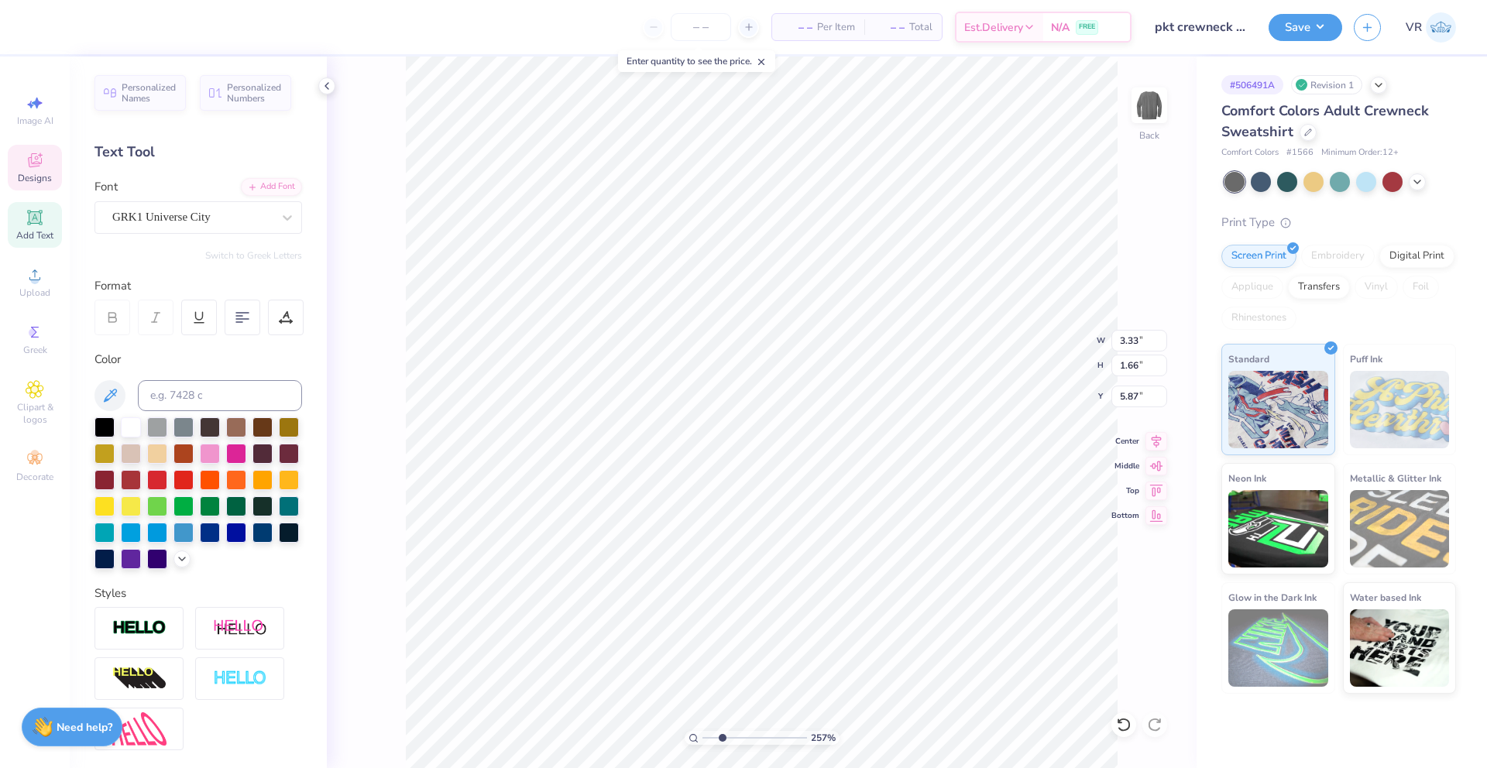
type textarea "KT"
type input "6.71"
type input "3.10"
type input "5.17"
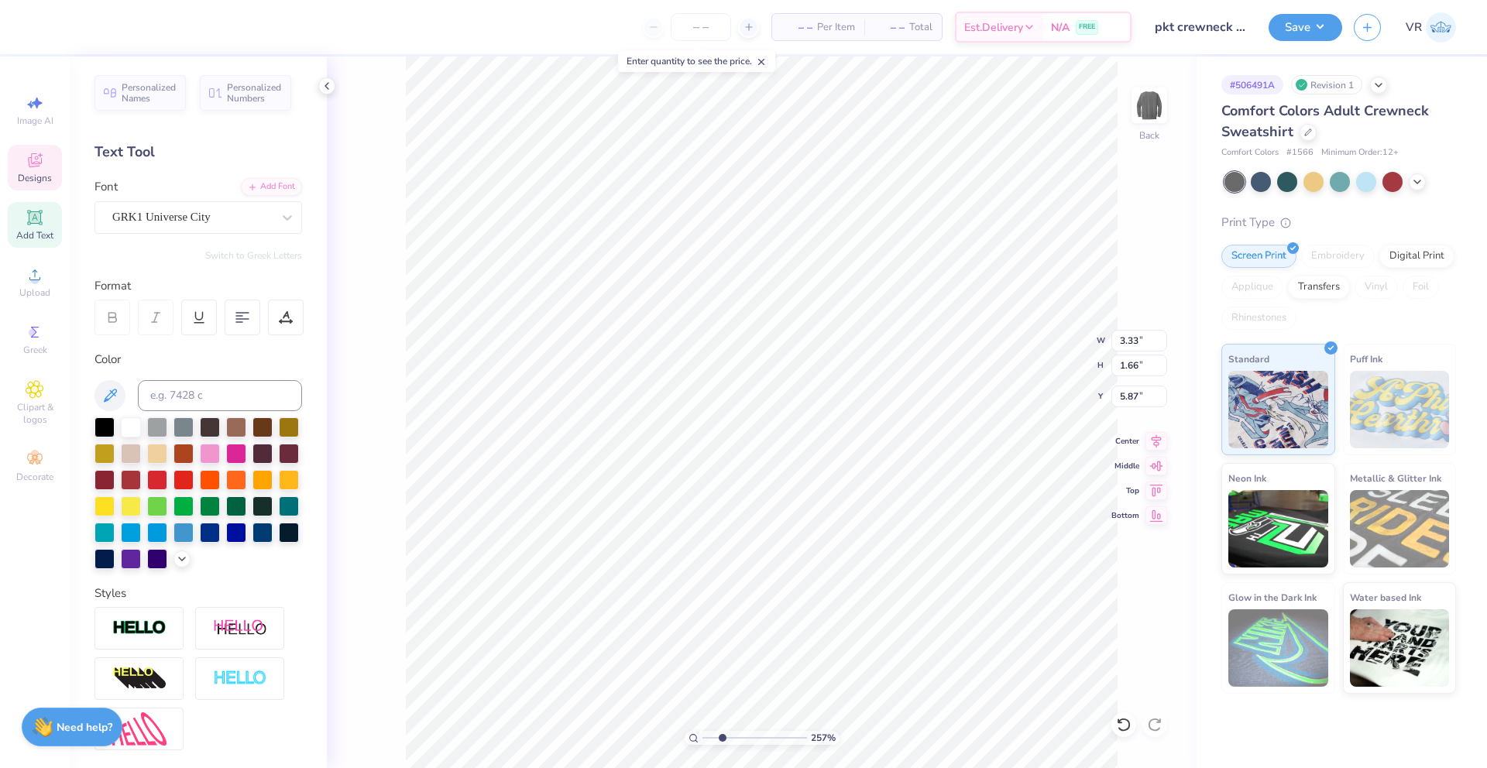
paste textarea
type textarea "K"
type input "6.71"
type input "3.10"
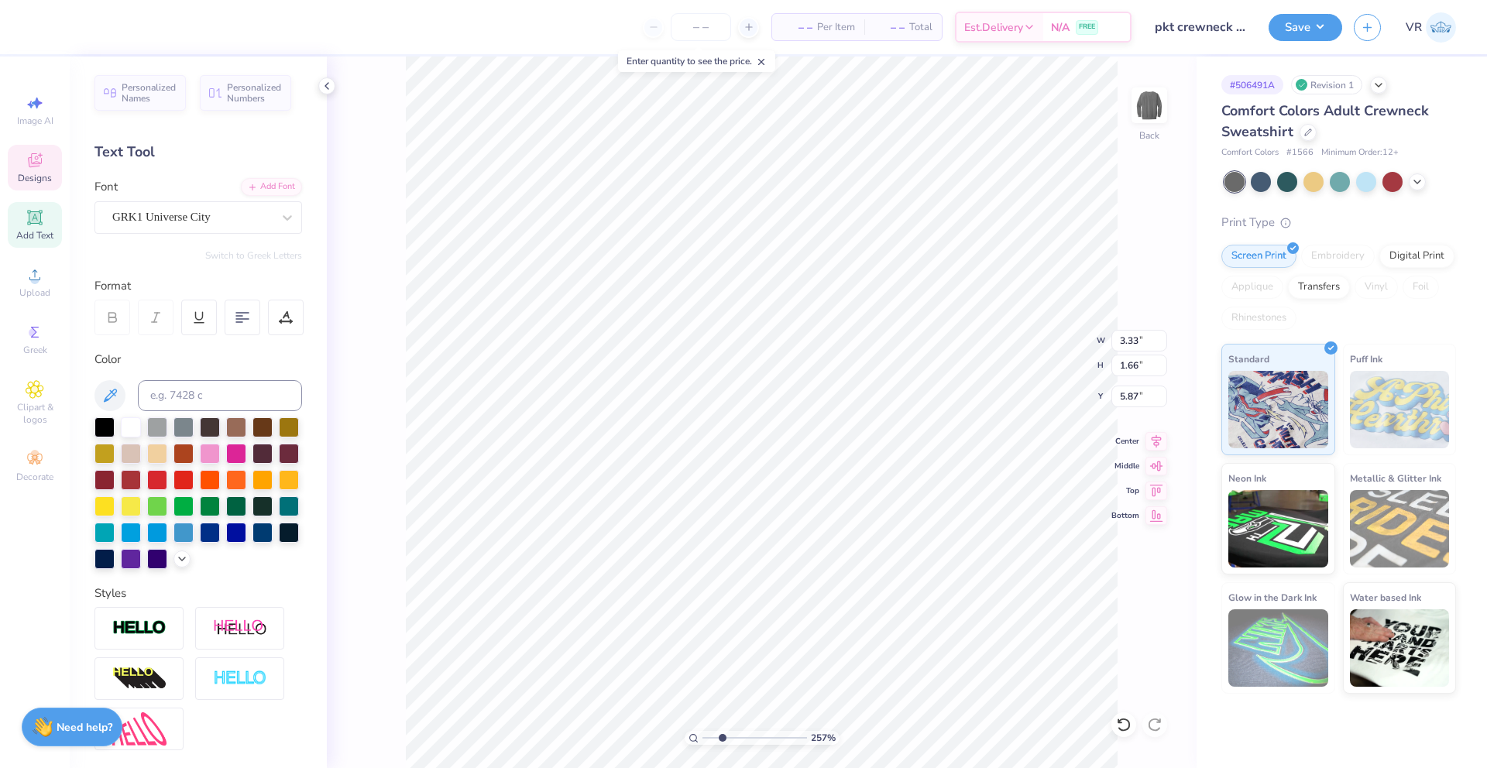
type input "5.17"
click at [1129, 722] on icon at bounding box center [1123, 724] width 15 height 15
type input "3.33"
type input "1.66"
type input "5.87"
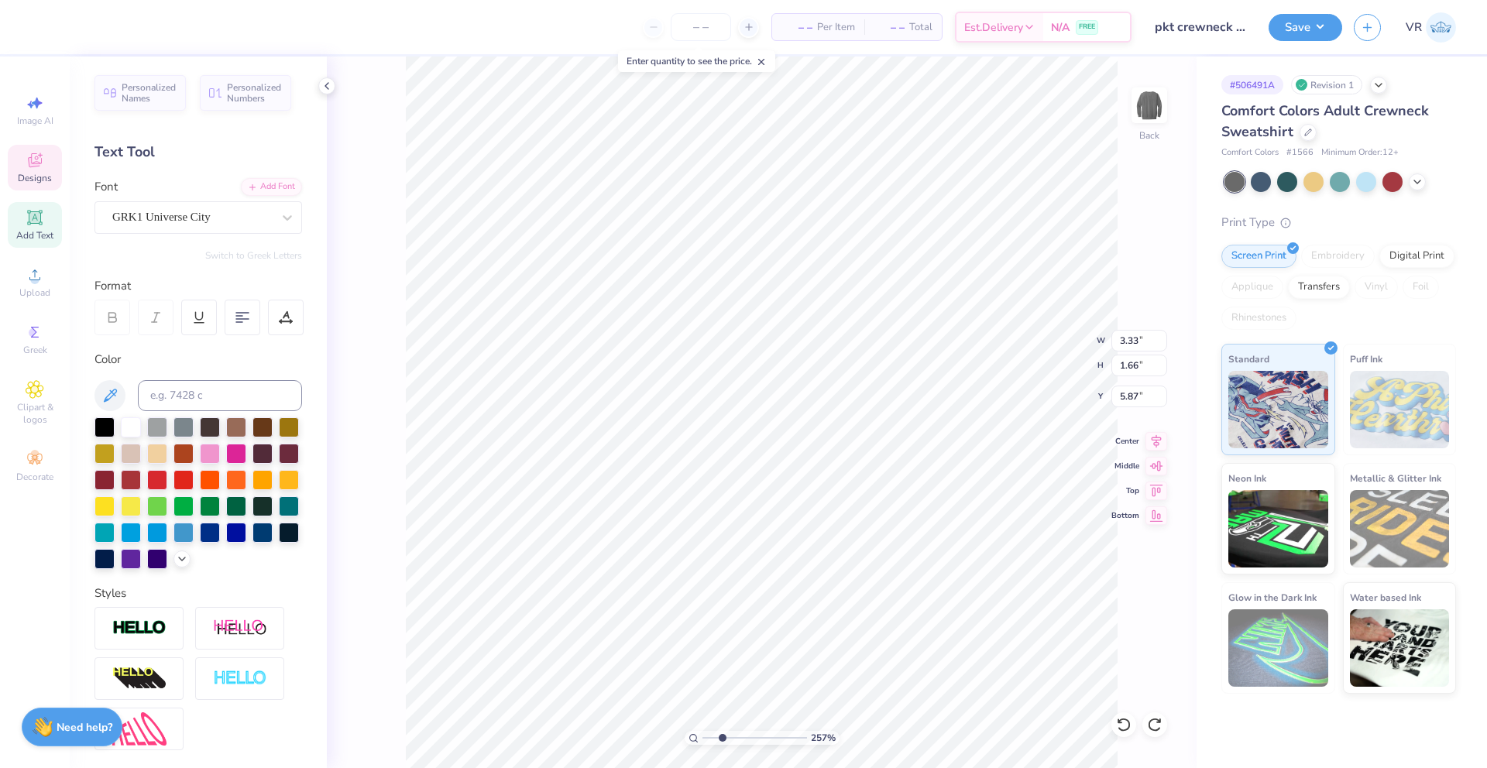
scroll to position [12, 2]
paste textarea "F"
type textarea "FKT"
click at [1124, 335] on input "3.81" at bounding box center [1139, 341] width 56 height 22
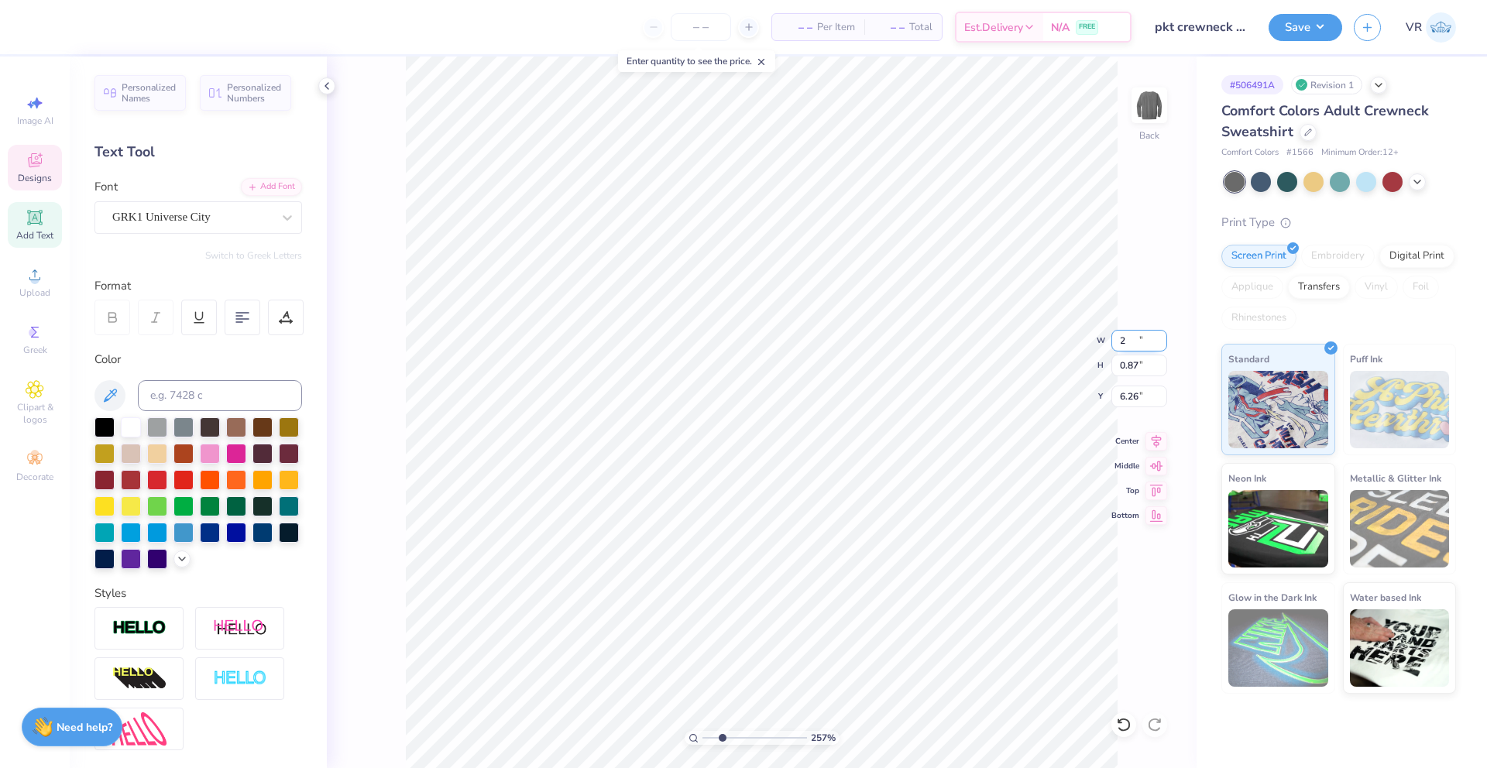
type input "2.00"
type input "0.87"
type input "6.26"
drag, startPoint x: 720, startPoint y: 736, endPoint x: 695, endPoint y: 734, distance: 25.7
type input "1"
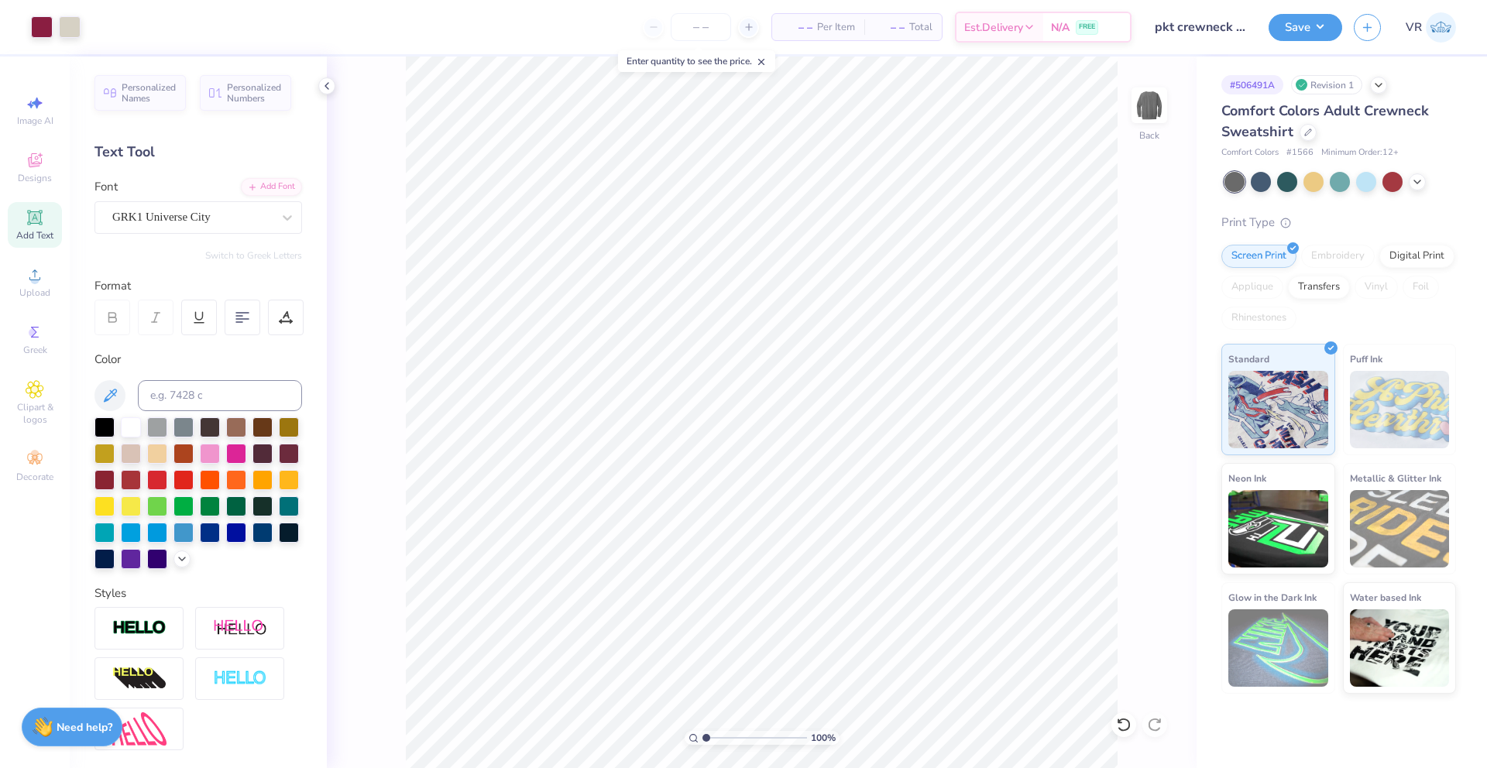
click at [702, 736] on input "range" at bounding box center [754, 738] width 105 height 14
click at [1156, 441] on icon at bounding box center [1156, 439] width 22 height 19
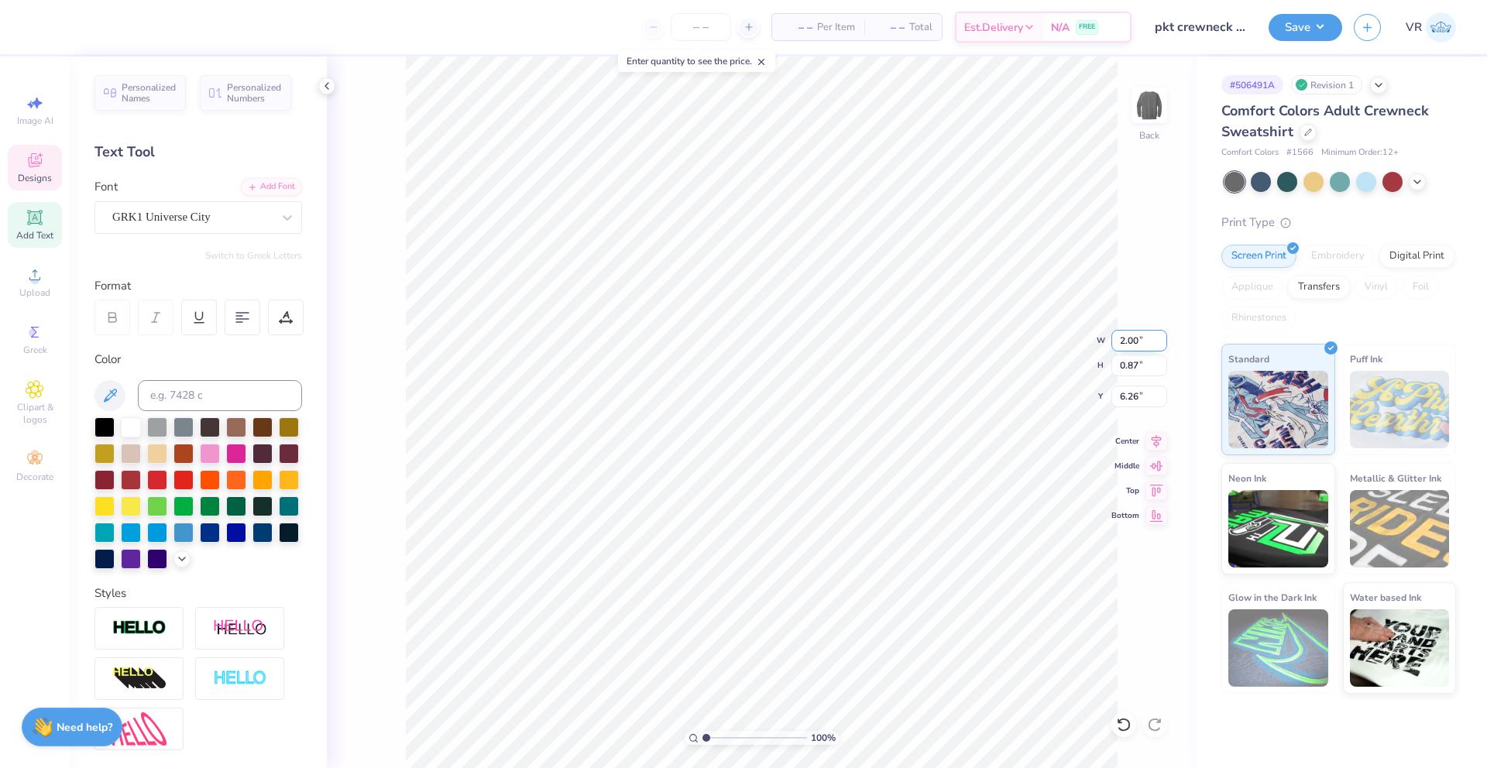
click at [1124, 335] on input "2.00" at bounding box center [1139, 341] width 56 height 22
type input "3.00"
type input "1.31"
type input "6.04"
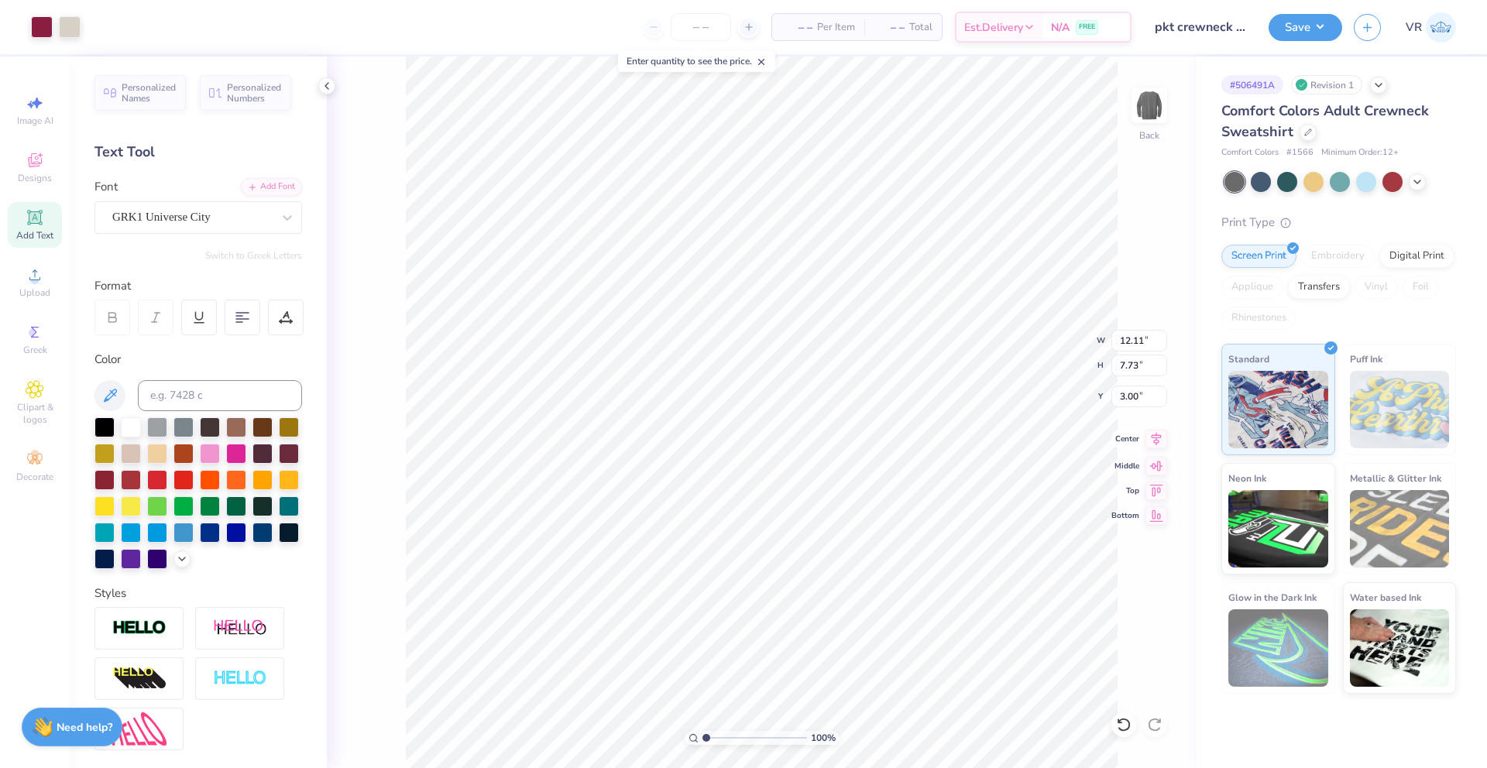
click at [1158, 442] on icon at bounding box center [1156, 439] width 22 height 19
click at [797, 580] on li "Group" at bounding box center [814, 586] width 122 height 30
type input "1.66"
click at [712, 740] on input "range" at bounding box center [754, 738] width 105 height 14
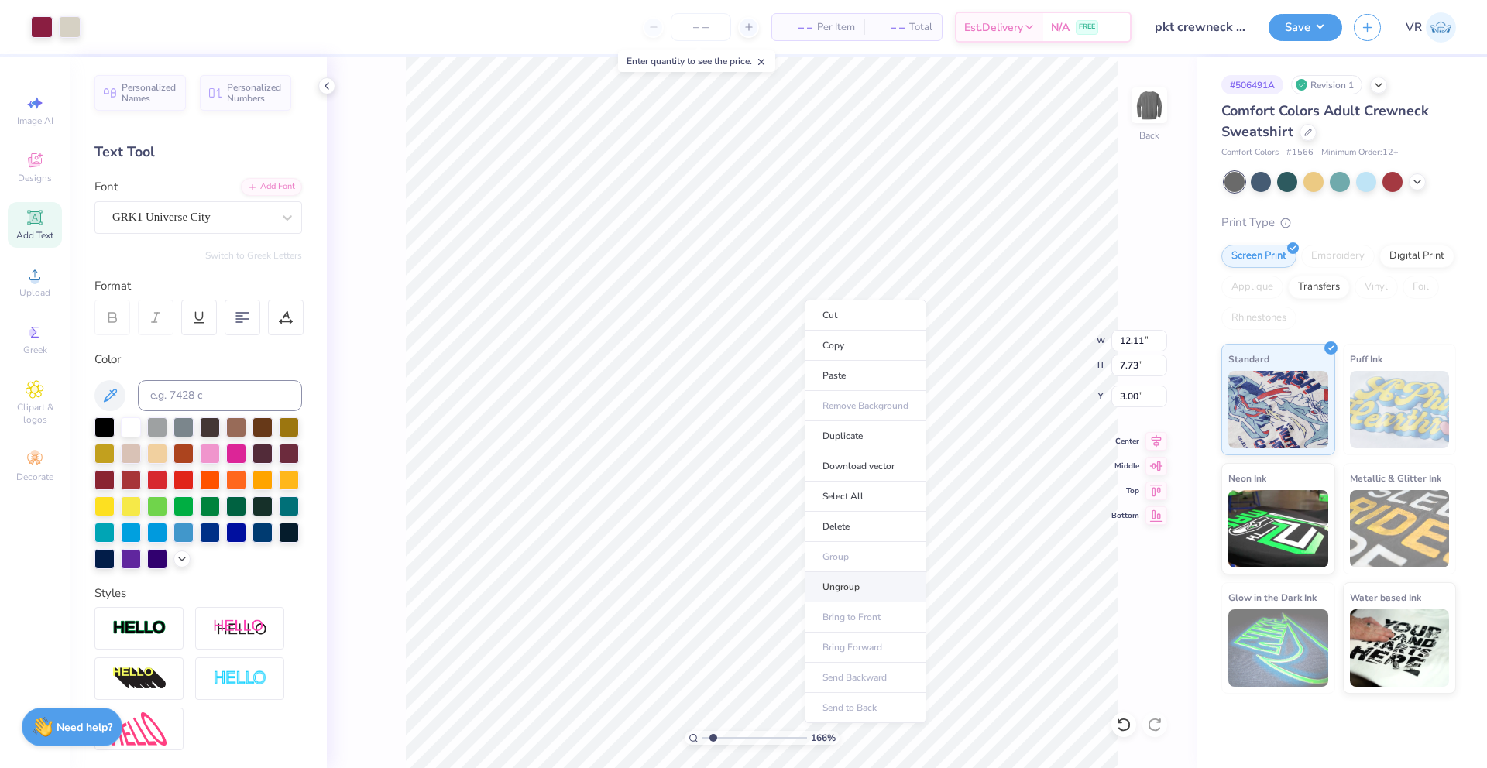
click at [840, 582] on li "Ungroup" at bounding box center [866, 587] width 122 height 30
type input "12.11"
type input "3.24"
type input "3.00"
click at [860, 552] on li "Group" at bounding box center [884, 552] width 122 height 30
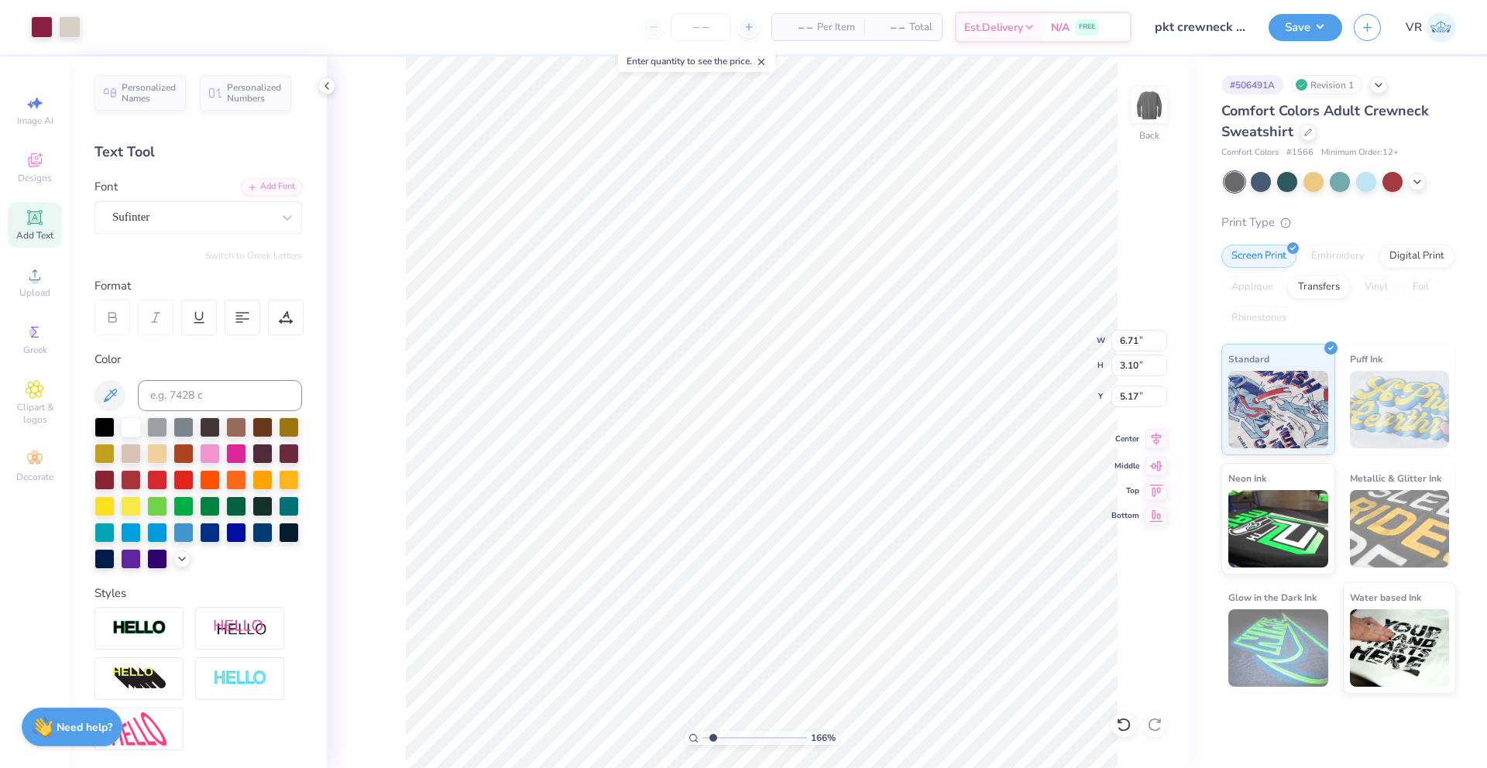
click at [1155, 438] on icon at bounding box center [1156, 439] width 10 height 13
type input "14.26"
type input "8.80"
type input "-7.36"
click at [1155, 438] on div "166 % Back W 14.26 H 8.80 Y -7.36 Center Middle Top Bottom" at bounding box center [762, 413] width 870 height 712
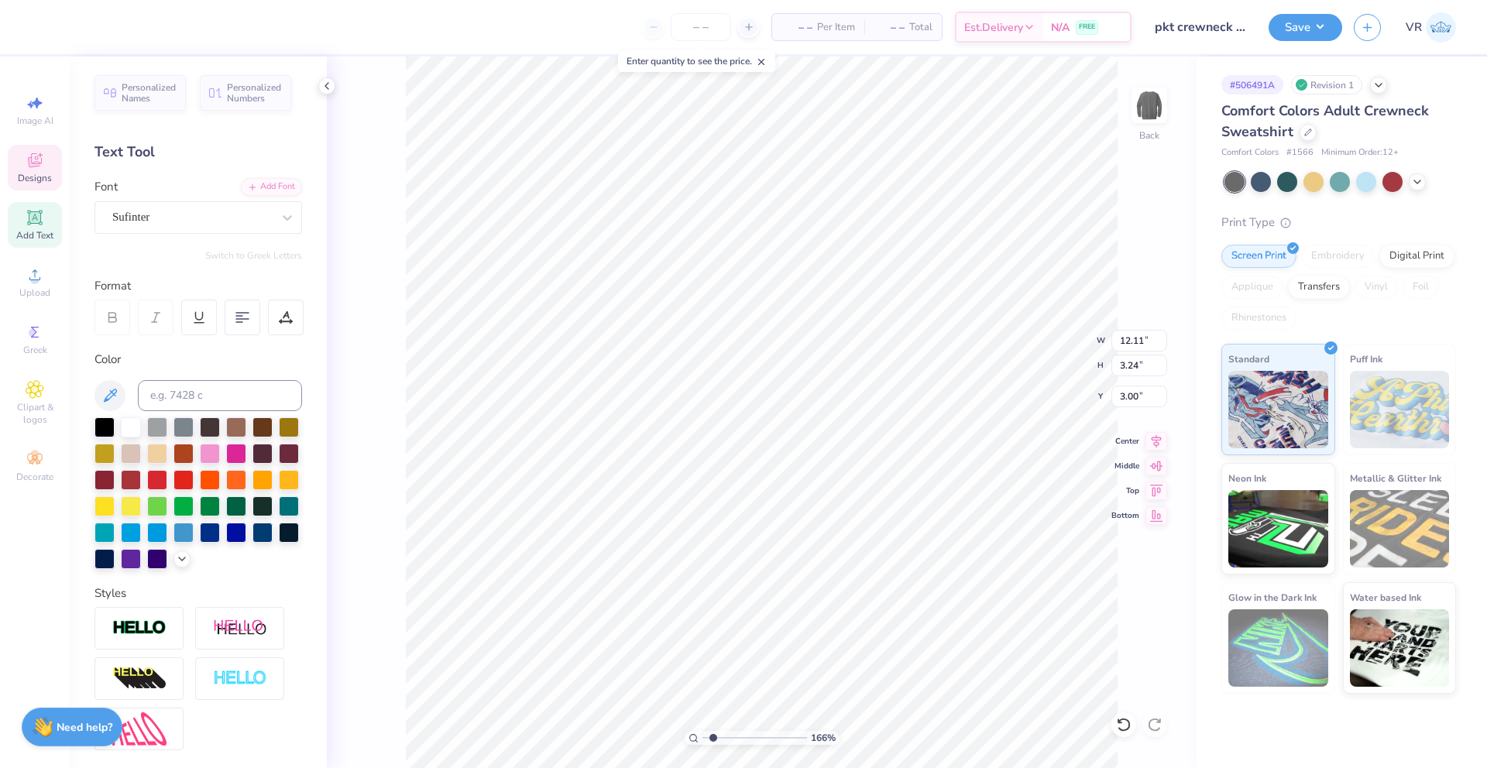
type input "8.42"
type input "0.85"
type input "8.83"
type input "4.20"
type input "0.84"
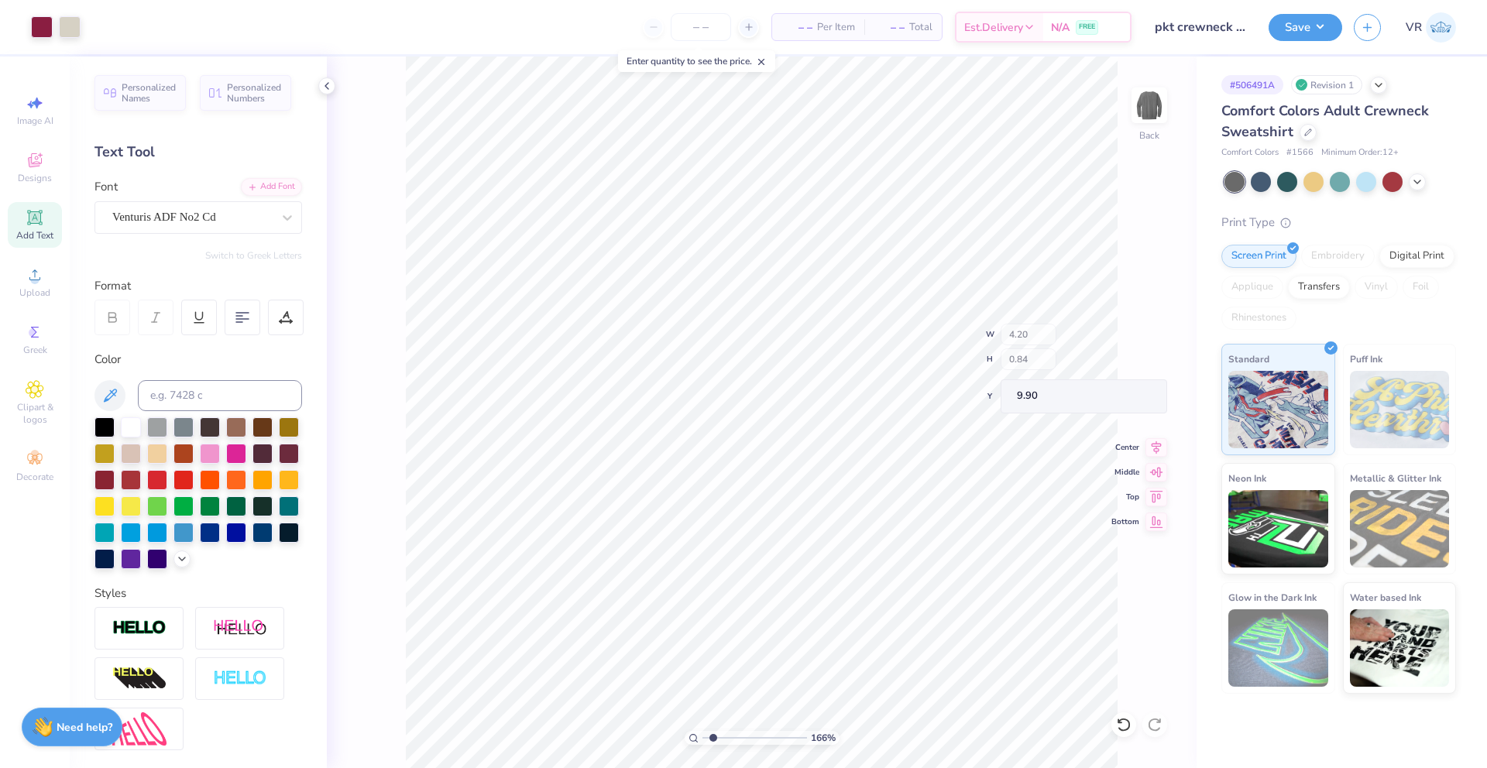
type input "10.03"
type input "12.11"
type input "3.24"
type input "3.00"
click at [844, 537] on li "Group" at bounding box center [855, 538] width 122 height 30
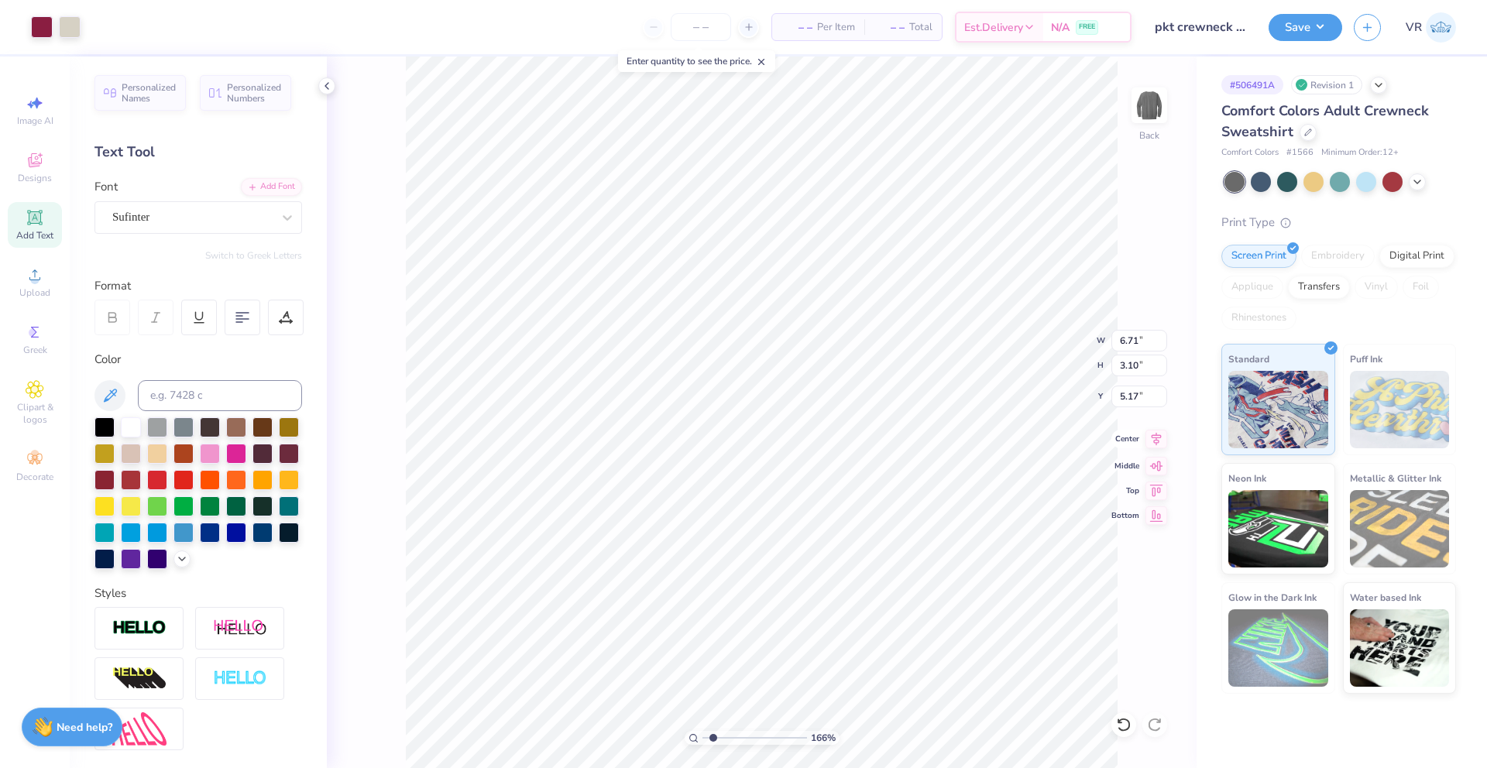
click at [1158, 440] on icon at bounding box center [1156, 439] width 10 height 13
type input "14.26"
type input "8.80"
type input "-7.36"
click at [1158, 440] on icon at bounding box center [1156, 439] width 10 height 13
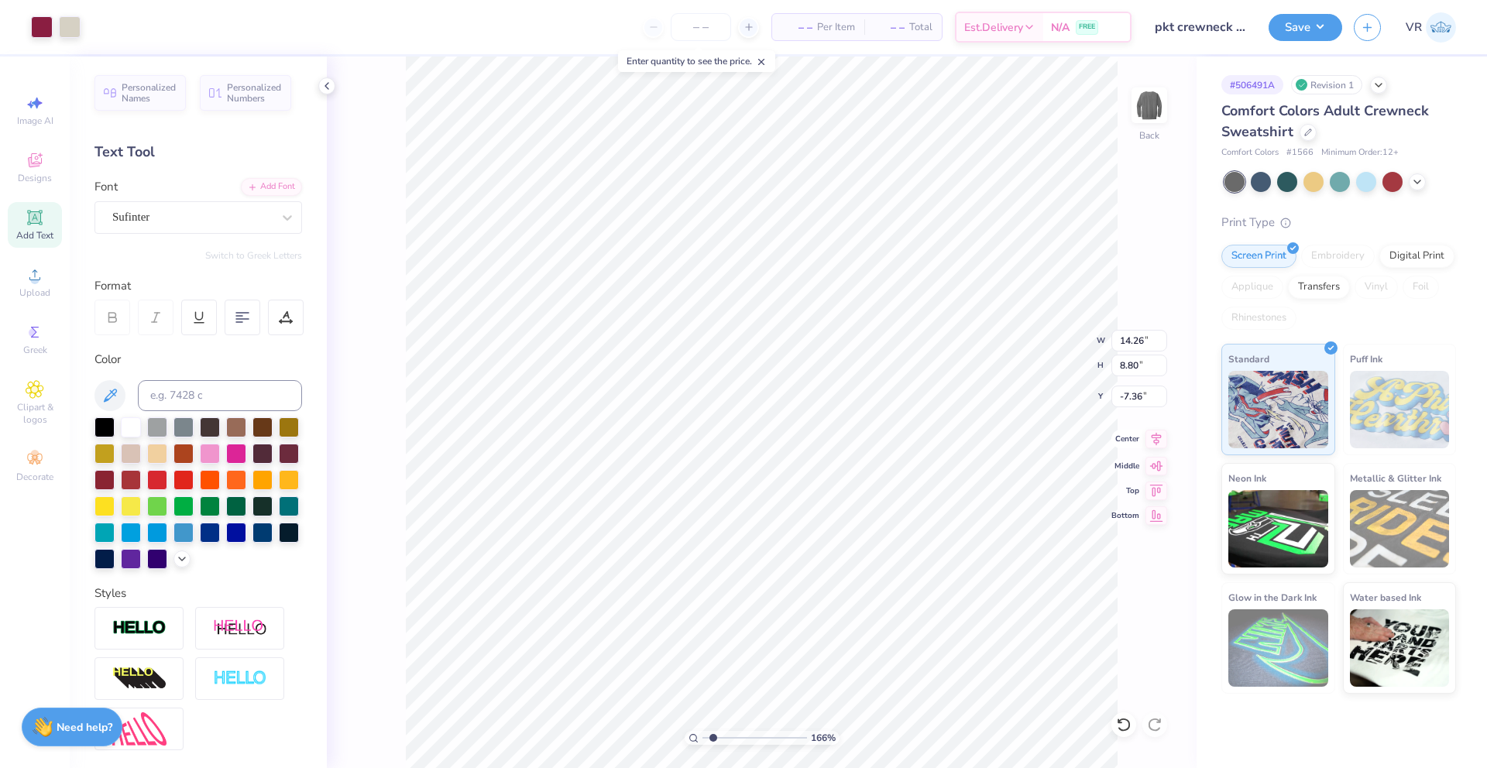
click at [1158, 440] on icon at bounding box center [1156, 439] width 22 height 19
type input "24.05"
type input "10.59"
type input "-10.93"
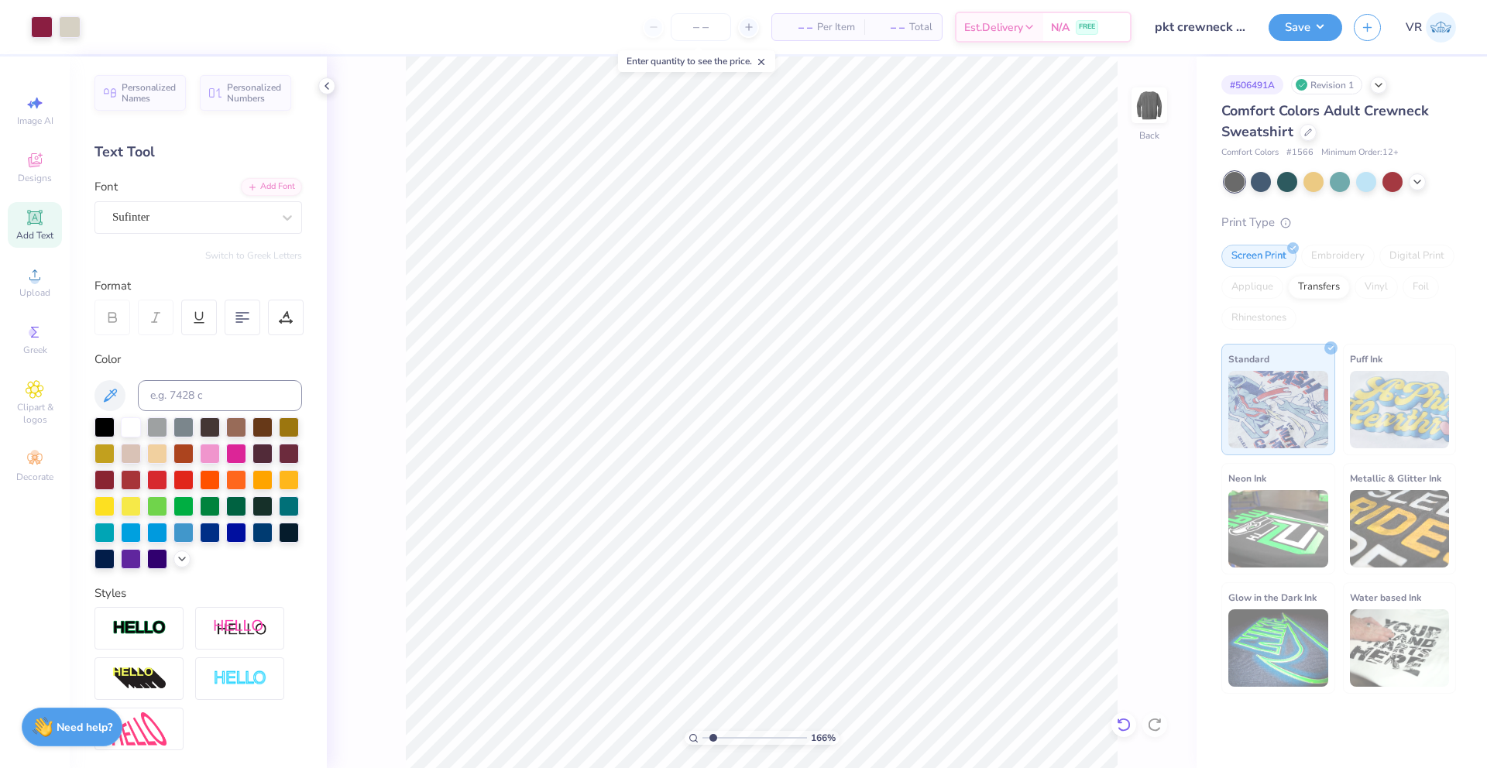
click at [1112, 724] on div at bounding box center [1123, 724] width 25 height 25
click at [1118, 722] on icon at bounding box center [1119, 720] width 3 height 3
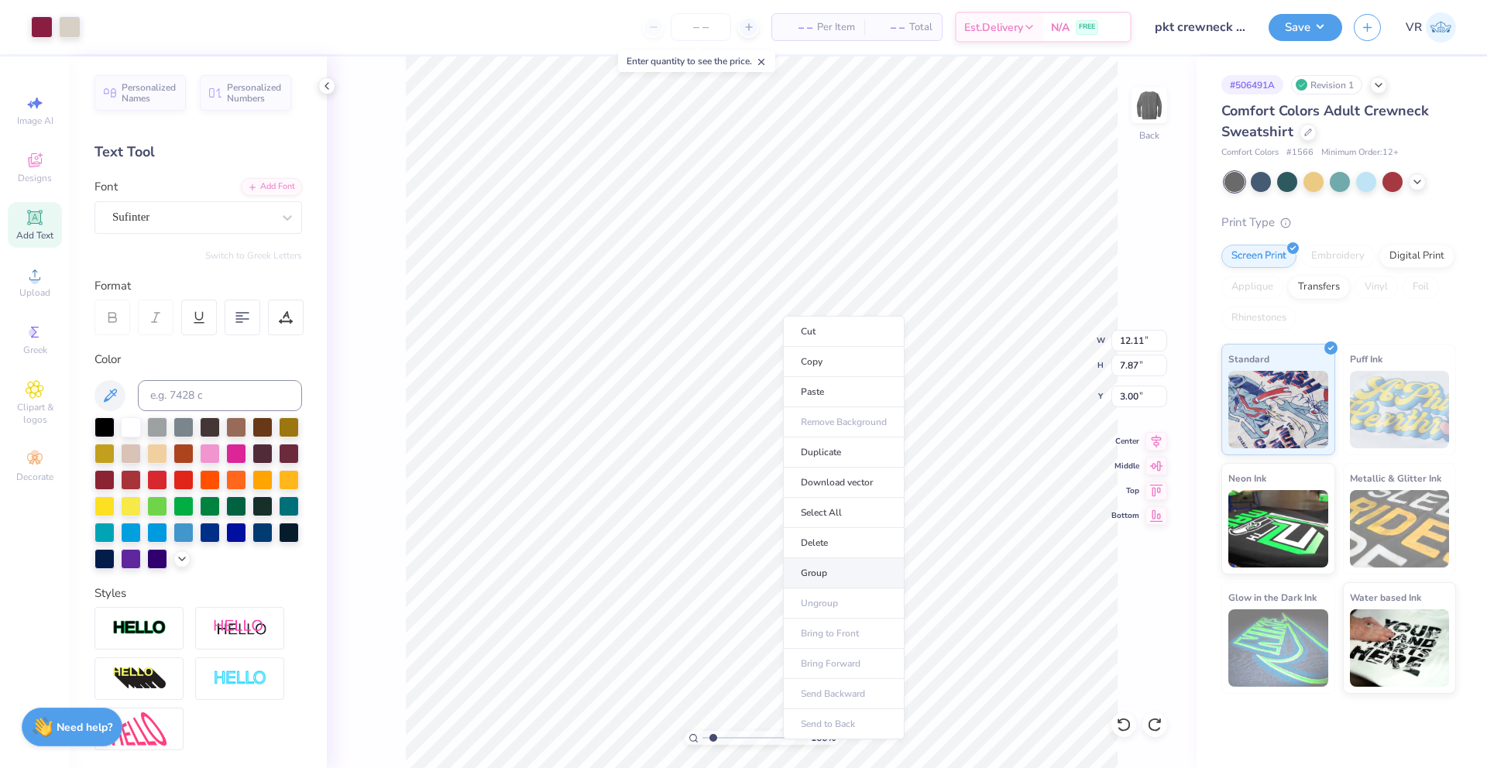
click at [836, 571] on li "Group" at bounding box center [844, 573] width 122 height 30
click at [808, 583] on li "Ungroup" at bounding box center [838, 586] width 122 height 30
click at [822, 558] on li "Group" at bounding box center [818, 554] width 122 height 30
click at [1125, 341] on input "12.11" at bounding box center [1139, 341] width 56 height 22
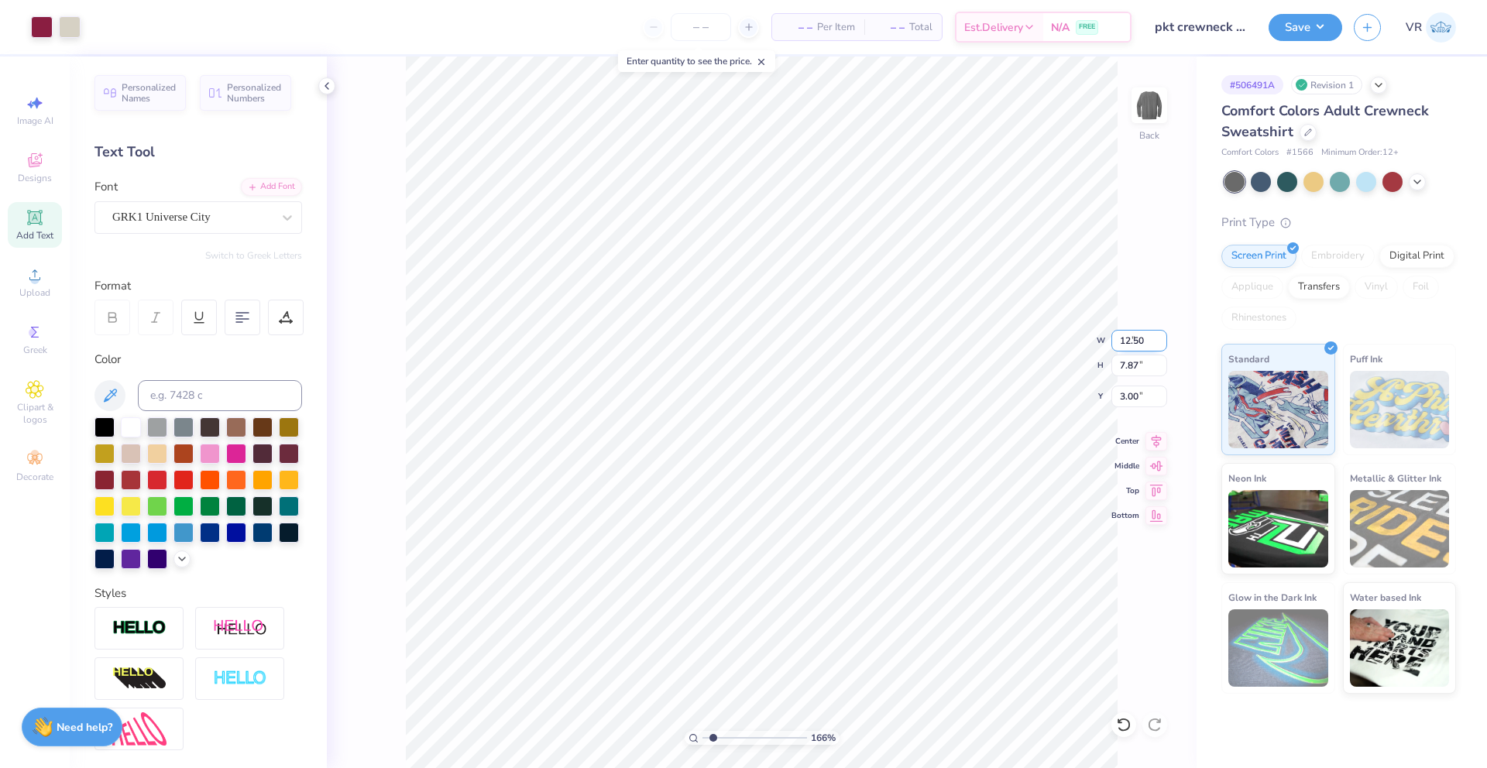
type input "12.50"
type input "8.13"
click at [1122, 396] on input "2.87" at bounding box center [1139, 397] width 56 height 22
type input "3.00"
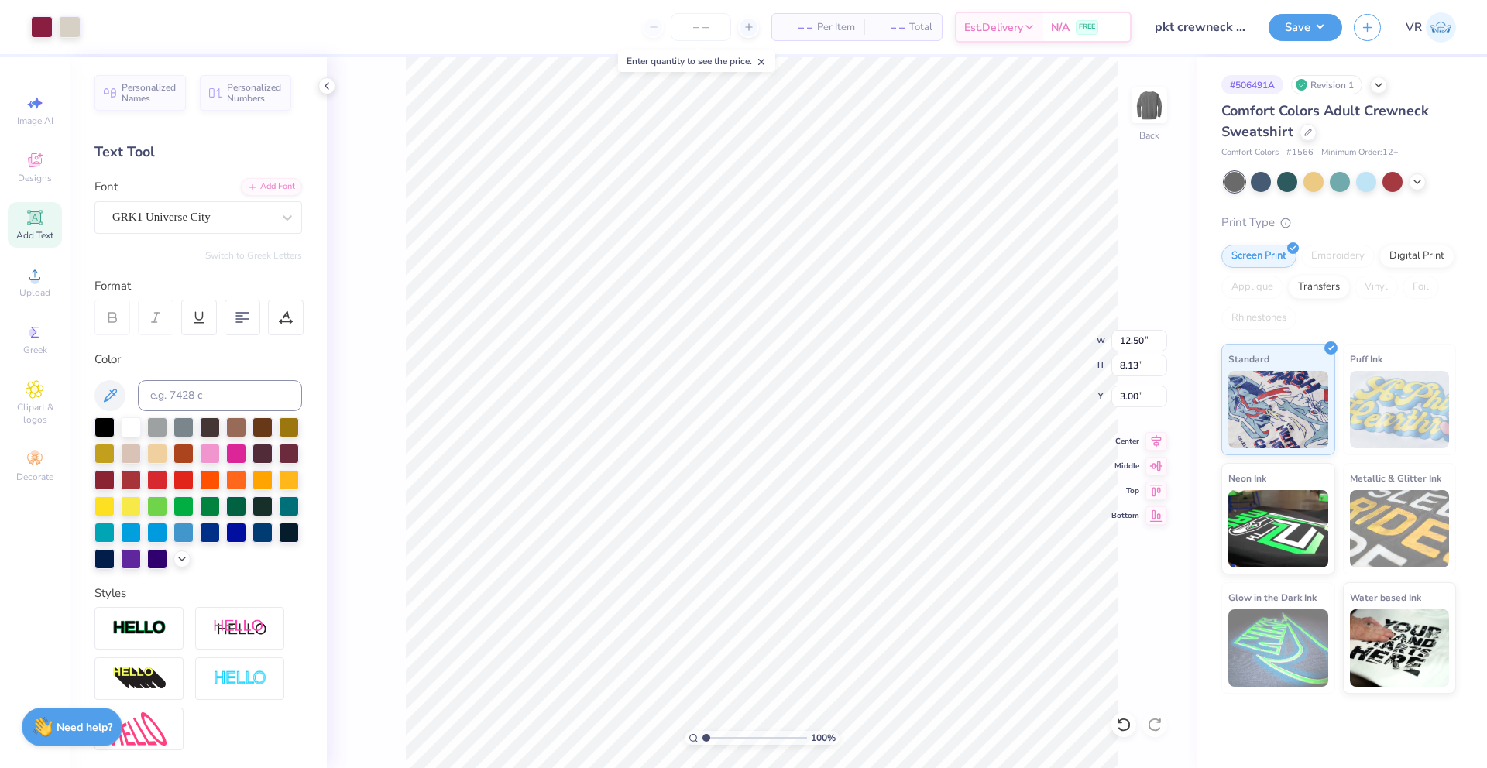
drag, startPoint x: 709, startPoint y: 736, endPoint x: 634, endPoint y: 738, distance: 74.4
type input "1"
click at [702, 738] on input "range" at bounding box center [754, 738] width 105 height 14
click at [1318, 21] on button "Save" at bounding box center [1305, 25] width 74 height 27
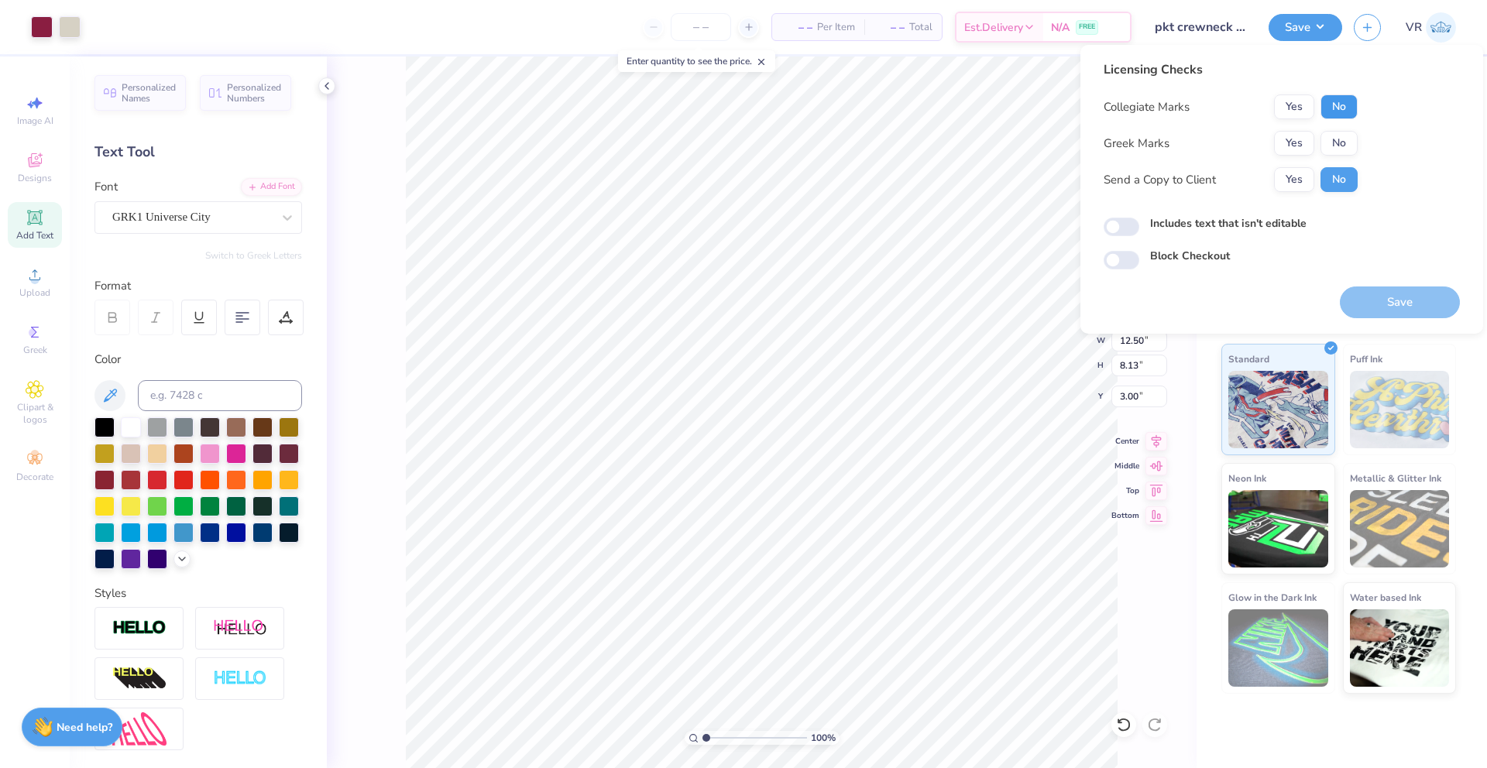
click at [1322, 112] on button "No" at bounding box center [1338, 106] width 37 height 25
click at [1298, 140] on button "Yes" at bounding box center [1294, 143] width 40 height 25
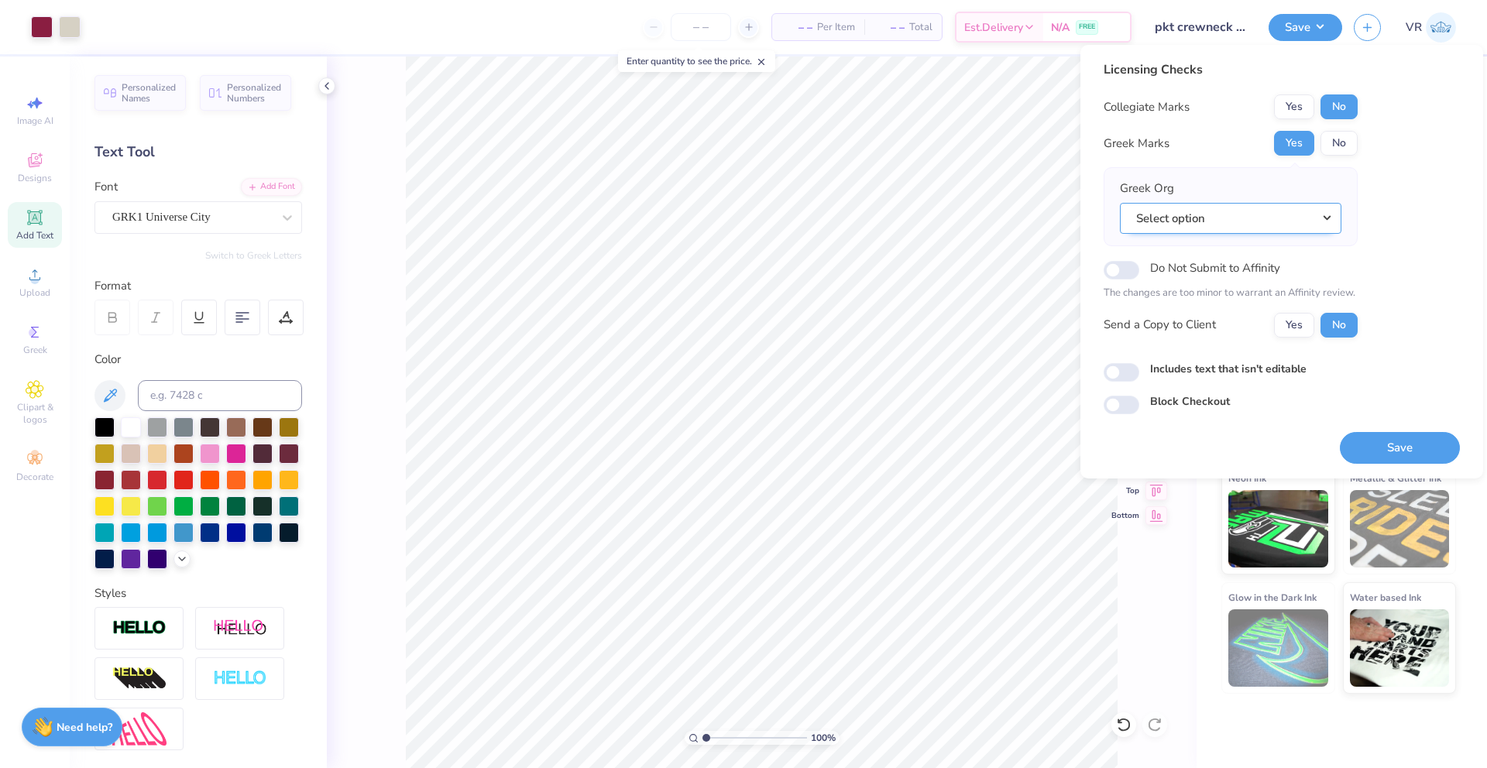
click at [1302, 218] on button "Select option" at bounding box center [1230, 219] width 221 height 32
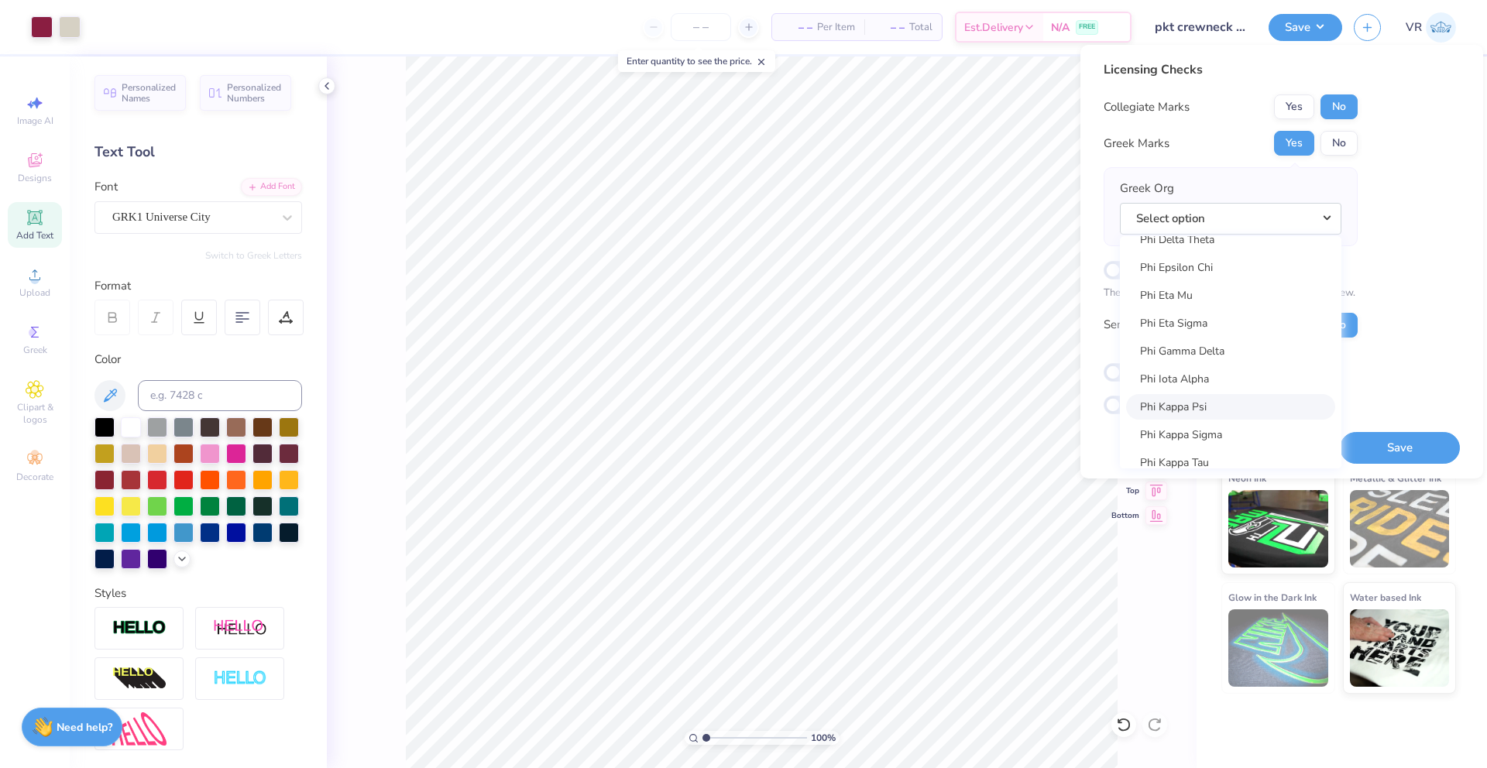
scroll to position [8135, 0]
click at [1192, 452] on link "Phi Kappa Tau" at bounding box center [1230, 456] width 209 height 26
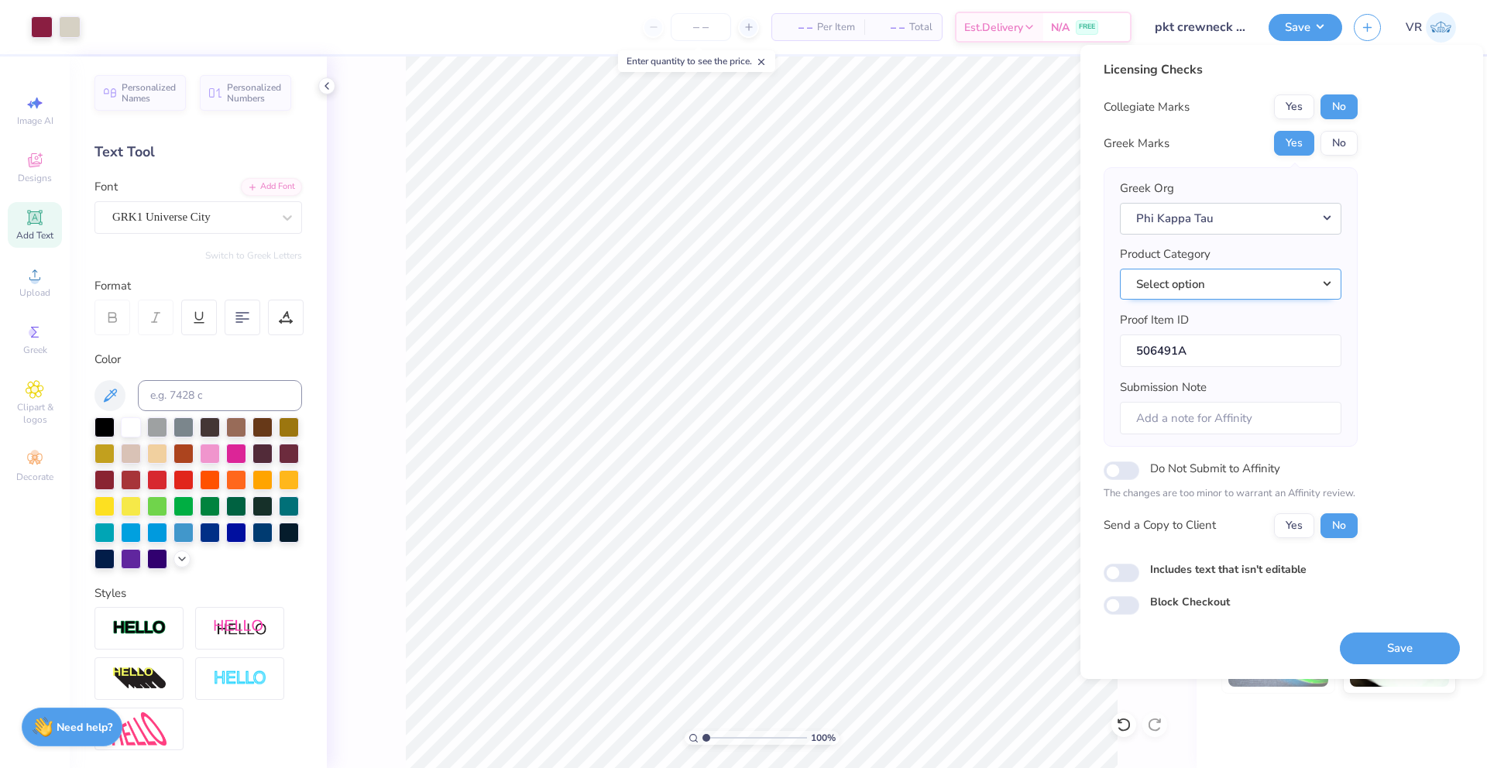
click at [1265, 293] on button "Select option" at bounding box center [1230, 285] width 221 height 32
click at [1227, 371] on link "Crewneck sweatshirts" at bounding box center [1230, 370] width 209 height 26
click at [1189, 27] on input "pkt crewneck parents wknd 25" at bounding box center [1181, 27] width 152 height 31
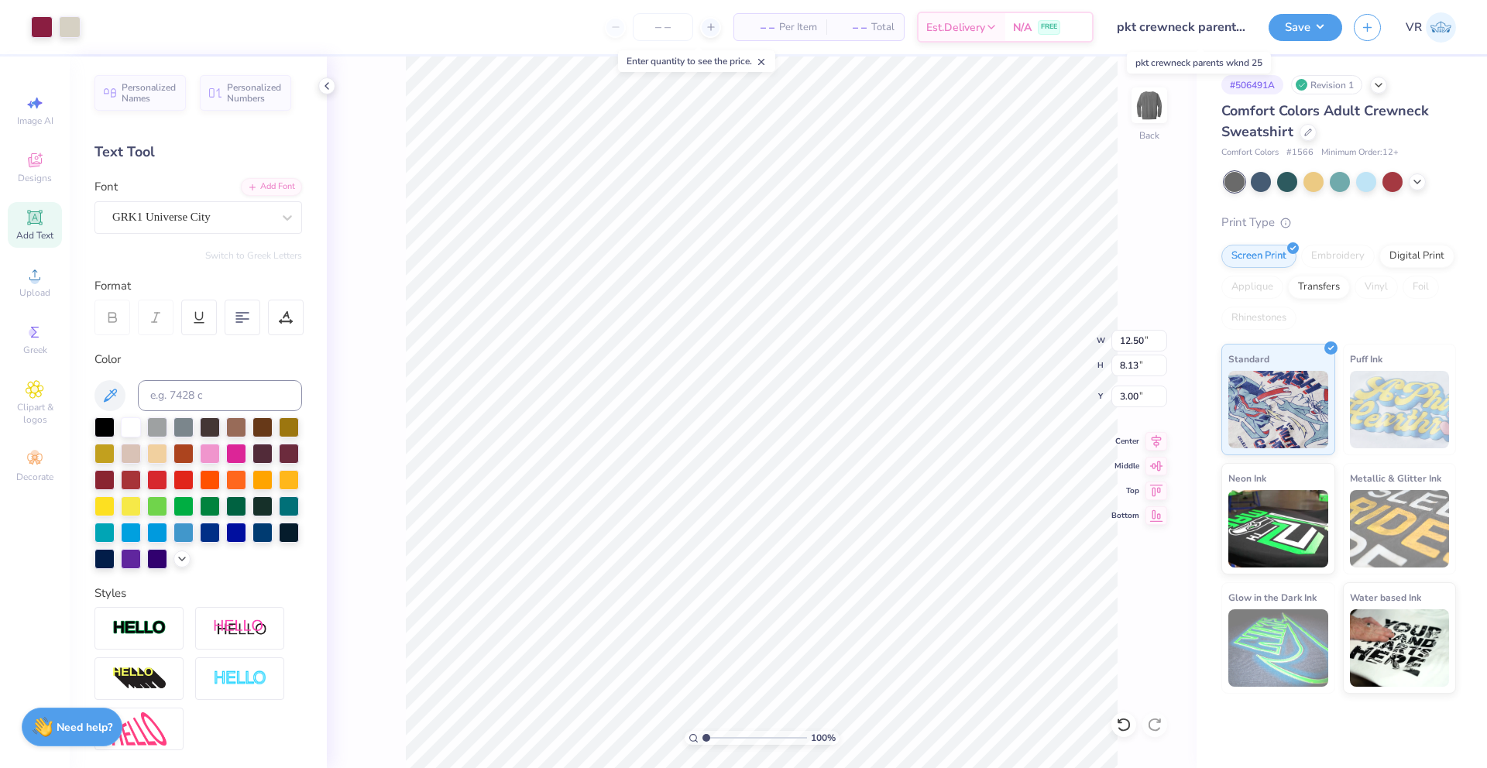
click at [1224, 26] on input "pkt crewneck parents wknd 25" at bounding box center [1181, 27] width 152 height 31
click at [1235, 29] on input "pkt crewneck parents wknd 25" at bounding box center [1181, 27] width 152 height 31
click at [1141, 27] on input "pkt crewneck parents wknd 25" at bounding box center [1181, 27] width 152 height 31
click at [1307, 27] on button "Save" at bounding box center [1305, 25] width 74 height 27
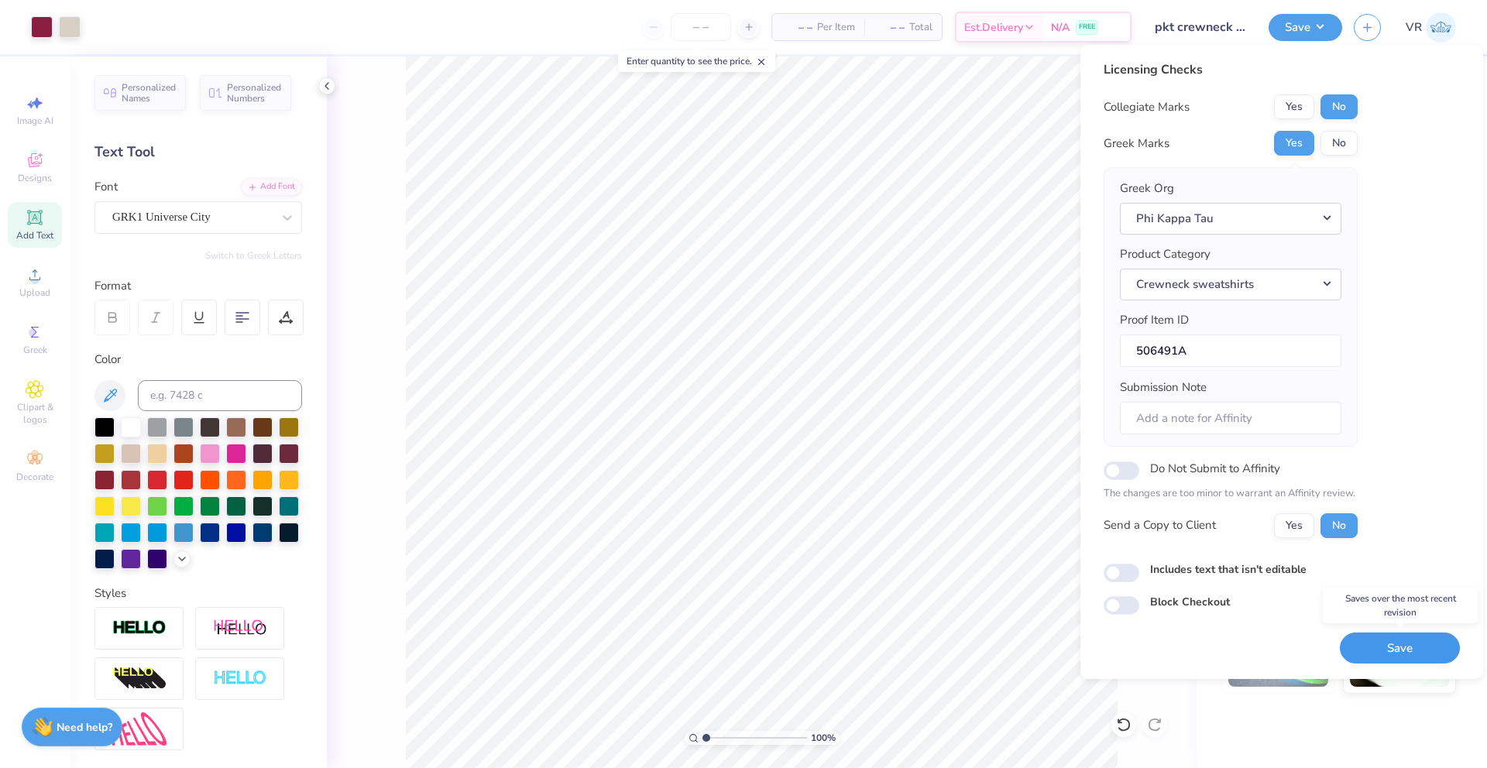
click at [1394, 644] on button "Save" at bounding box center [1400, 649] width 120 height 32
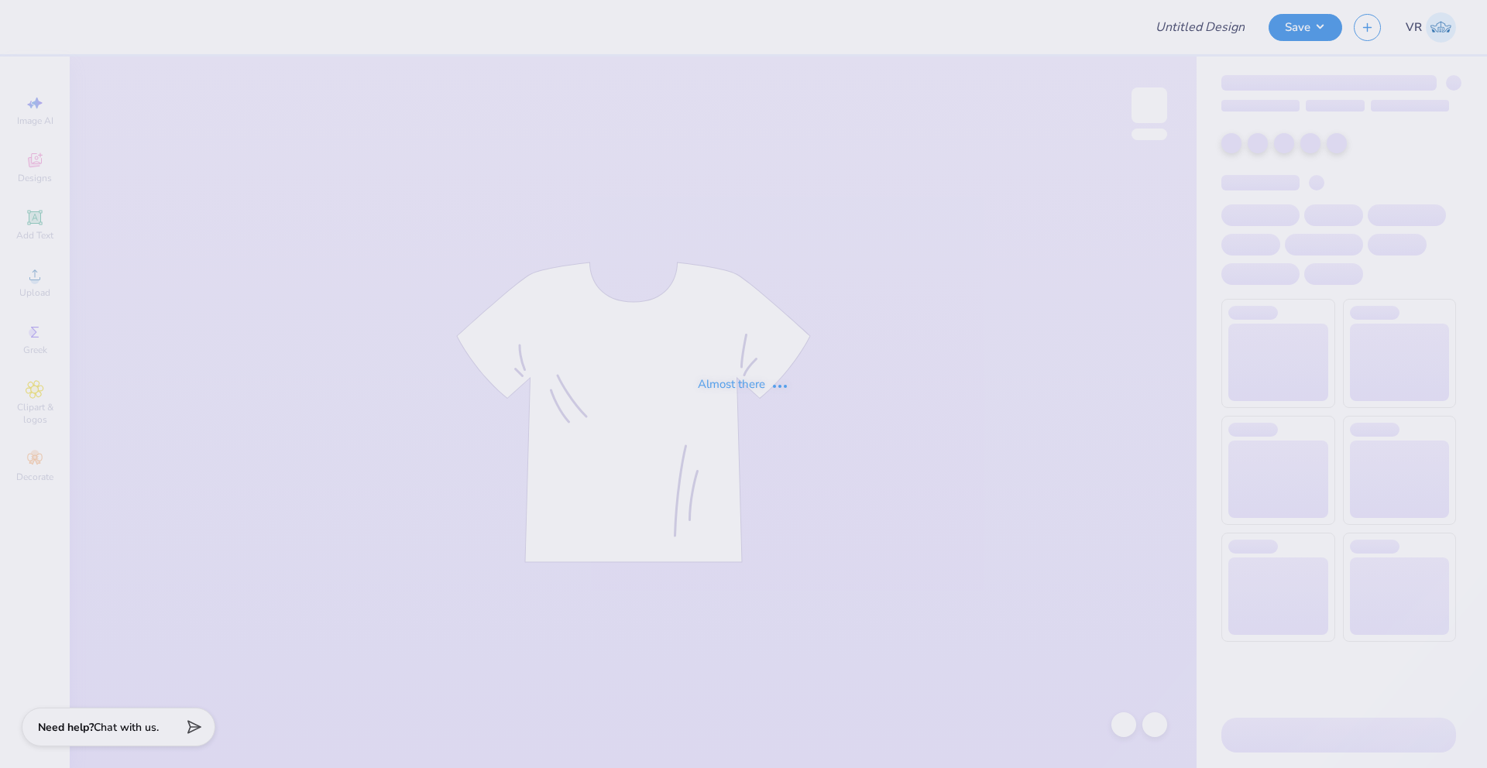
type input "general merch hoodie"
